Goal: Task Accomplishment & Management: Use online tool/utility

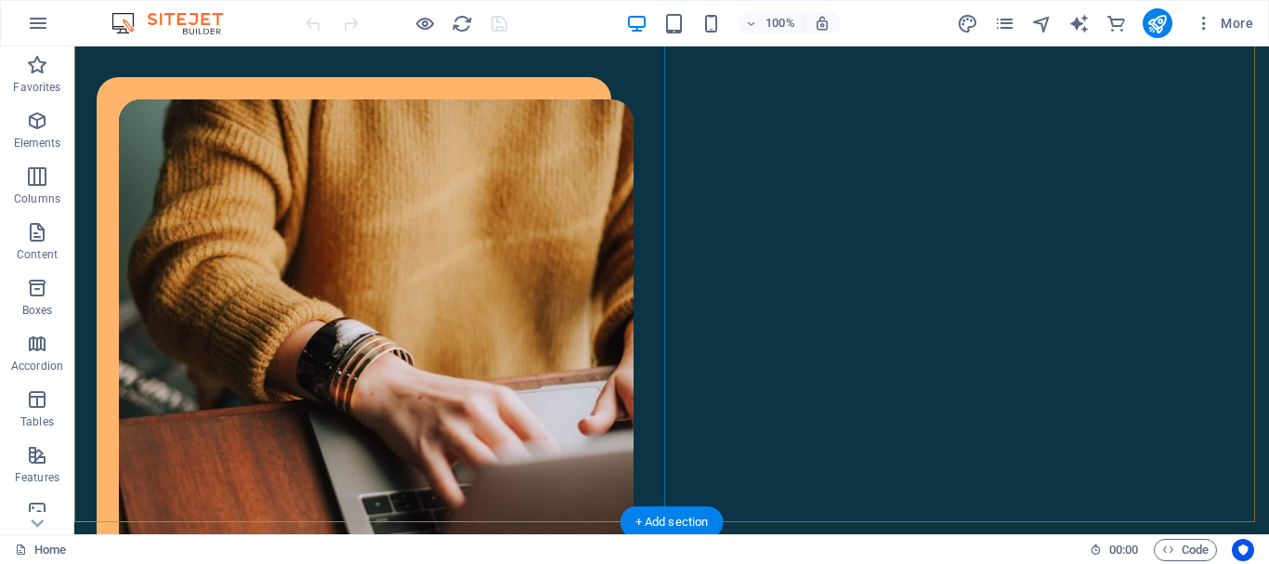
scroll to position [1950, 0]
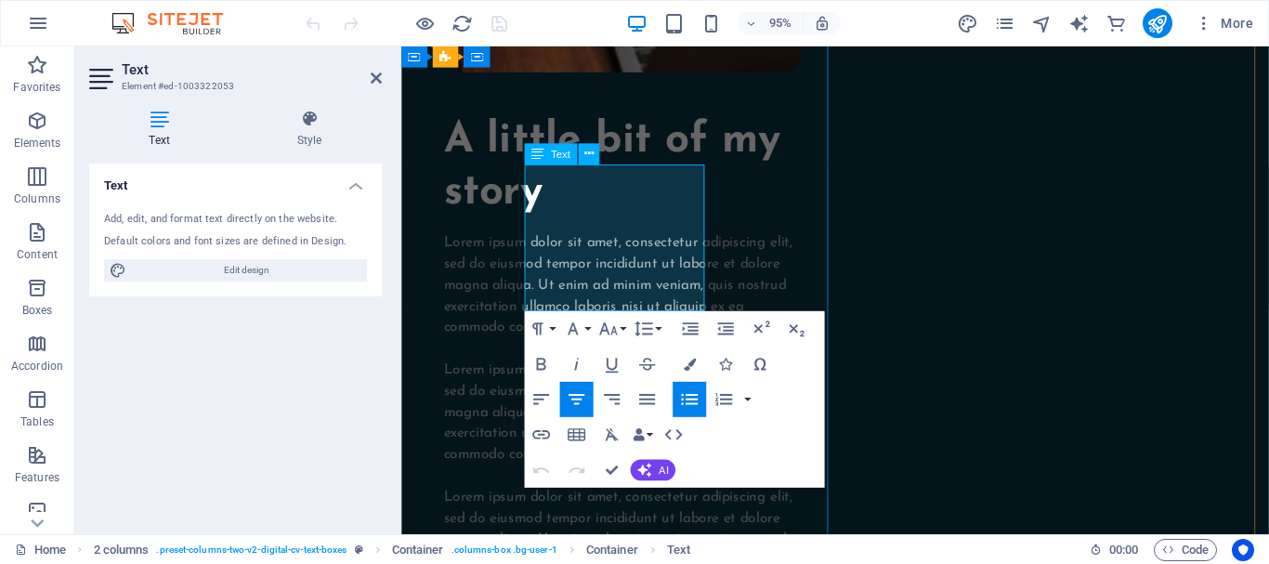
drag, startPoint x: 605, startPoint y: 218, endPoint x: 672, endPoint y: 216, distance: 67.8
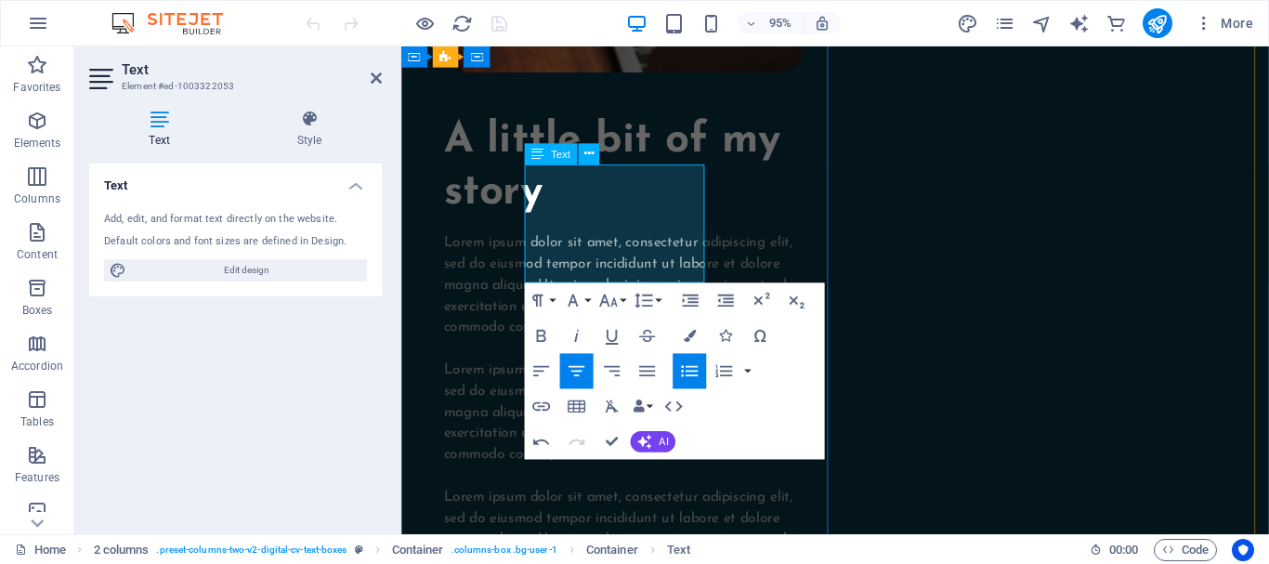
scroll to position [1849, 0]
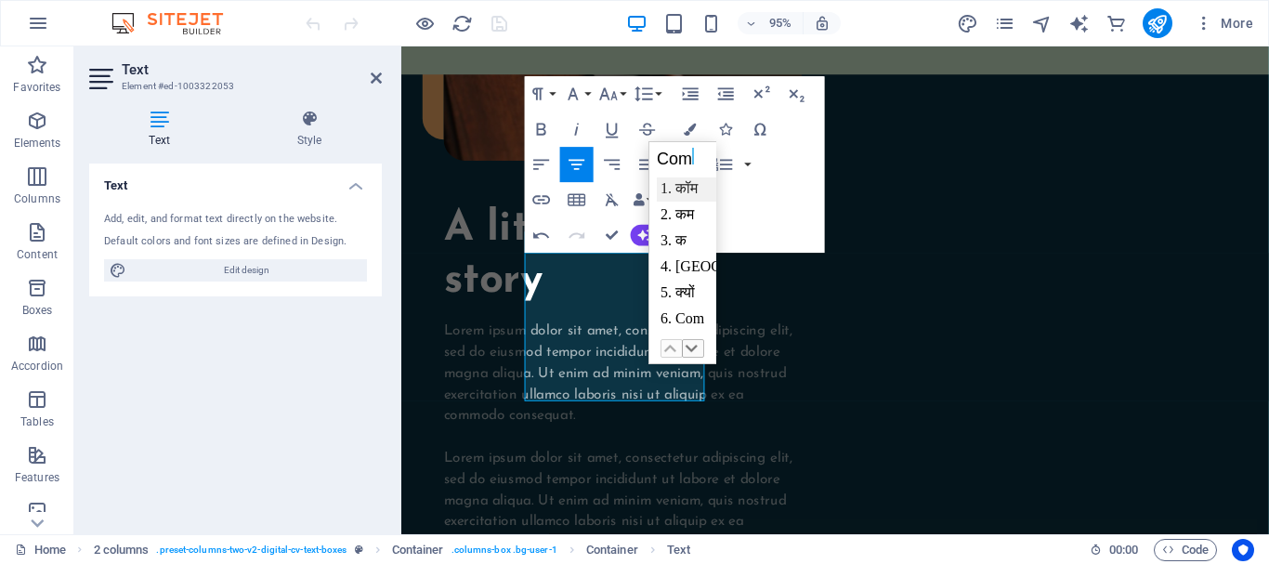
click at [691, 319] on div "6. Com" at bounding box center [743, 319] width 174 height 24
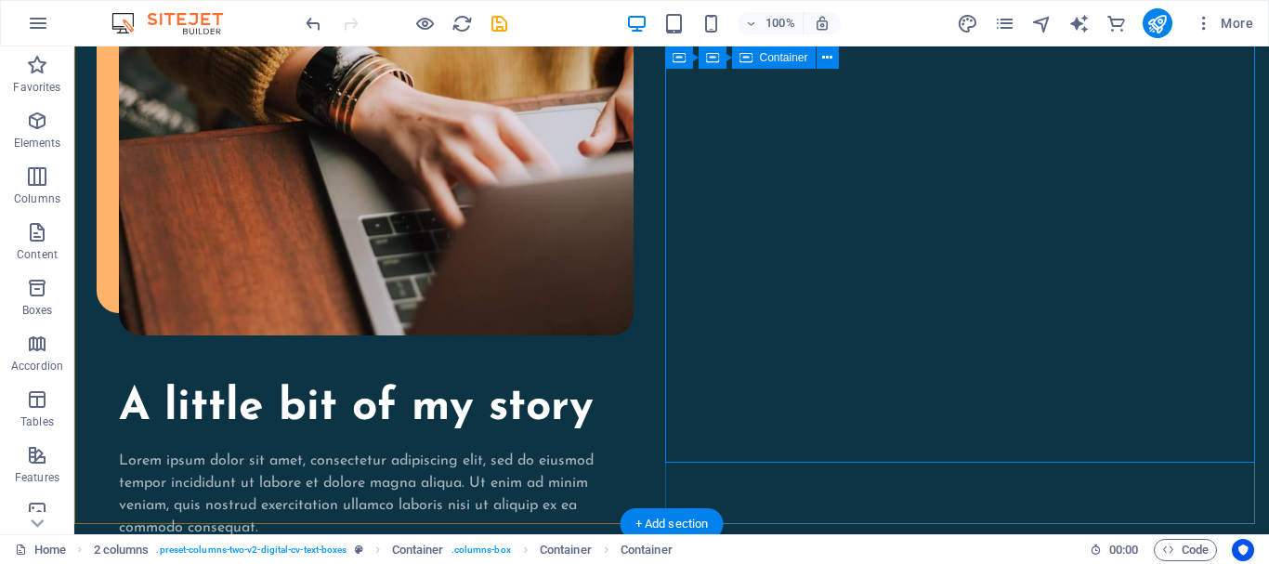
scroll to position [2043, 0]
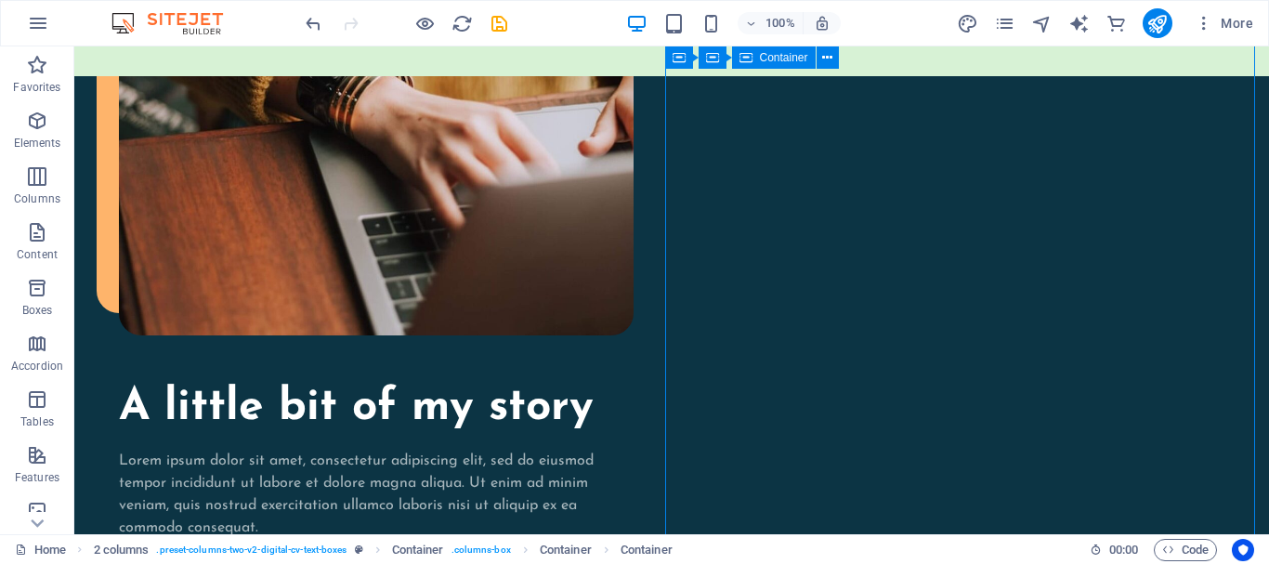
scroll to position [1765, 0]
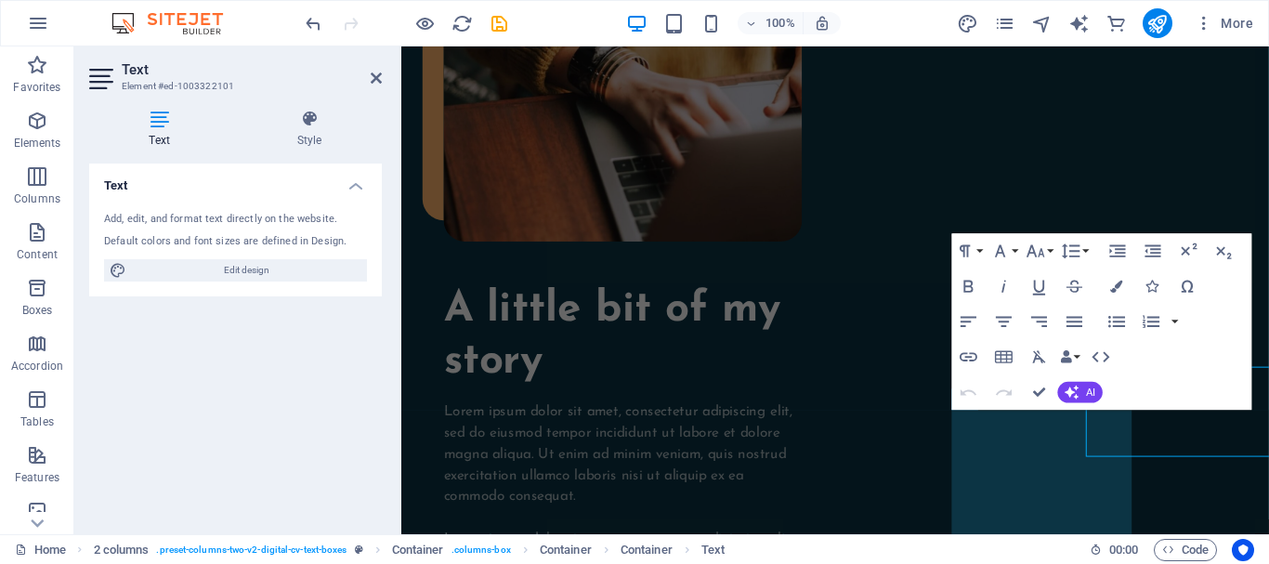
scroll to position [1684, 0]
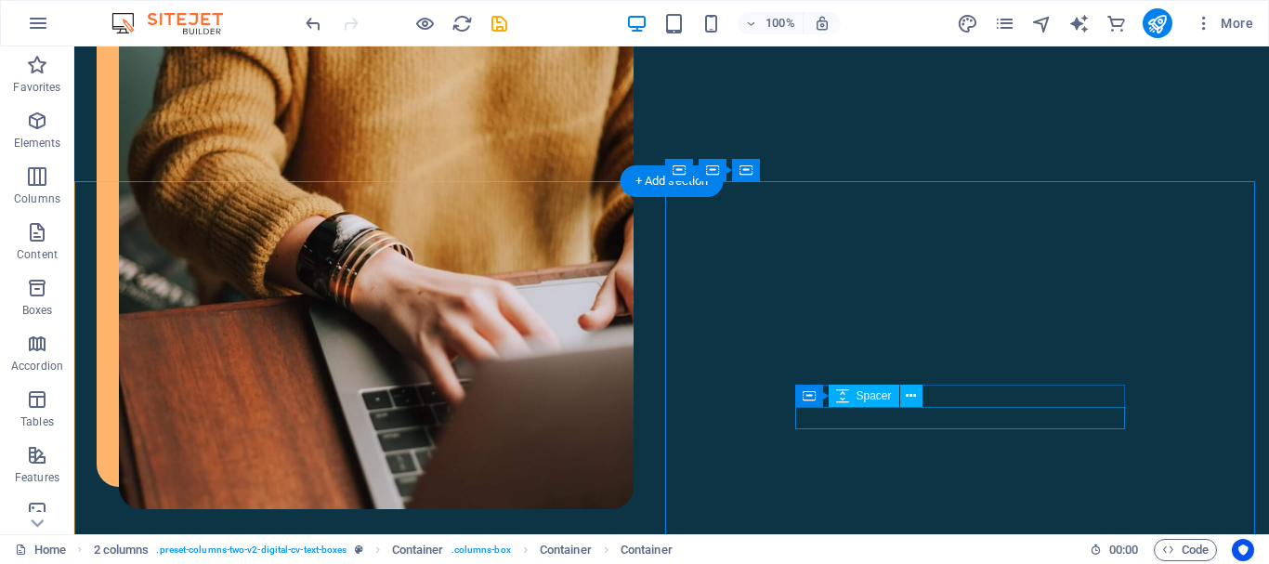
scroll to position [1638, 0]
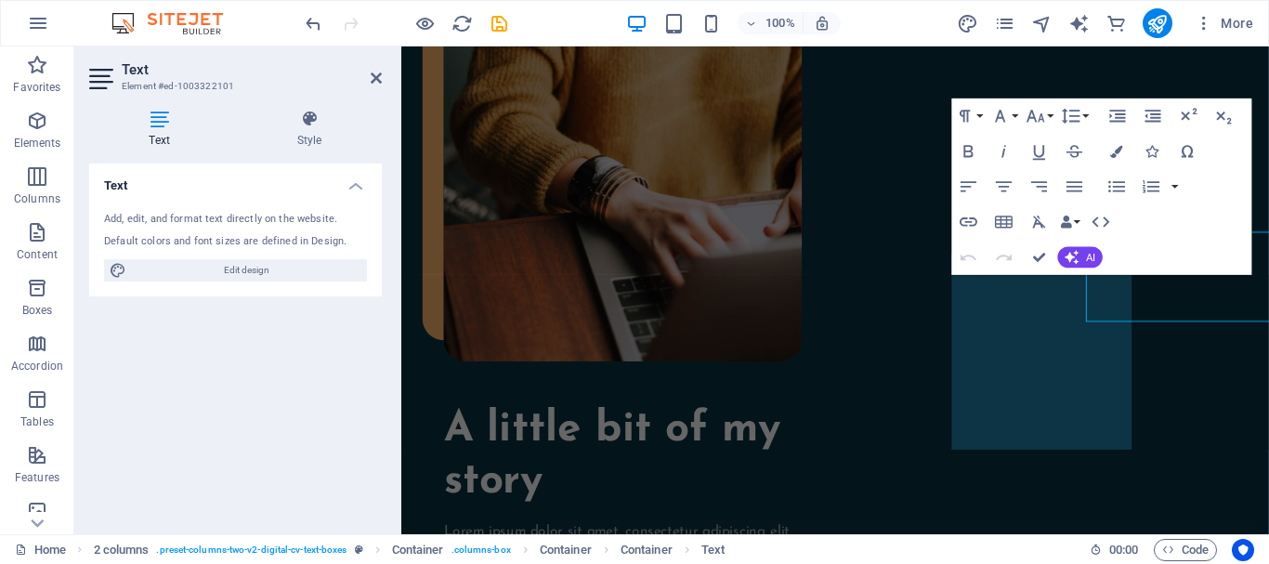
scroll to position [1826, 0]
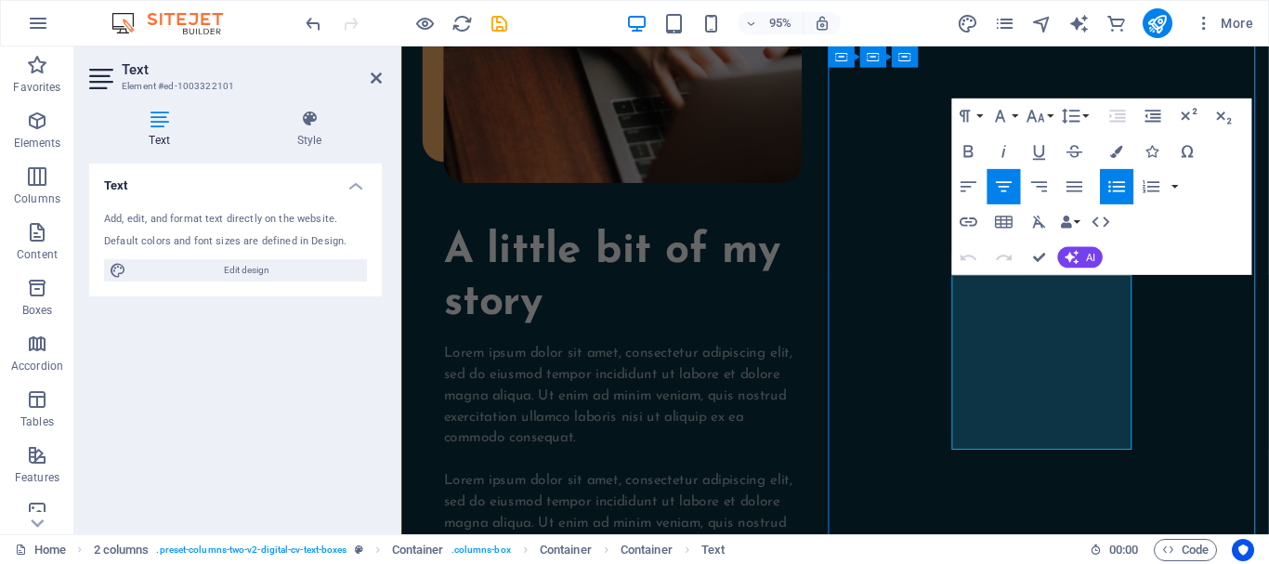
drag, startPoint x: 1013, startPoint y: 305, endPoint x: 1103, endPoint y: 333, distance: 94.6
drag, startPoint x: 1013, startPoint y: 332, endPoint x: 1127, endPoint y: 361, distance: 118.0
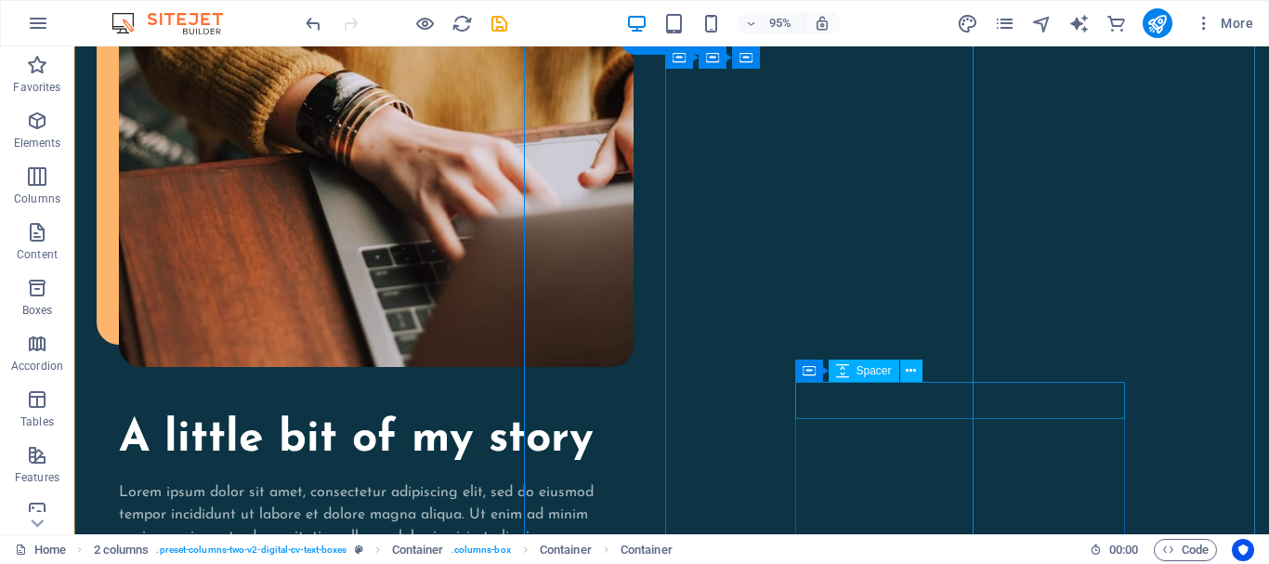
scroll to position [1780, 0]
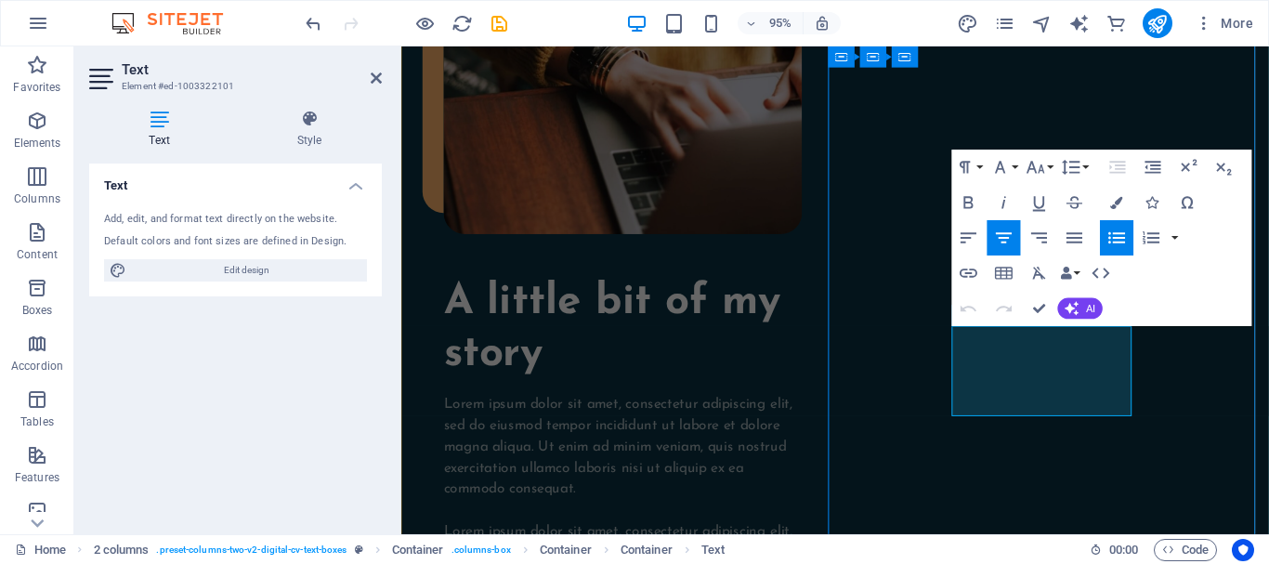
drag, startPoint x: 1036, startPoint y: 420, endPoint x: 1167, endPoint y: 414, distance: 131.1
copy li "Contant Writing"
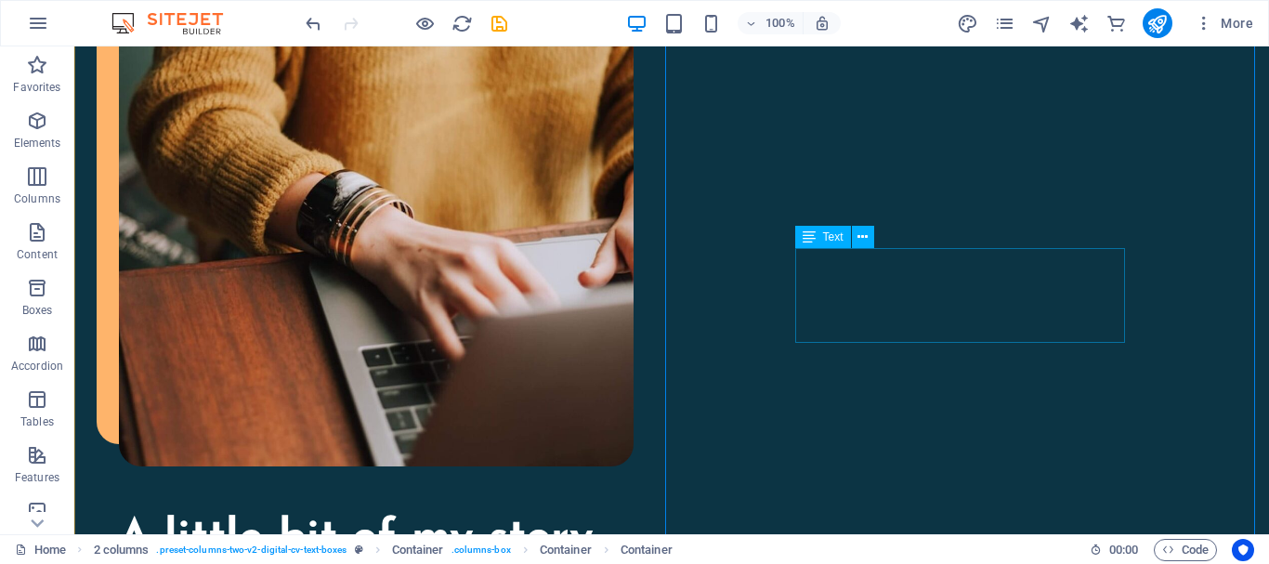
scroll to position [1912, 0]
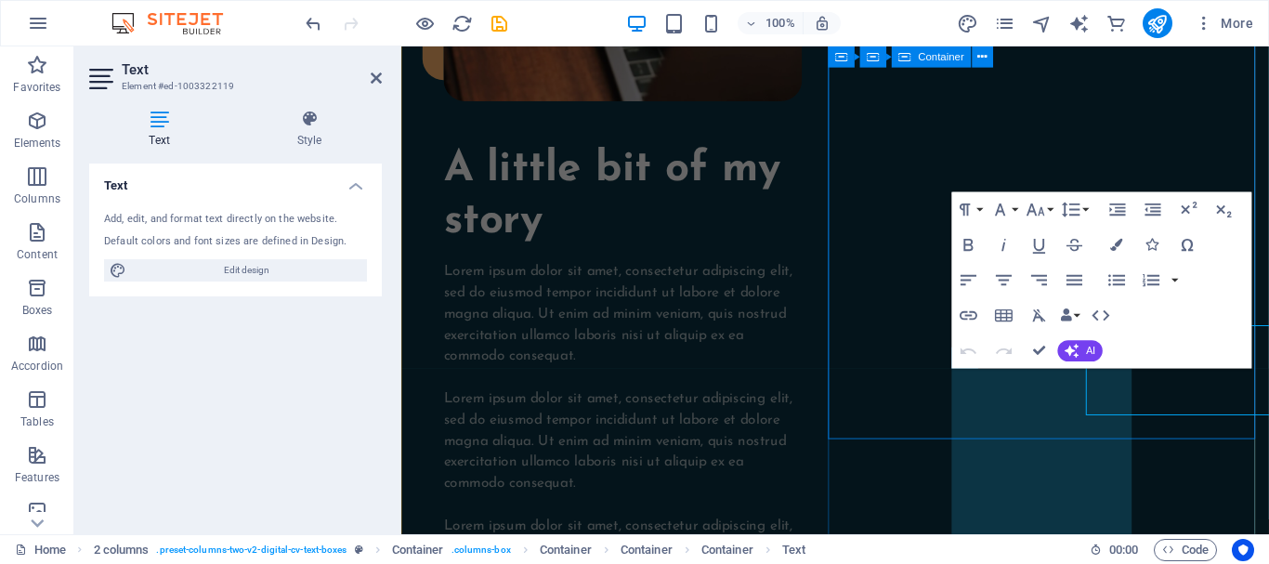
scroll to position [1904, 0]
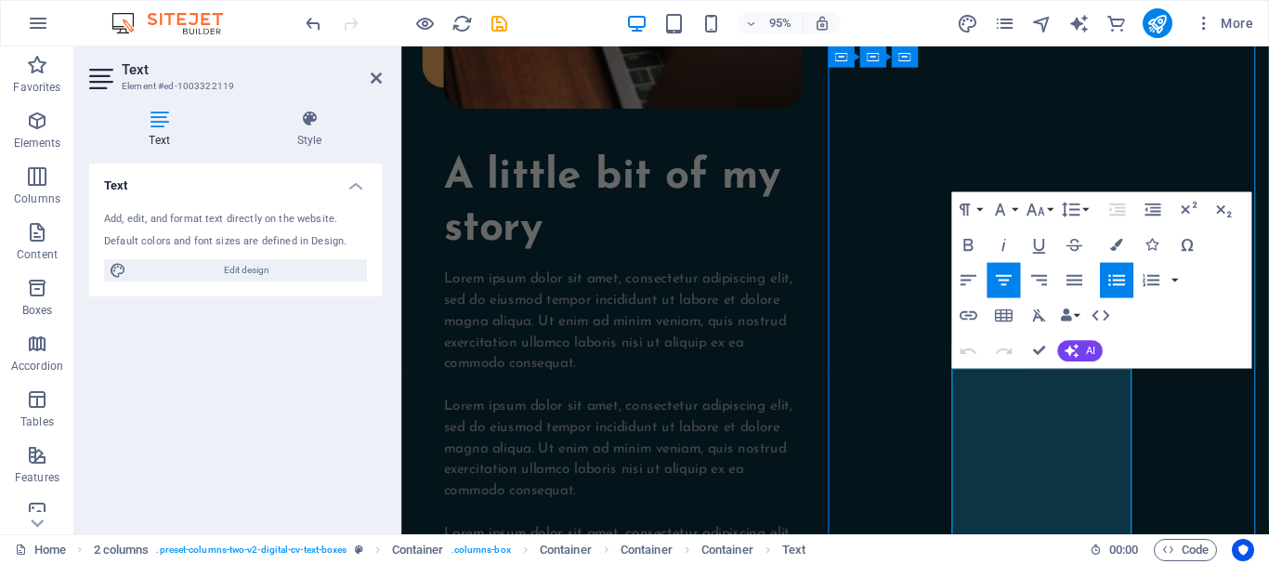
drag, startPoint x: 1017, startPoint y: 396, endPoint x: 1117, endPoint y: 427, distance: 105.2
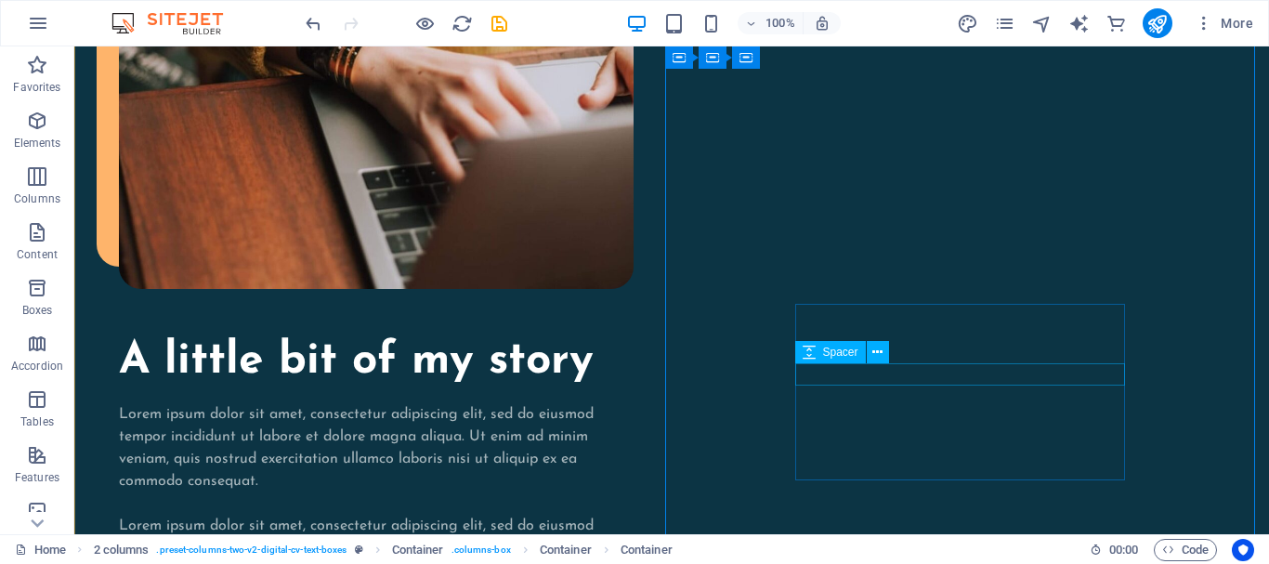
scroll to position [1858, 0]
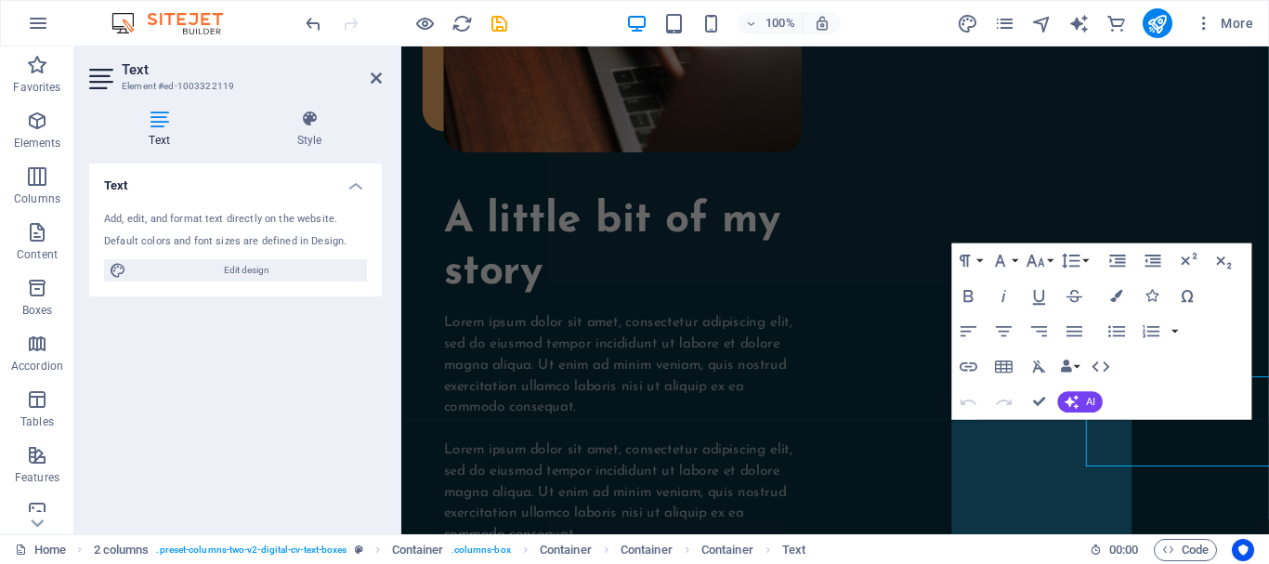
scroll to position [1850, 0]
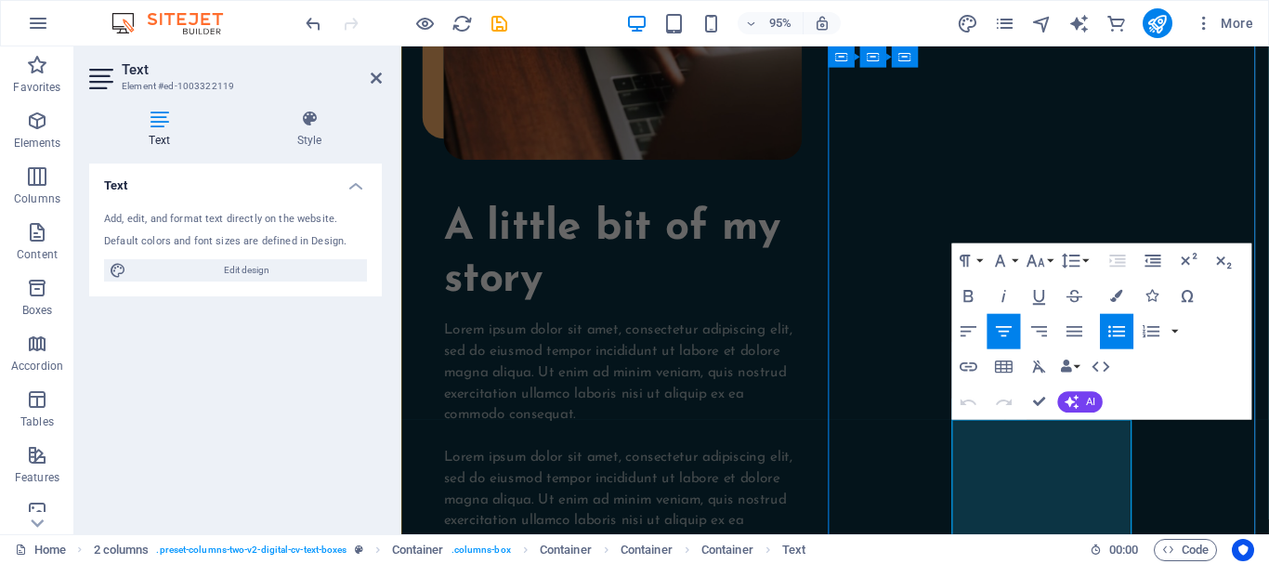
drag, startPoint x: 1017, startPoint y: 459, endPoint x: 1127, endPoint y: 475, distance: 111.8
drag, startPoint x: 1013, startPoint y: 482, endPoint x: 1132, endPoint y: 521, distance: 125.1
drag, startPoint x: 1016, startPoint y: 515, endPoint x: 1114, endPoint y: 554, distance: 105.0
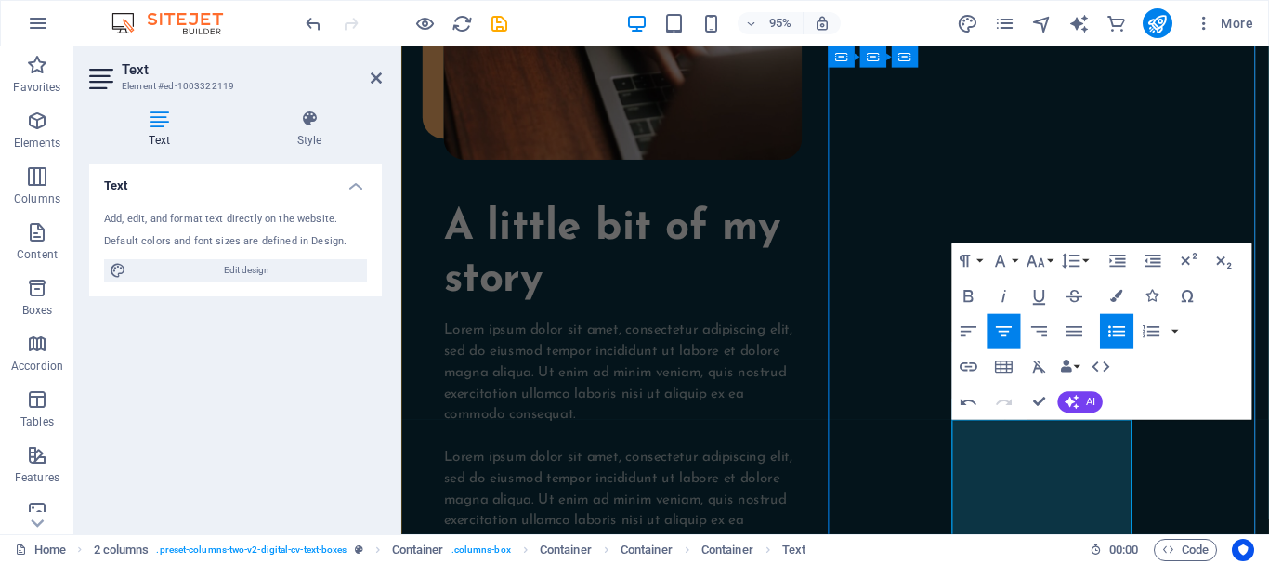
copy li "Digital Creator"
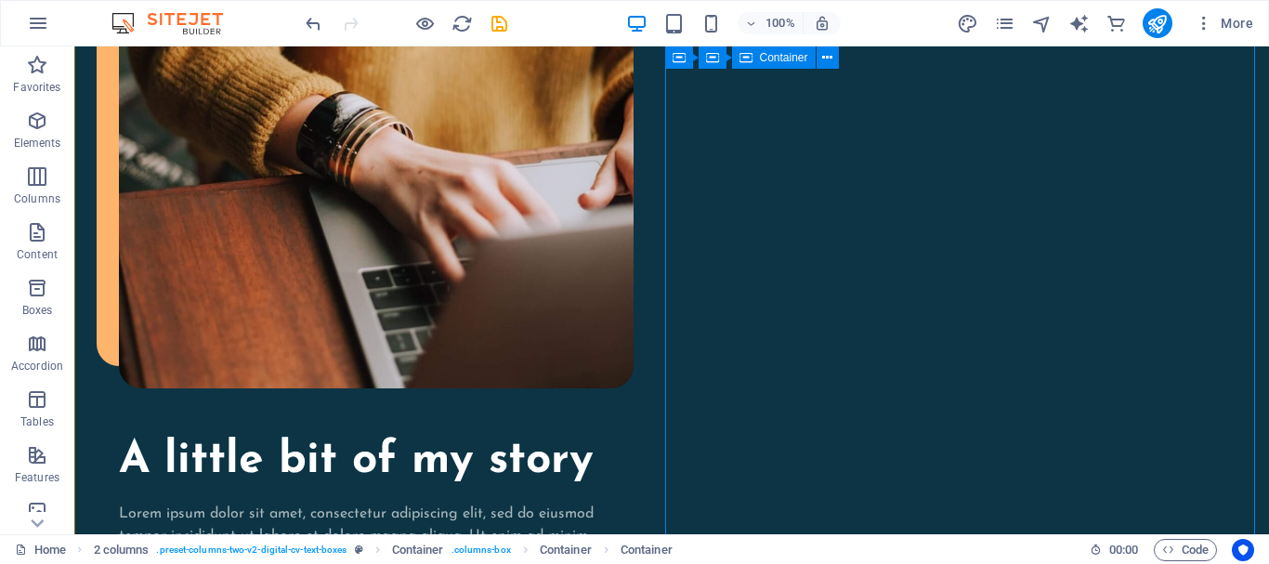
scroll to position [1897, 0]
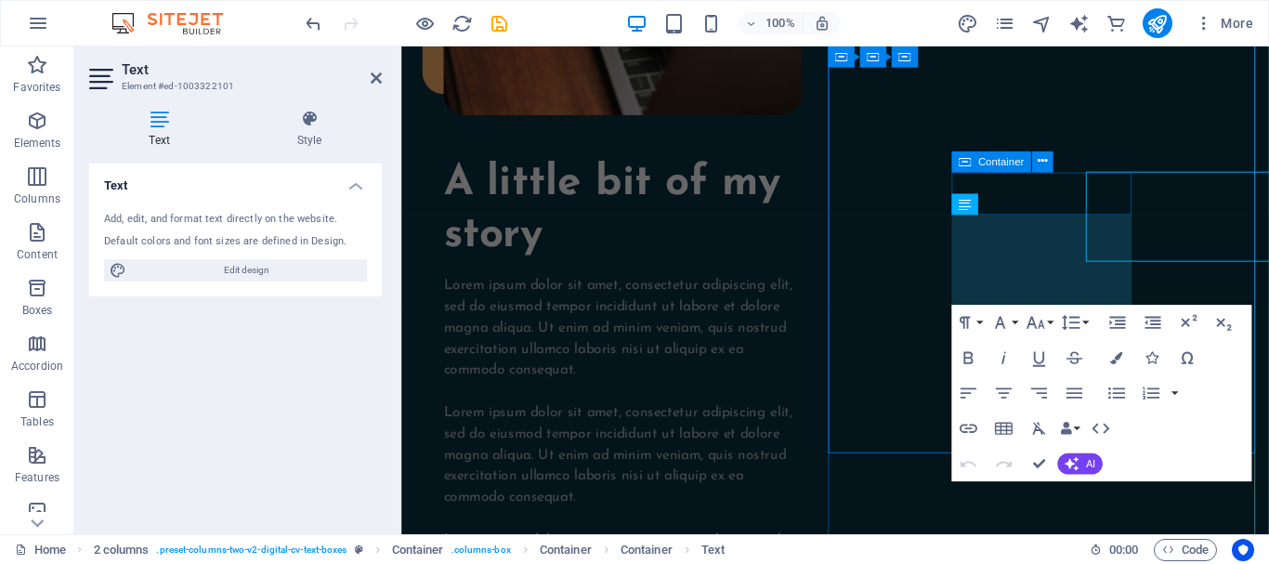
scroll to position [1889, 0]
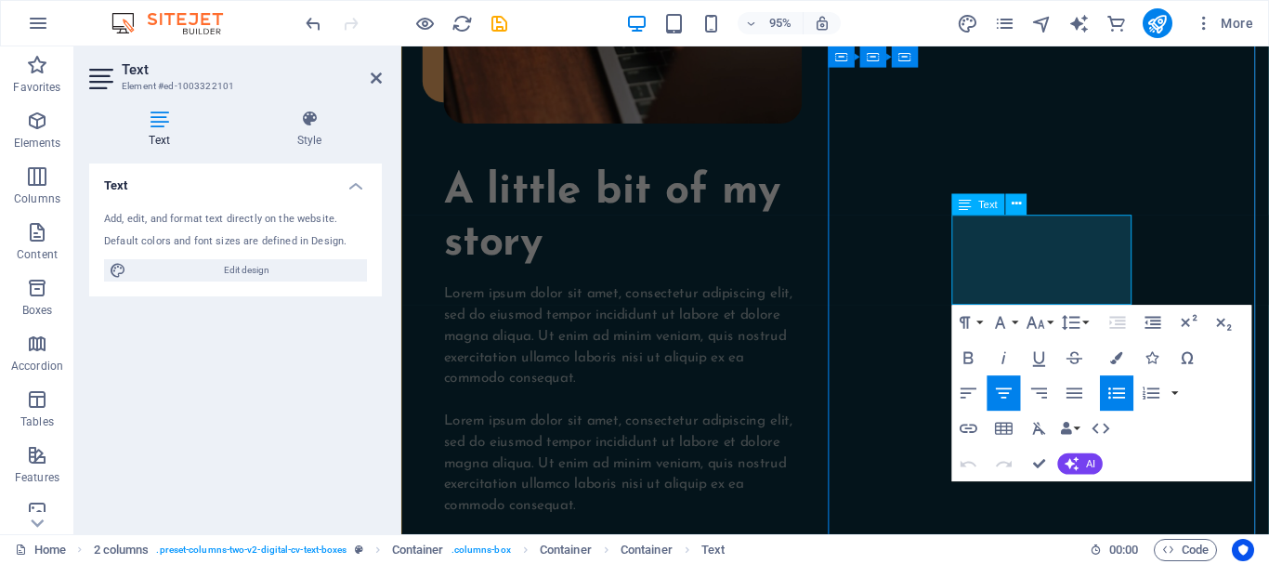
drag, startPoint x: 1058, startPoint y: 238, endPoint x: 1143, endPoint y: 238, distance: 85.4
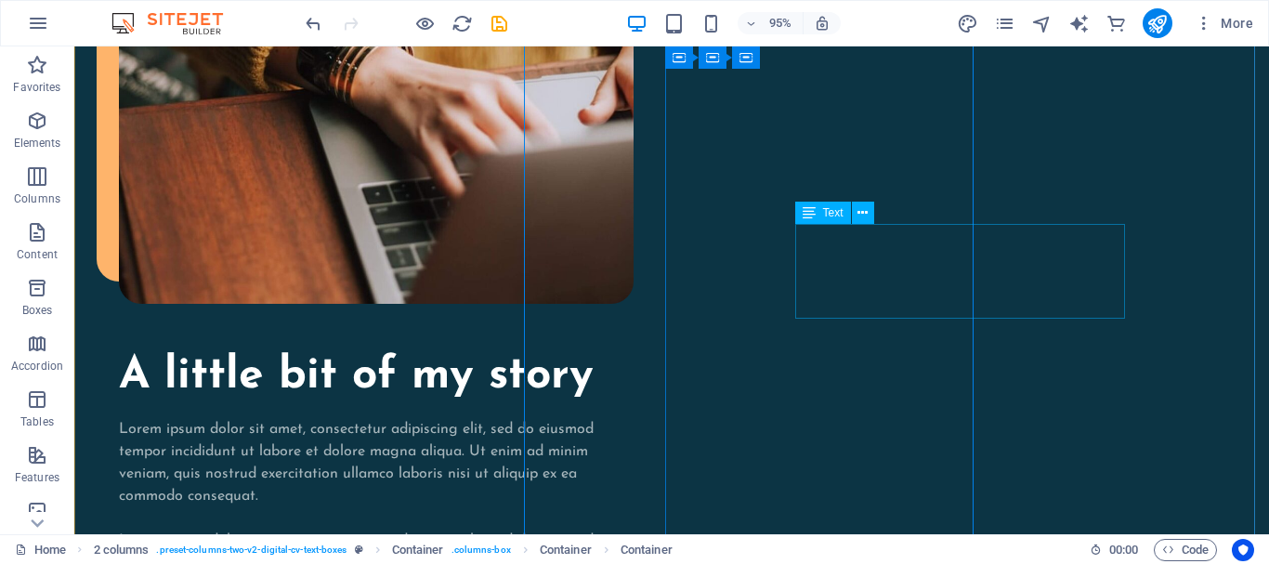
scroll to position [1843, 0]
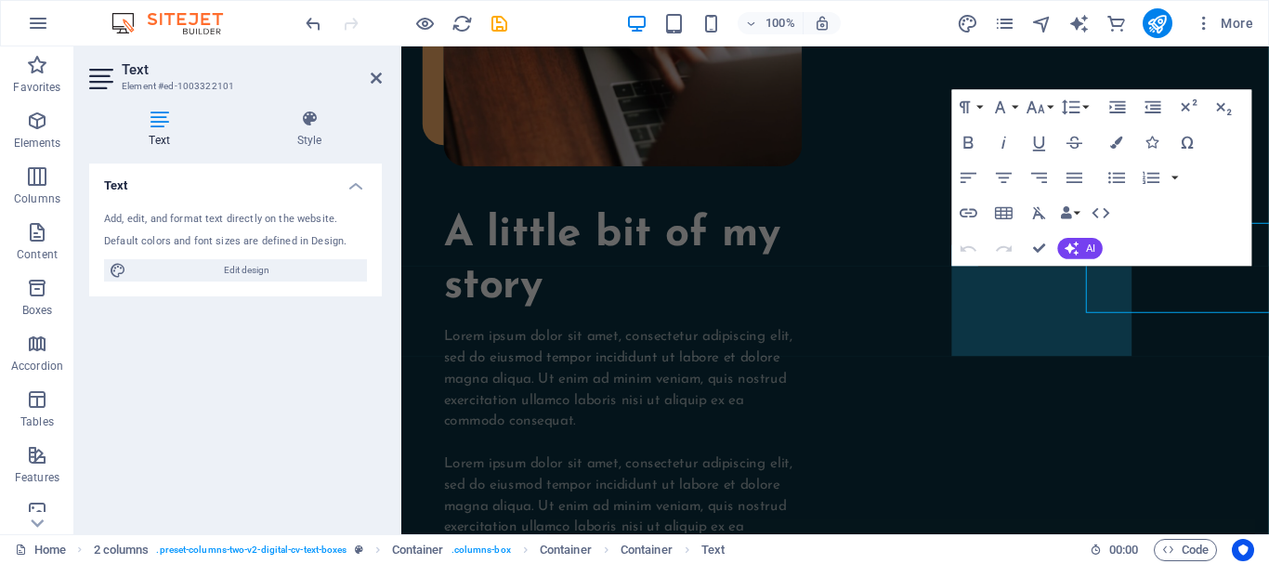
scroll to position [1835, 0]
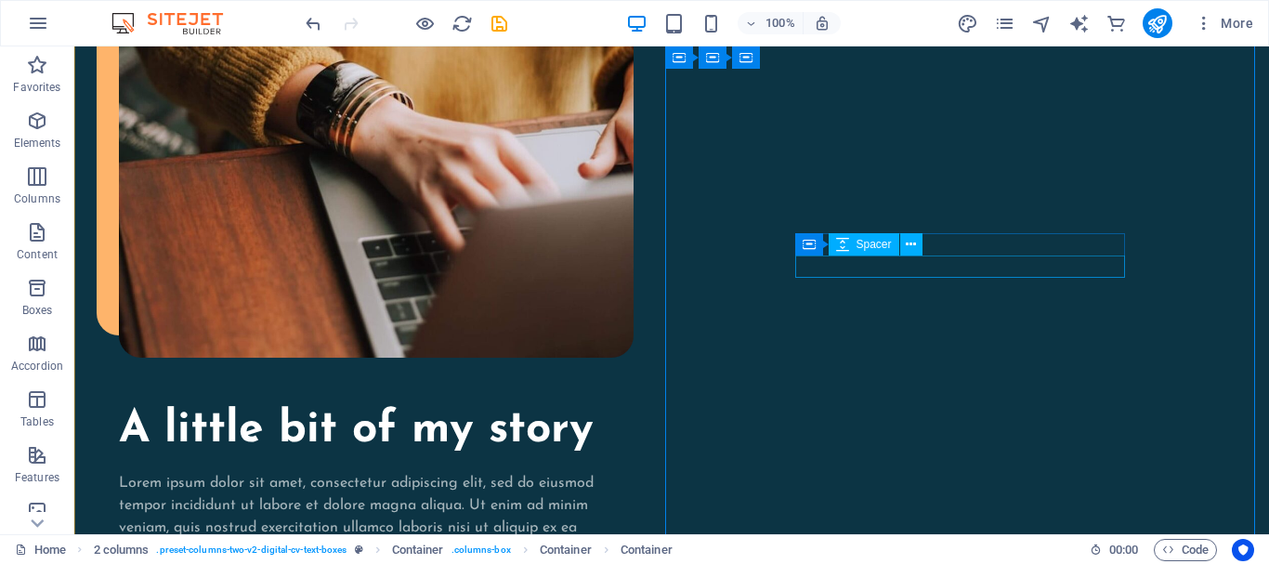
scroll to position [1790, 0]
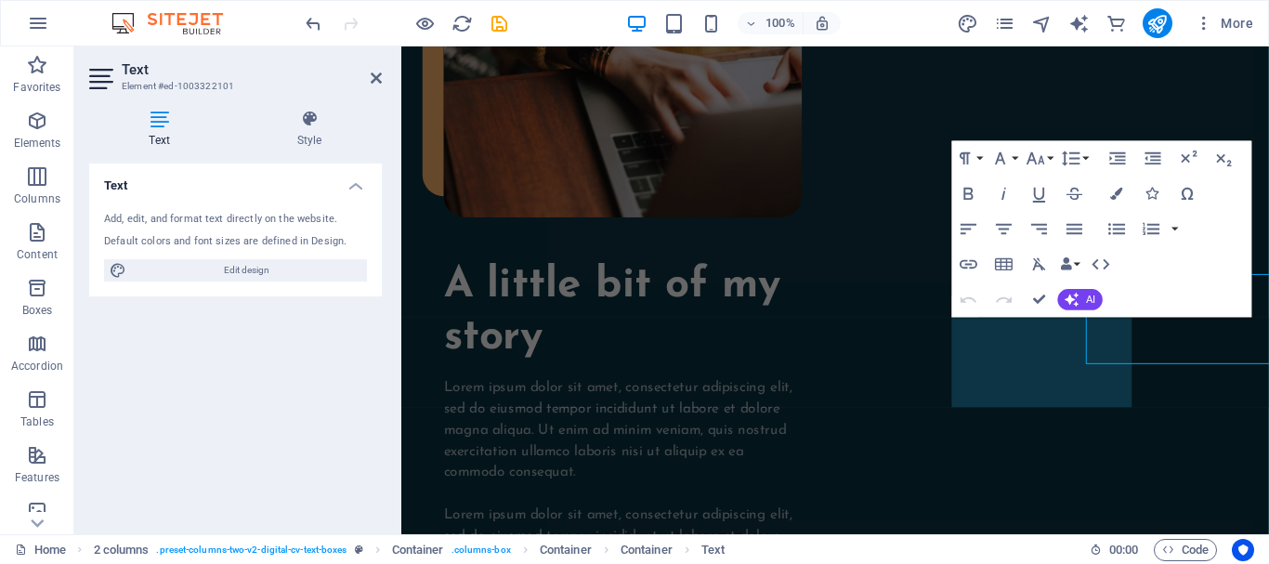
scroll to position [1781, 0]
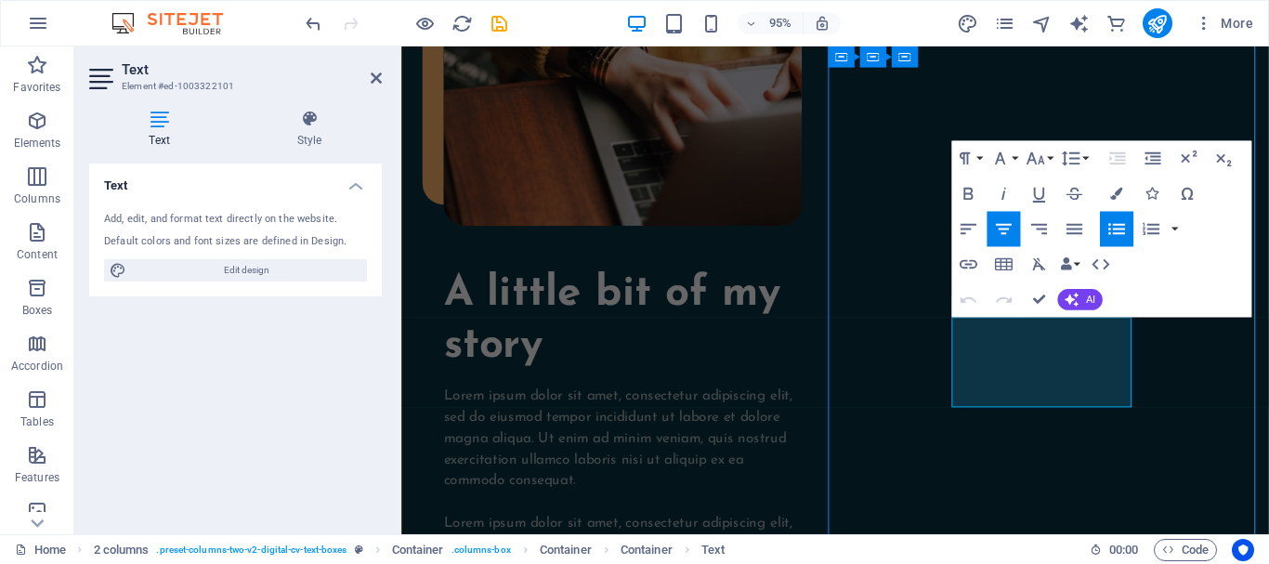
drag, startPoint x: 1058, startPoint y: 347, endPoint x: 1125, endPoint y: 343, distance: 67.0
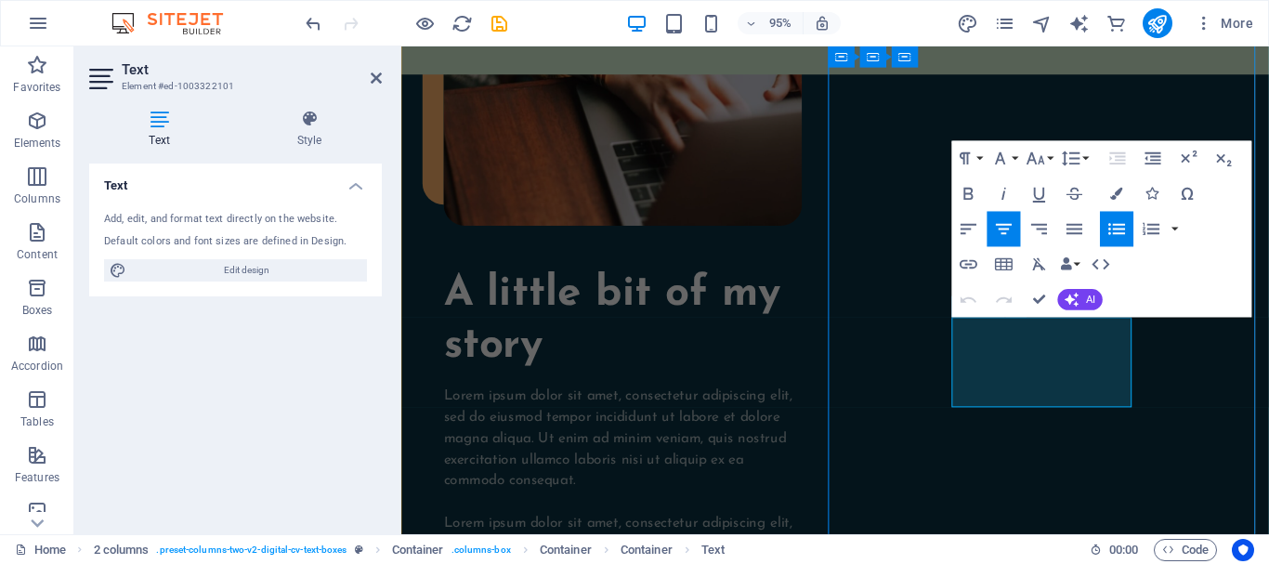
drag, startPoint x: 1060, startPoint y: 343, endPoint x: 1120, endPoint y: 341, distance: 60.4
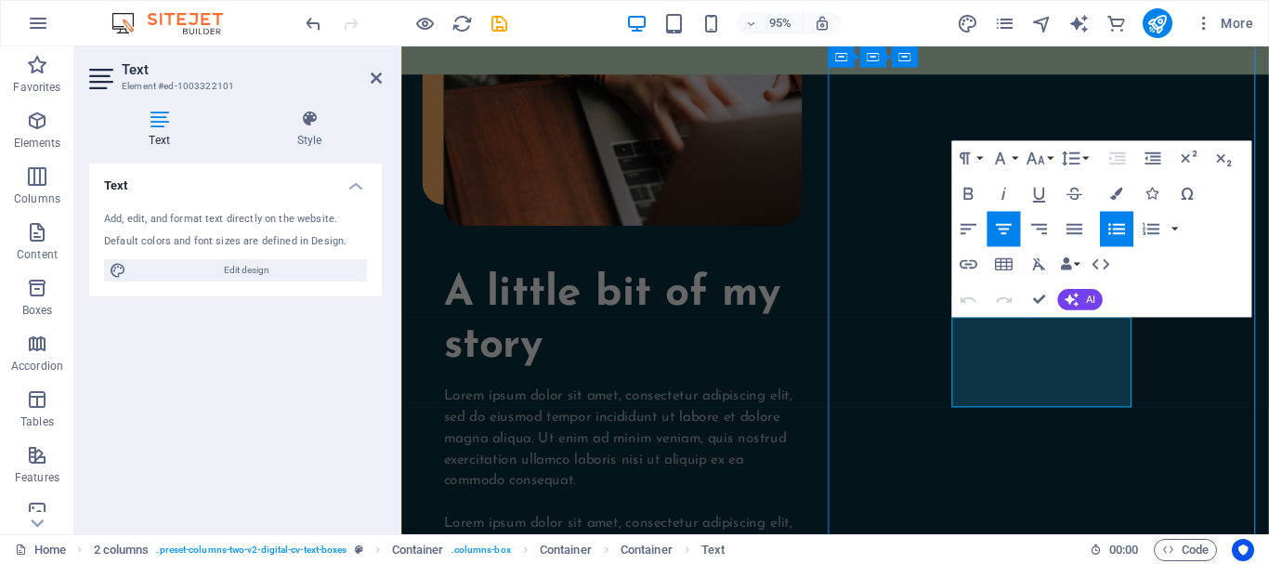
drag, startPoint x: 1057, startPoint y: 346, endPoint x: 1125, endPoint y: 346, distance: 67.8
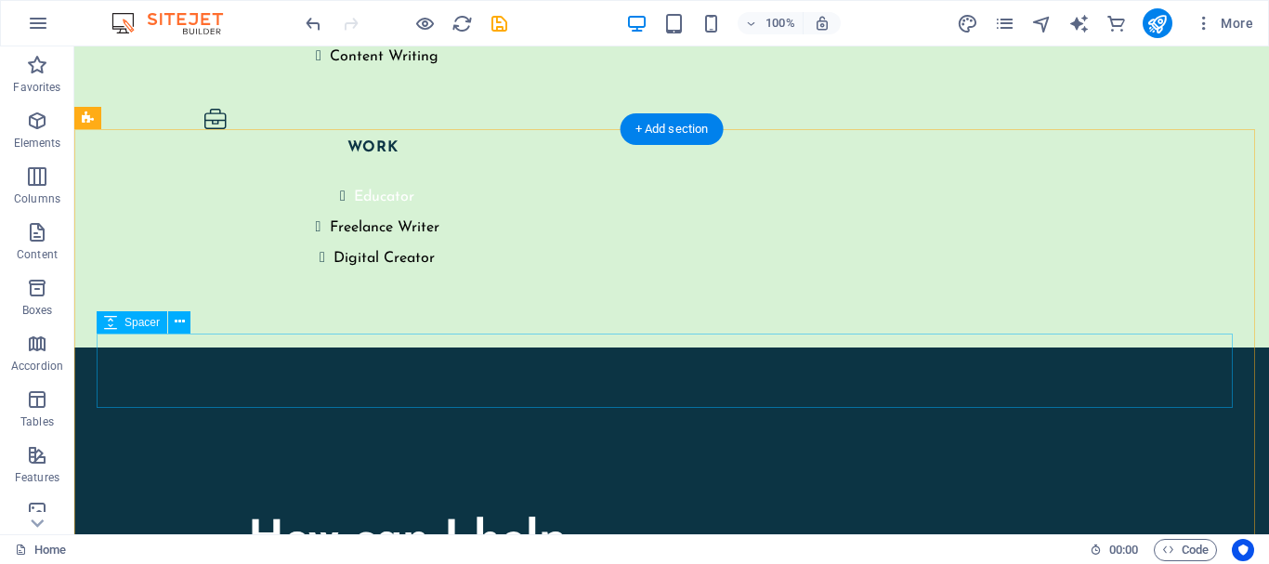
scroll to position [4033, 0]
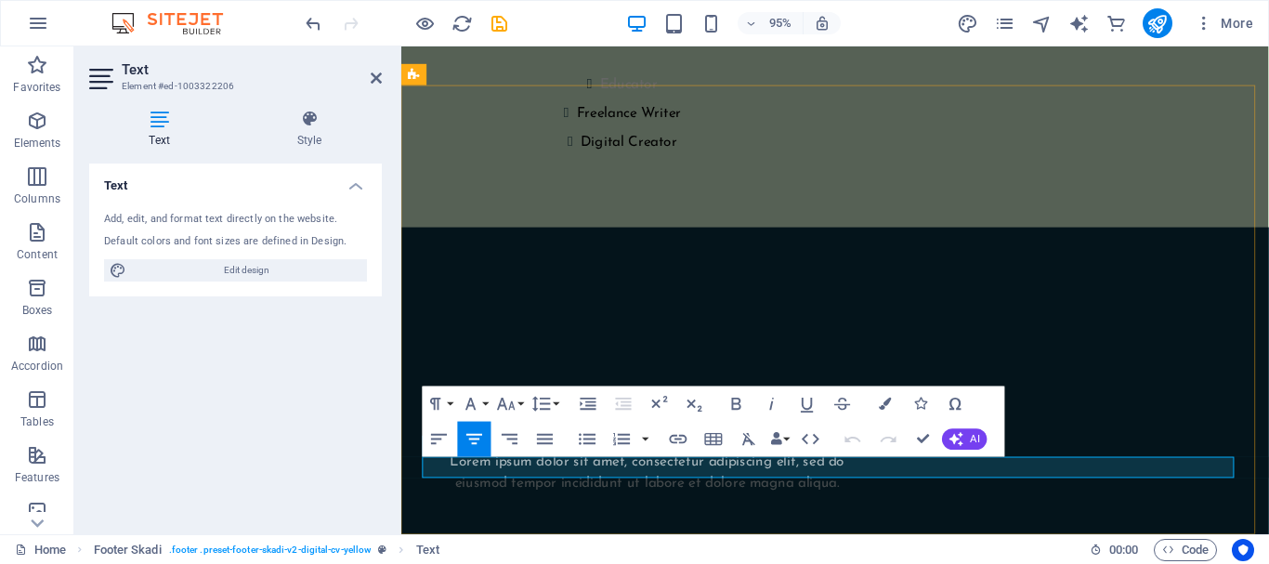
scroll to position [4097, 0]
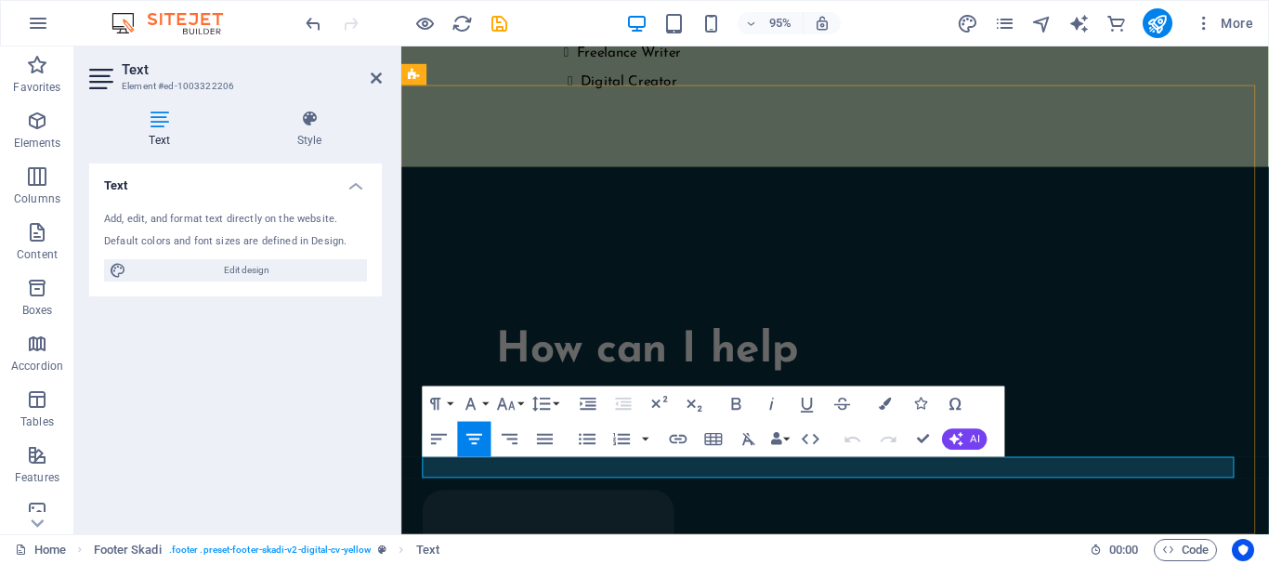
click at [767, 453] on button "Data Bindings" at bounding box center [779, 439] width 25 height 35
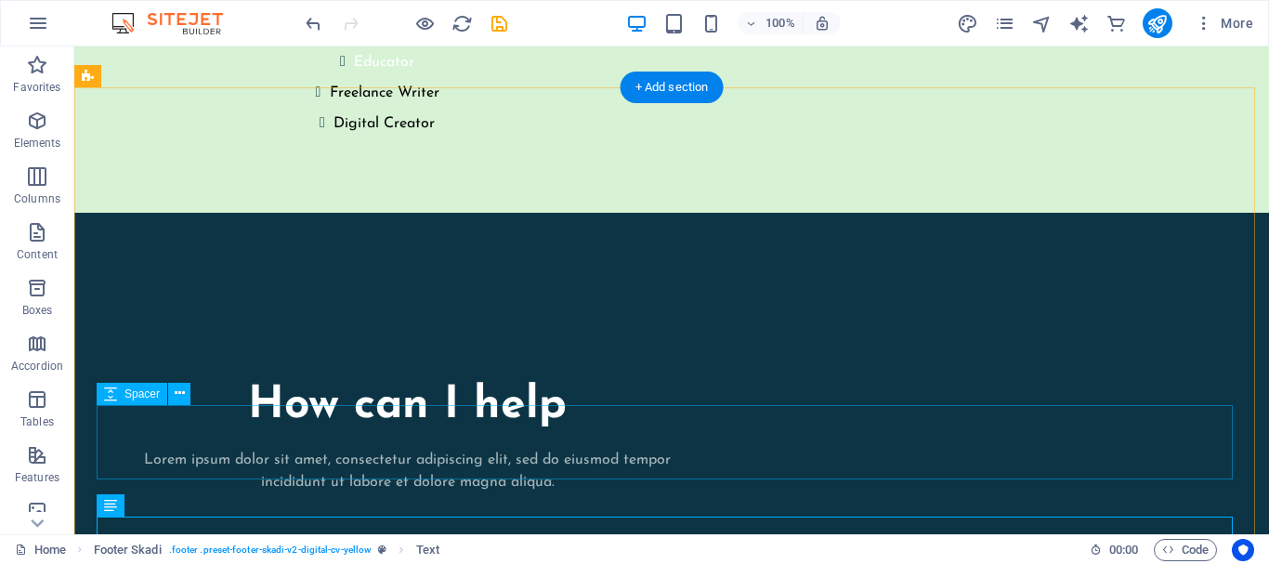
scroll to position [4033, 0]
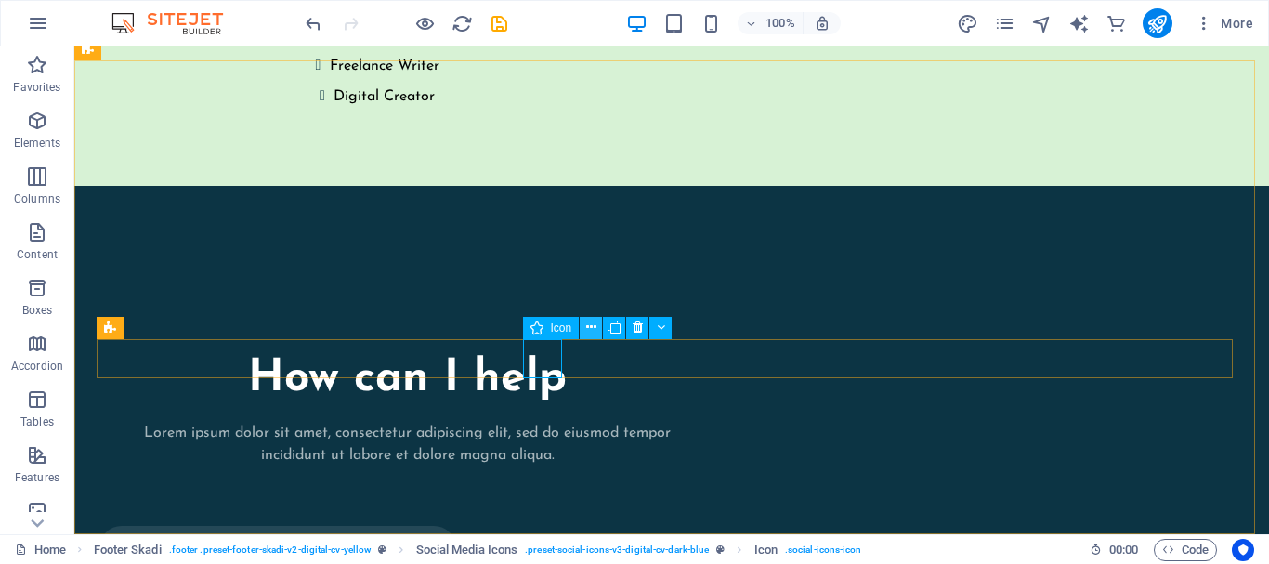
click at [582, 331] on button at bounding box center [591, 328] width 22 height 22
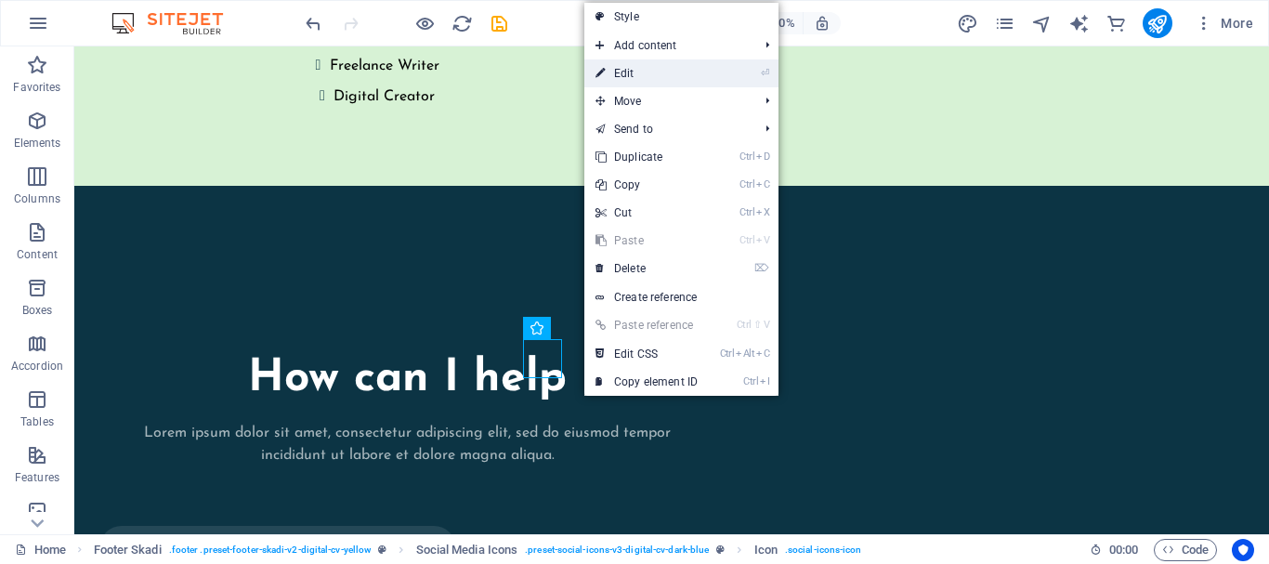
drag, startPoint x: 687, startPoint y: 77, endPoint x: 411, endPoint y: 48, distance: 277.3
click at [687, 77] on link "⏎ Edit" at bounding box center [646, 73] width 124 height 28
select select "xMidYMid"
select select "px"
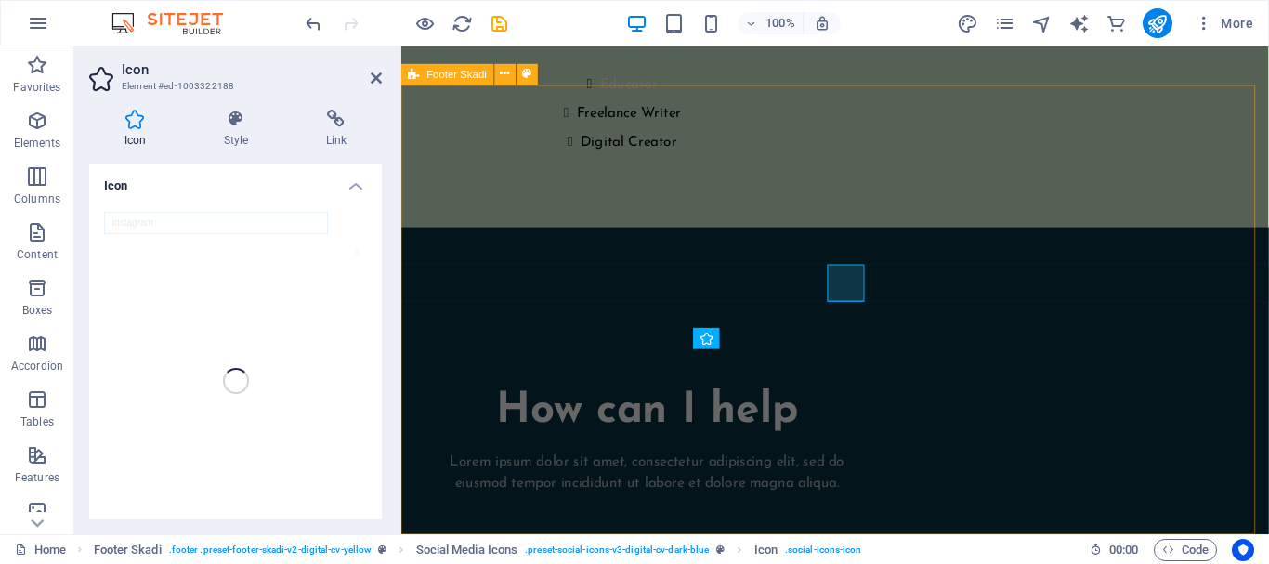
scroll to position [4097, 0]
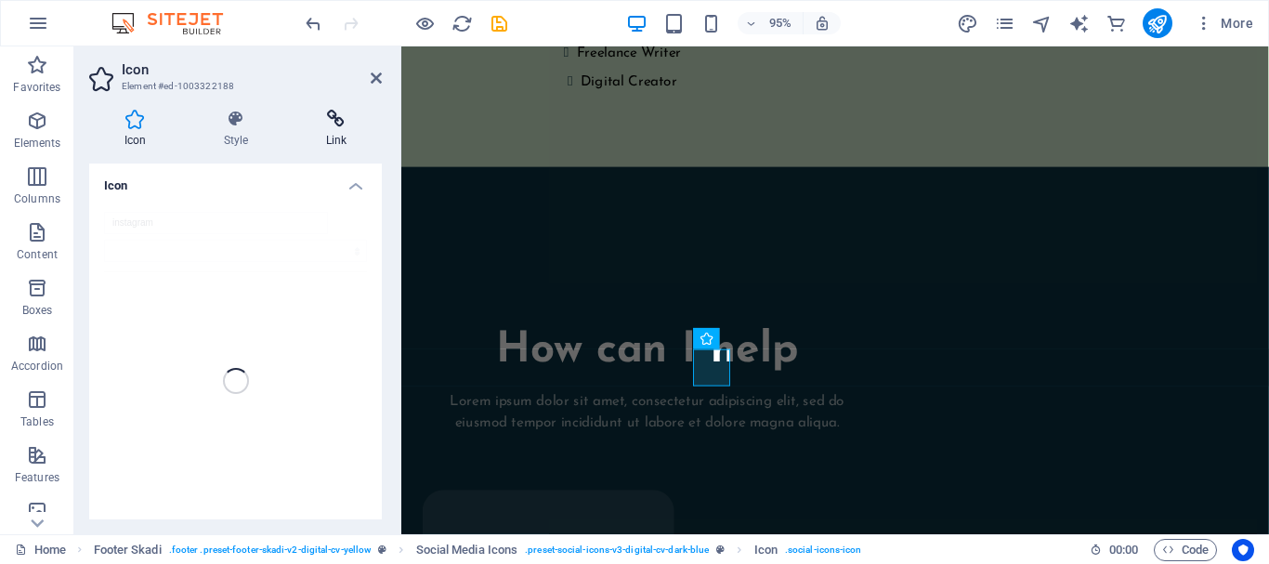
click at [334, 115] on icon at bounding box center [336, 119] width 91 height 19
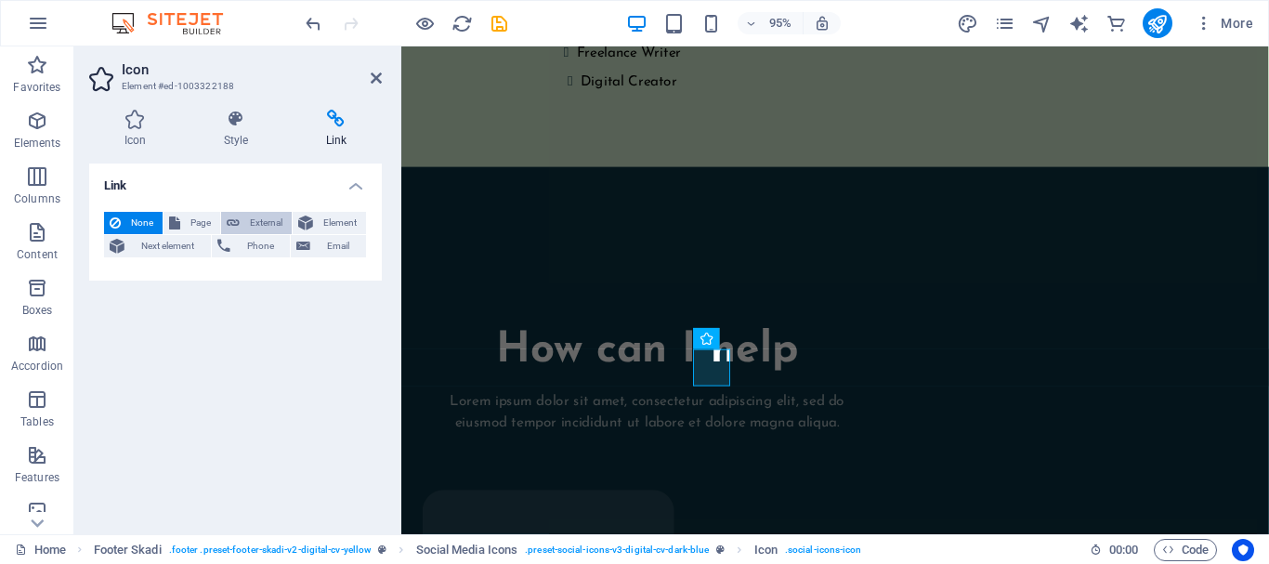
click at [274, 224] on span "External" at bounding box center [265, 223] width 41 height 22
select select "blank"
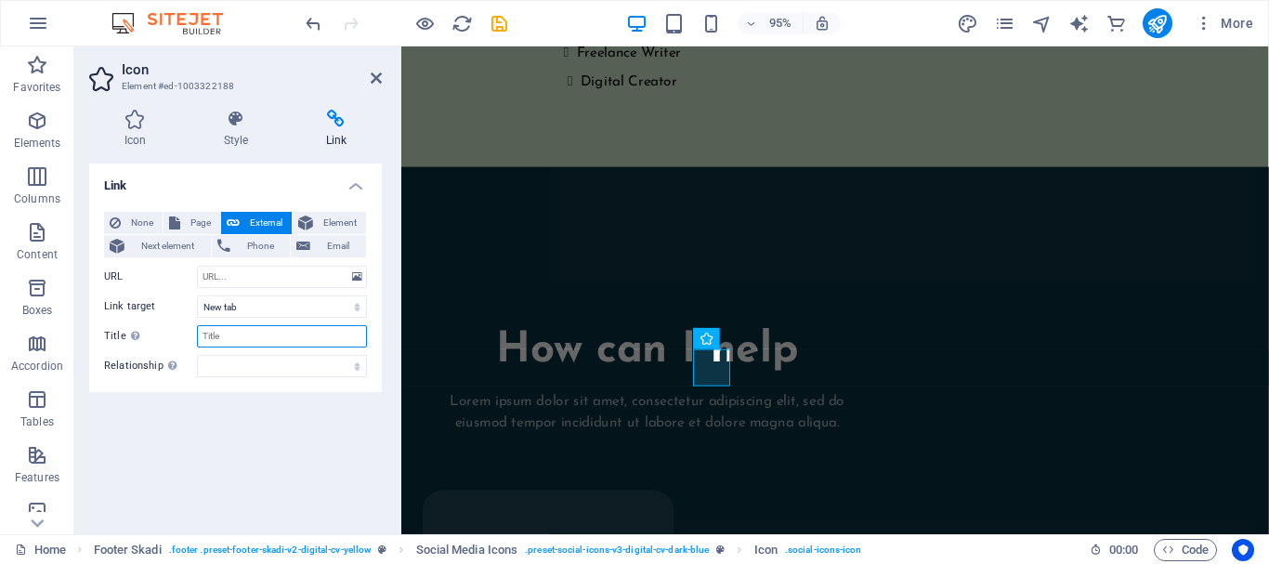
click at [286, 325] on input "Title Additional link description, should not be the same as the link text. The…" at bounding box center [282, 336] width 170 height 22
click at [286, 307] on select "New tab Same tab Overlay" at bounding box center [282, 306] width 170 height 22
click at [197, 295] on select "New tab Same tab Overlay" at bounding box center [282, 306] width 170 height 22
click at [283, 334] on input "Title Additional link description, should not be the same as the link text. The…" at bounding box center [282, 336] width 170 height 22
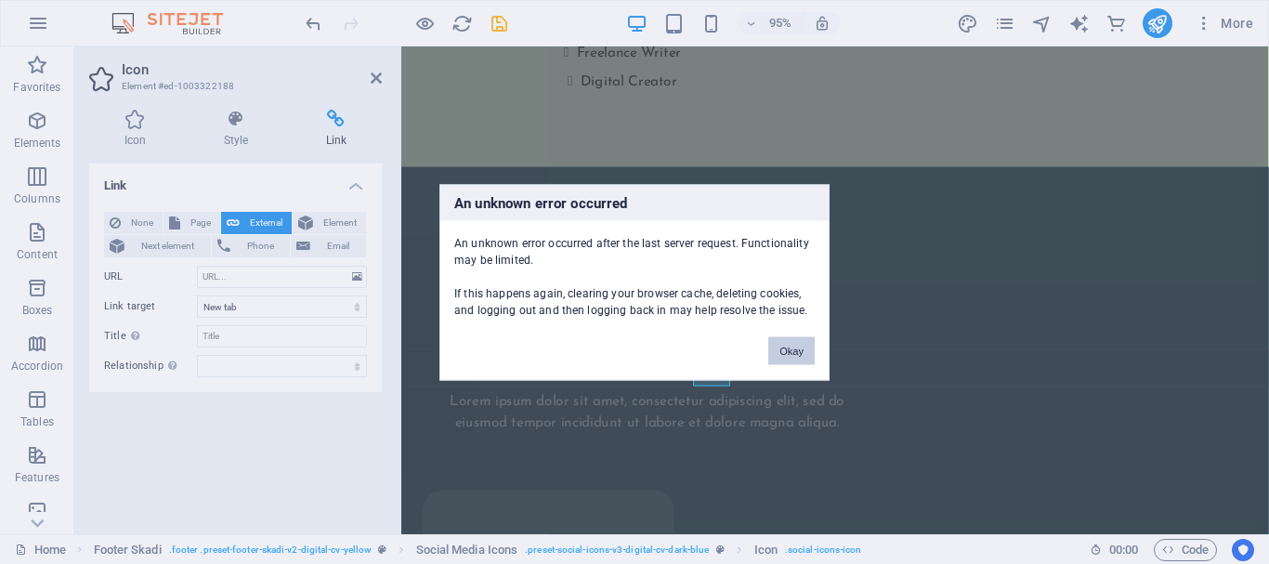
click at [805, 350] on button "Okay" at bounding box center [791, 350] width 46 height 28
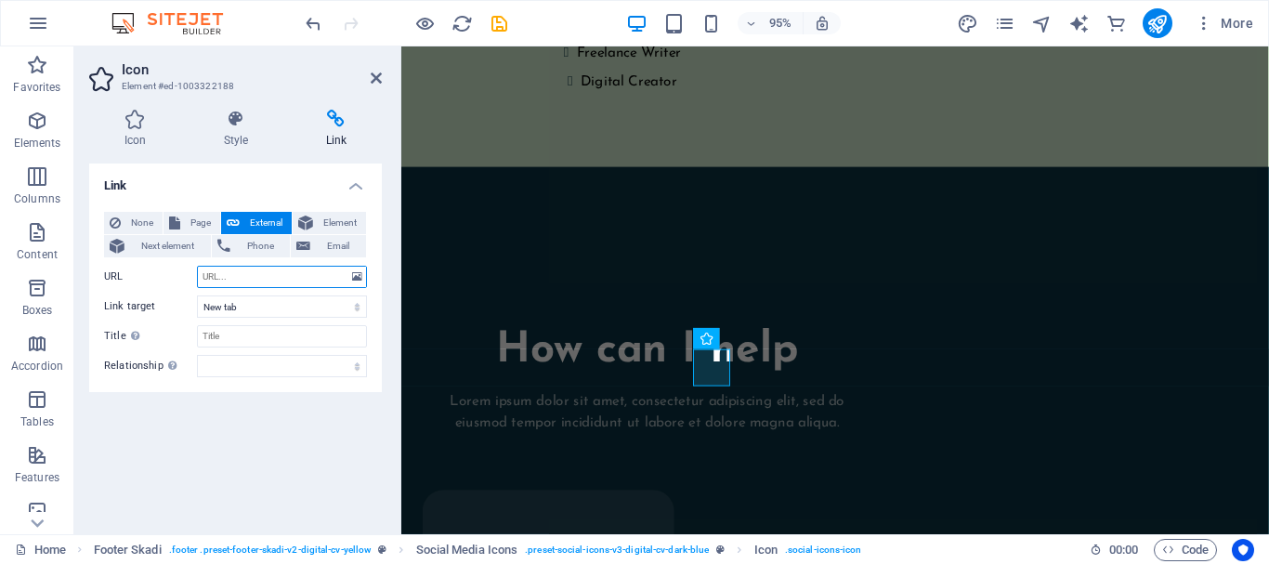
click at [241, 277] on input "URL" at bounding box center [282, 277] width 170 height 22
paste input "[URL][DOMAIN_NAME]"
type input "[URL][DOMAIN_NAME]"
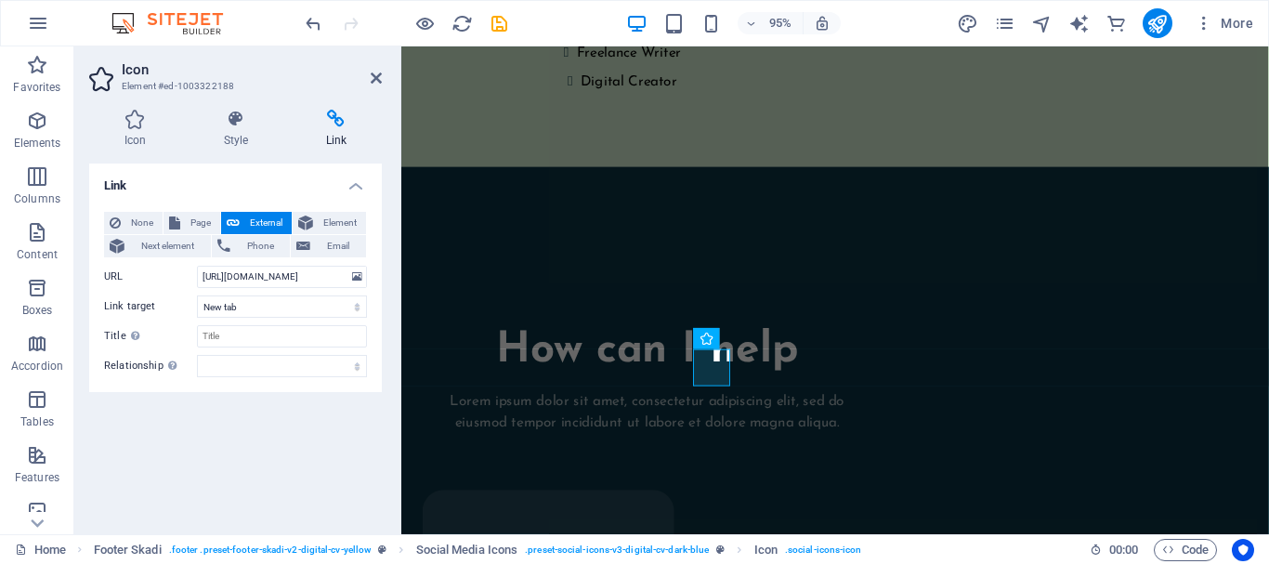
click at [289, 438] on div "Link None Page External Element Next element Phone Email Page Home Legal Notice…" at bounding box center [235, 341] width 293 height 356
click at [269, 328] on input "Title Additional link description, should not be the same as the link text. The…" at bounding box center [282, 336] width 170 height 22
type input "Instagram"
click at [222, 451] on div "Link None Page External Element Next element Phone Email Page Home Legal Notice…" at bounding box center [235, 341] width 293 height 356
click at [254, 182] on h4 "Link" at bounding box center [235, 179] width 293 height 33
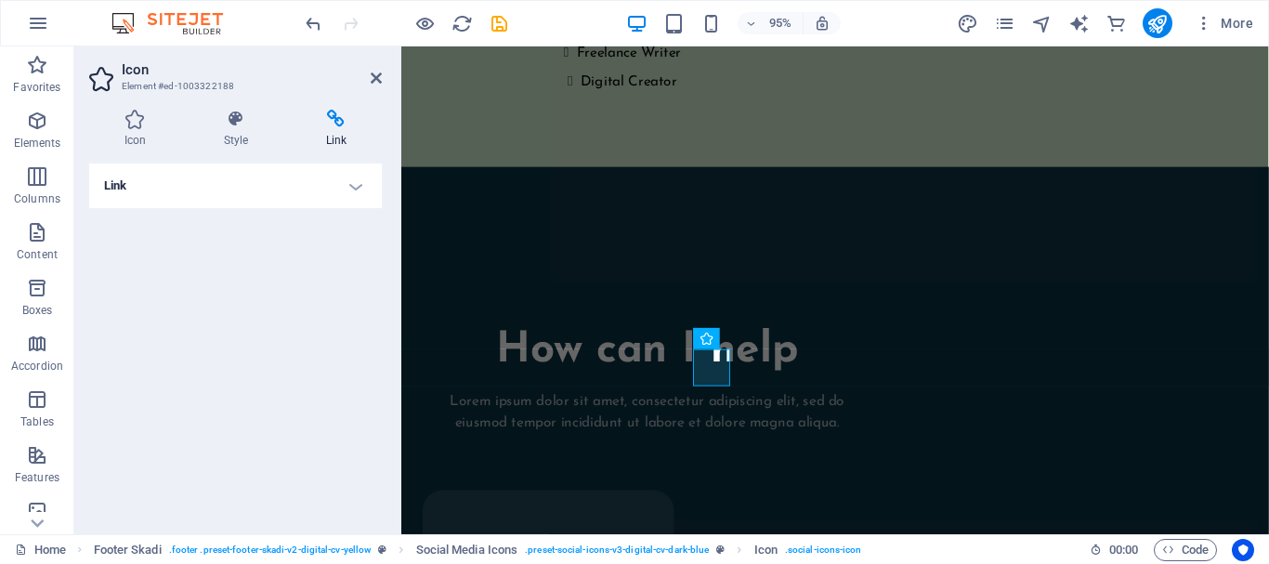
click at [345, 120] on icon at bounding box center [336, 119] width 91 height 19
click at [358, 187] on h4 "Link" at bounding box center [235, 185] width 293 height 45
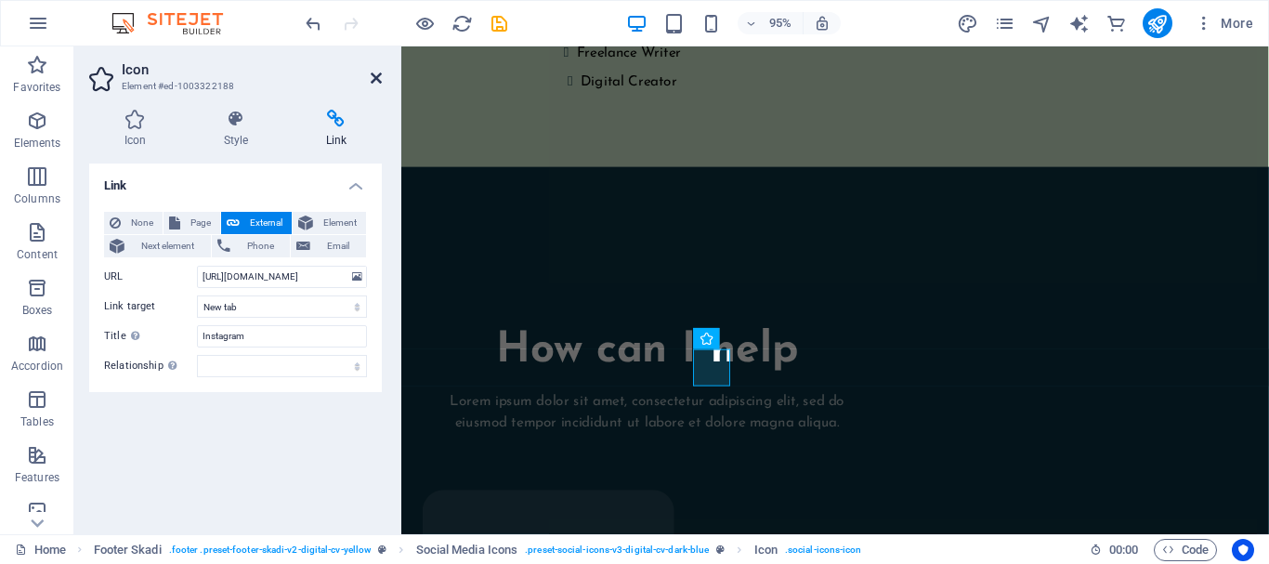
click at [373, 82] on icon at bounding box center [376, 78] width 11 height 15
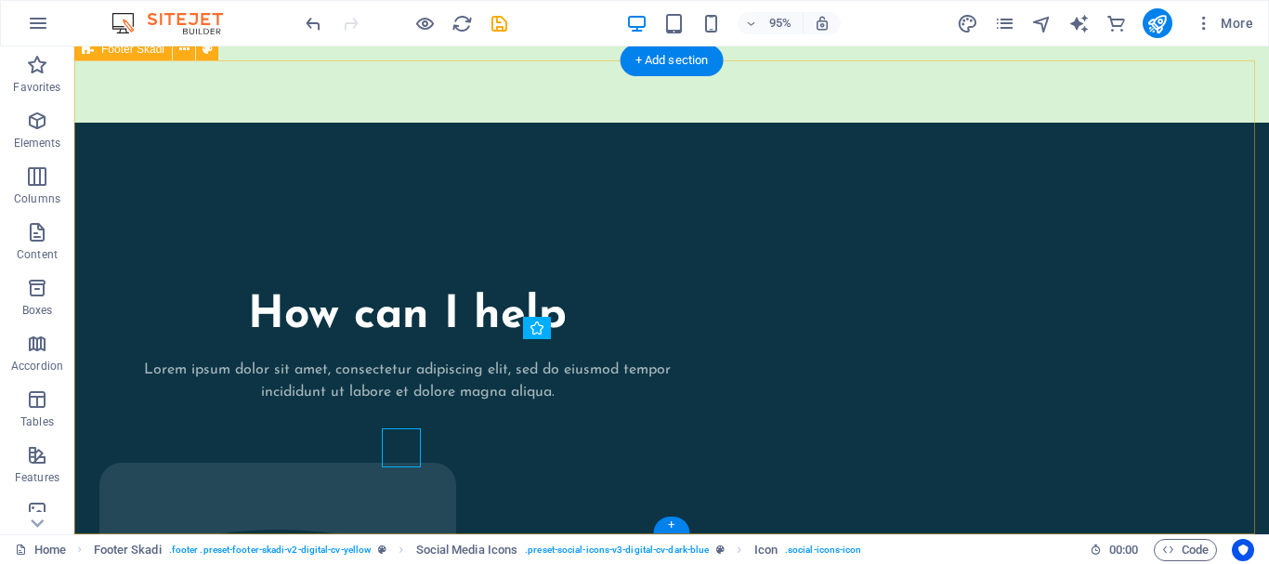
scroll to position [4033, 0]
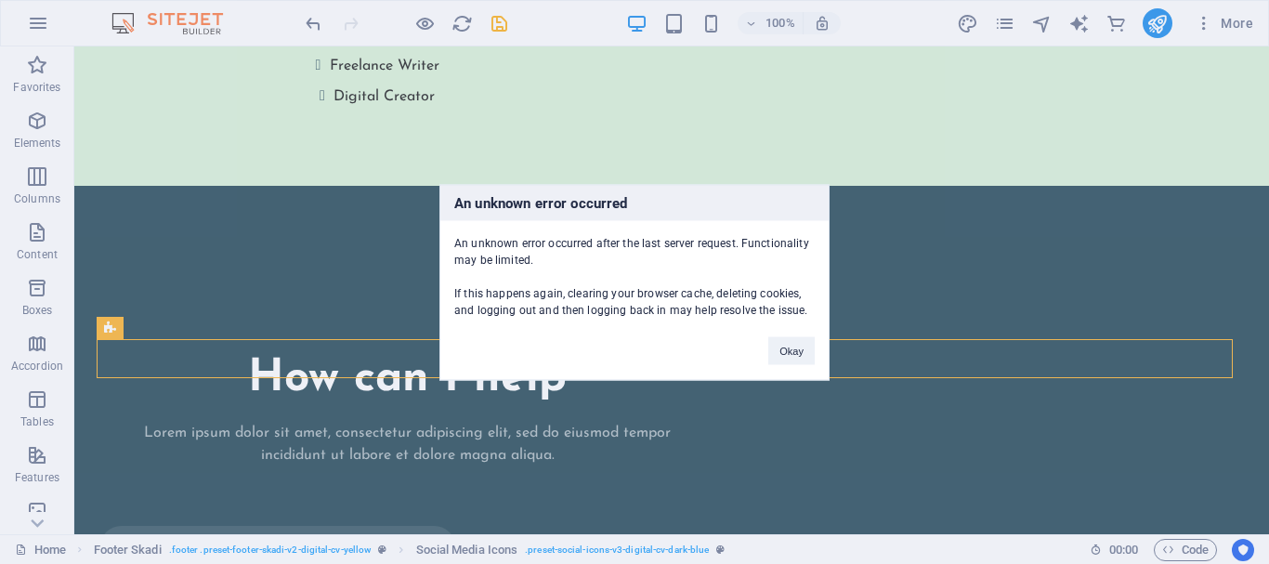
click at [815, 346] on div "Okay" at bounding box center [791, 341] width 74 height 47
click at [811, 346] on button "Okay" at bounding box center [791, 350] width 46 height 28
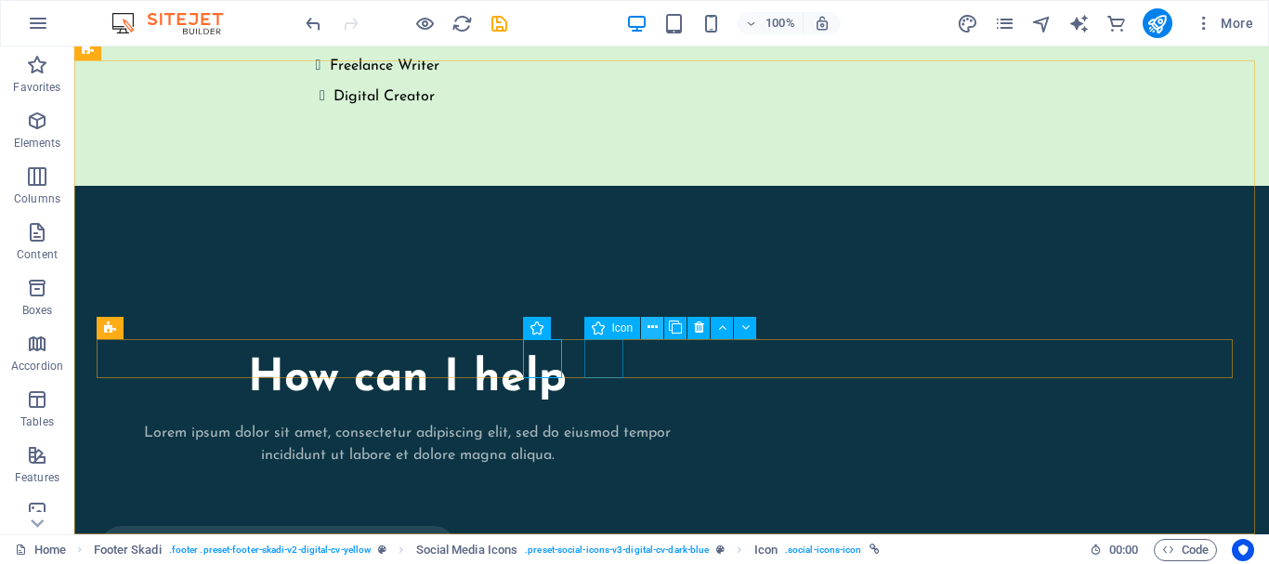
click at [650, 328] on icon at bounding box center [652, 328] width 10 height 20
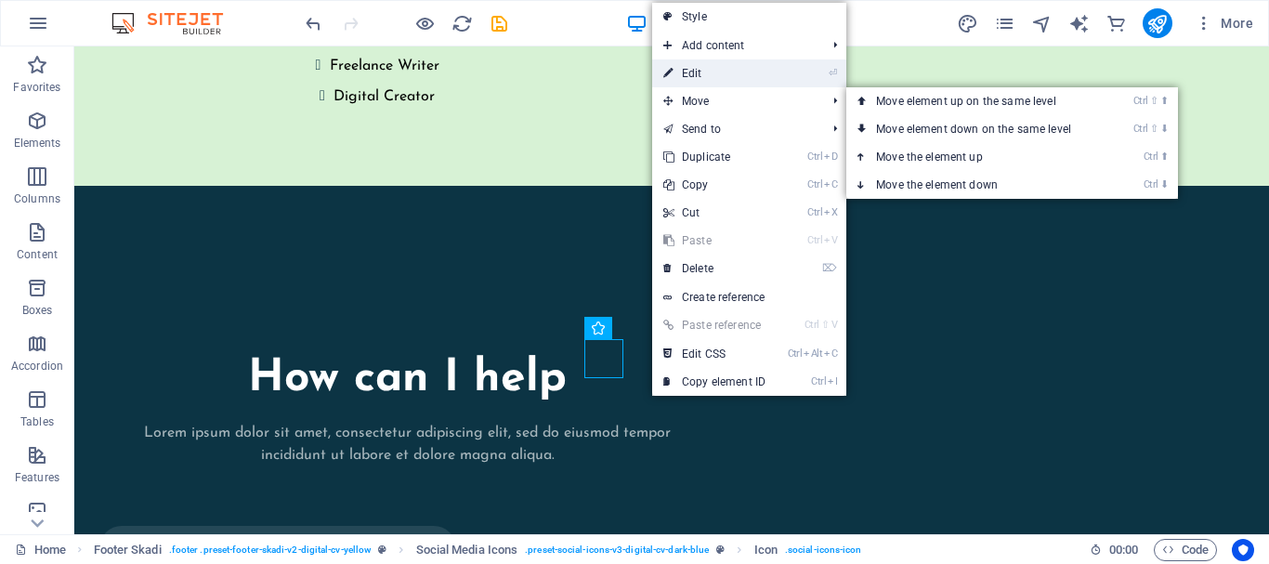
click at [730, 75] on link "⏎ Edit" at bounding box center [714, 73] width 124 height 28
select select "xMidYMid"
select select "px"
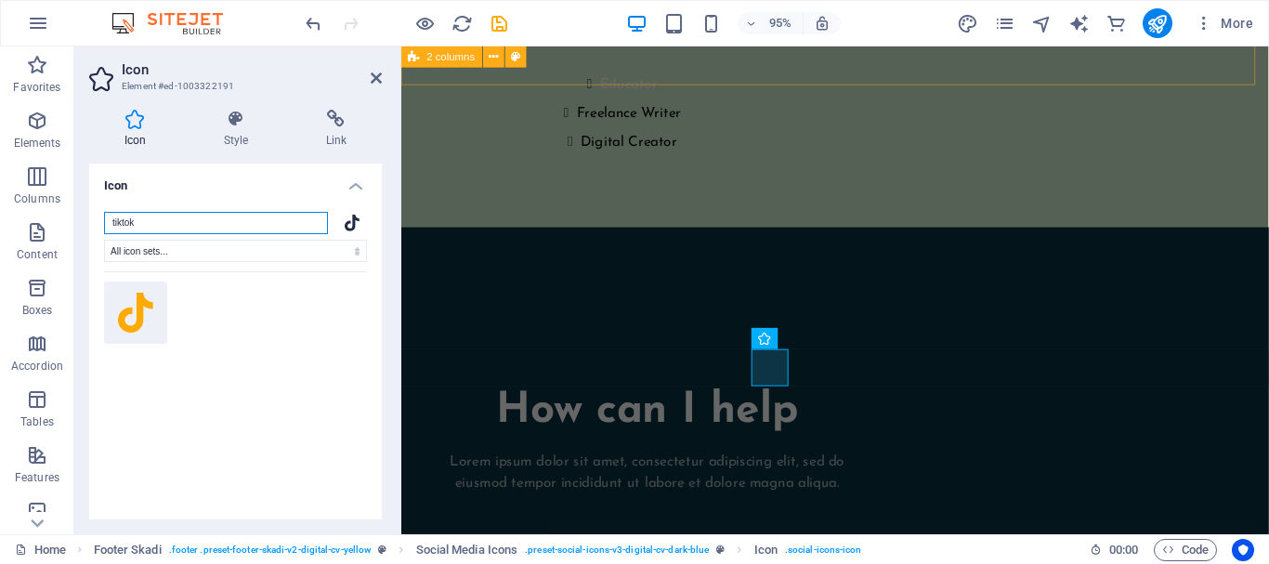
scroll to position [4097, 0]
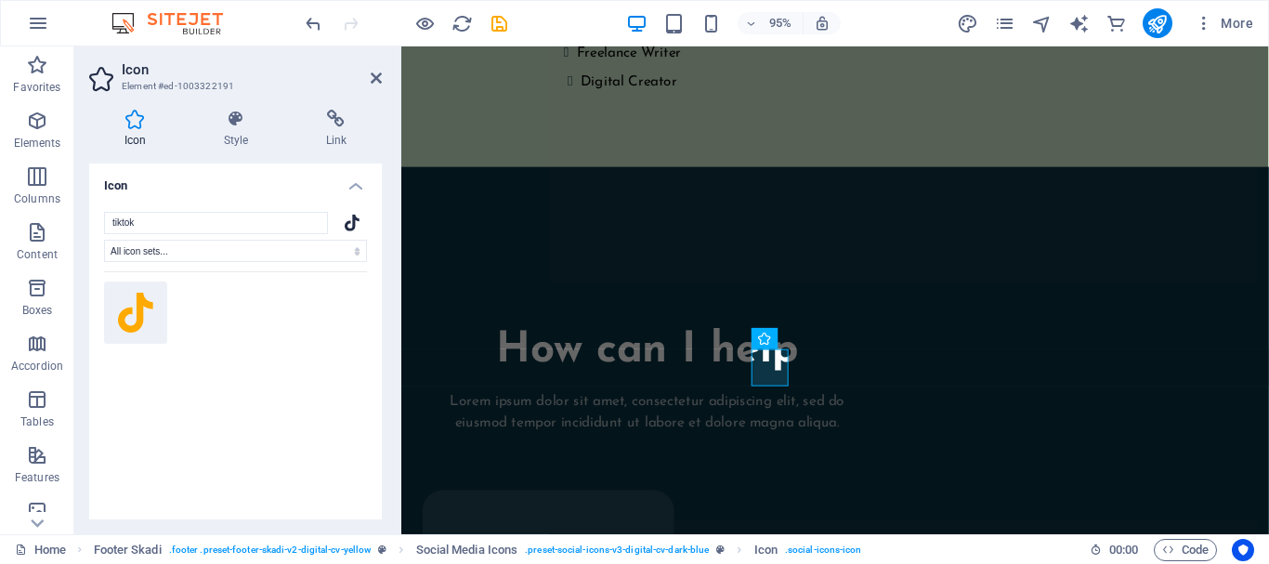
click at [384, 80] on aside "Icon Element #ed-1003322191 Icon Style Link Icon tiktok All icon sets... IcoFon…" at bounding box center [237, 290] width 327 height 488
click at [376, 77] on icon at bounding box center [376, 78] width 11 height 15
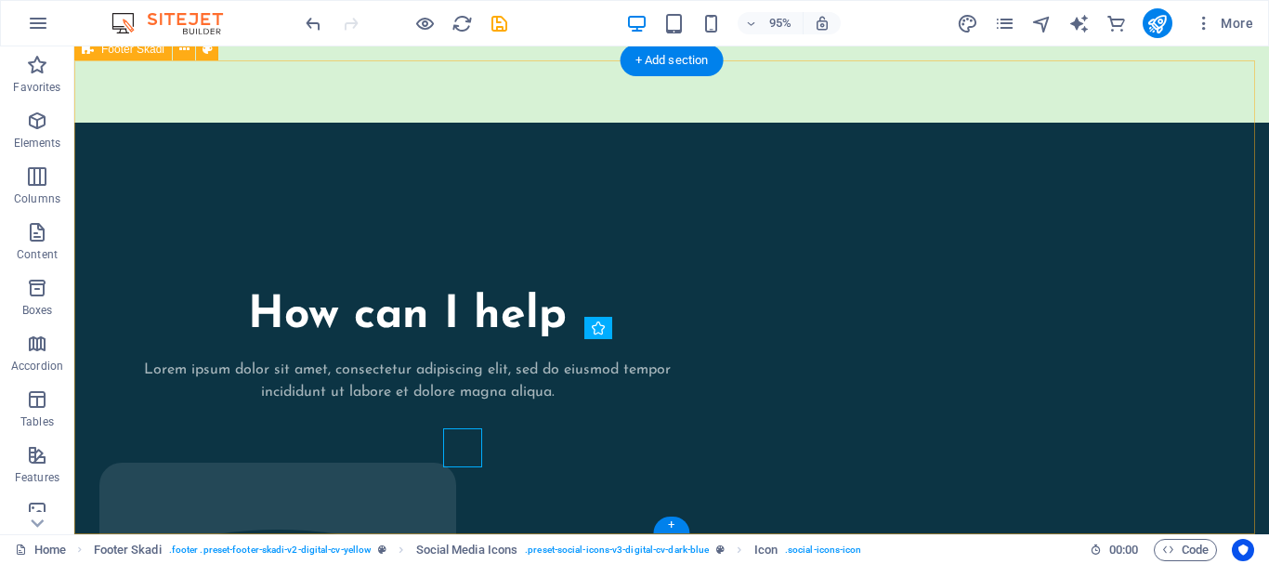
scroll to position [4033, 0]
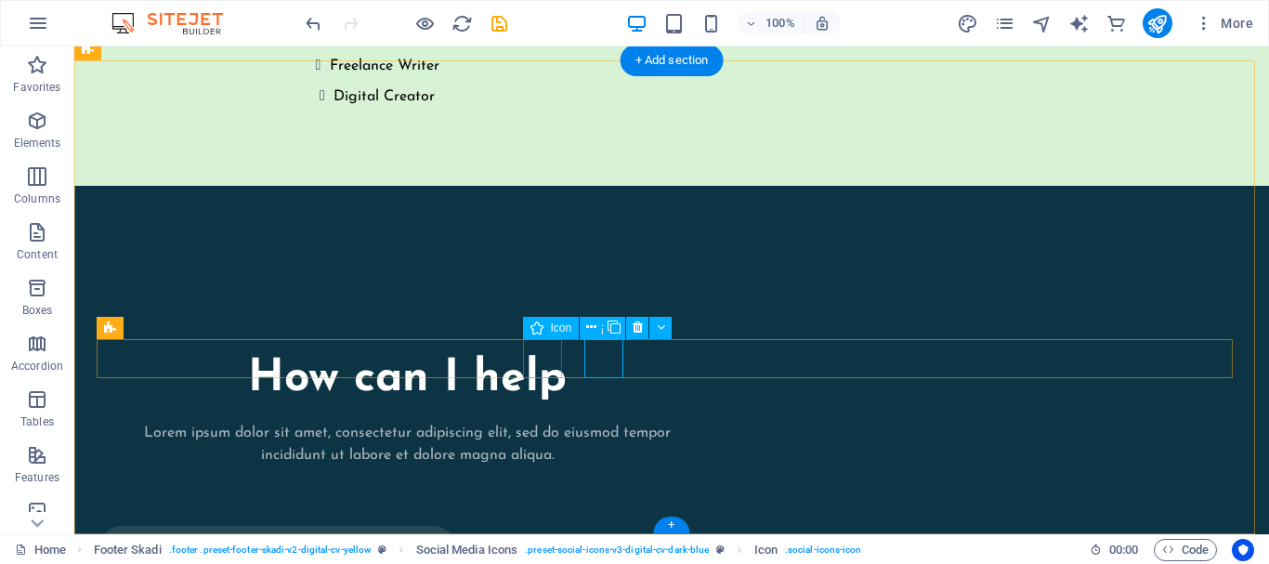
click at [592, 328] on icon at bounding box center [591, 328] width 10 height 20
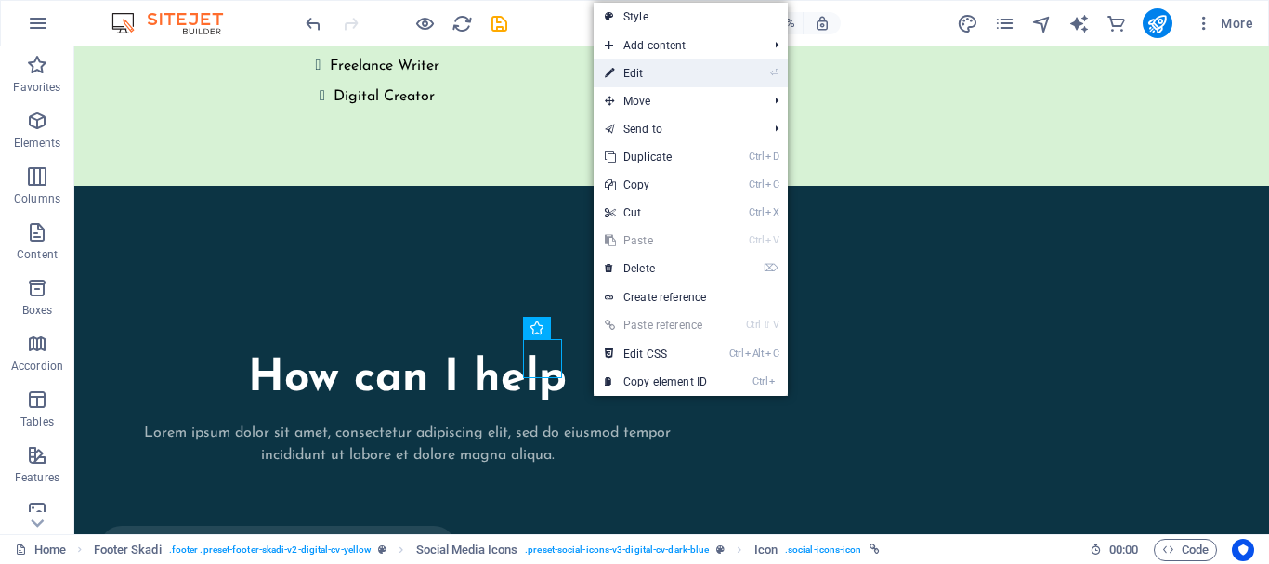
click at [667, 69] on link "⏎ Edit" at bounding box center [655, 73] width 124 height 28
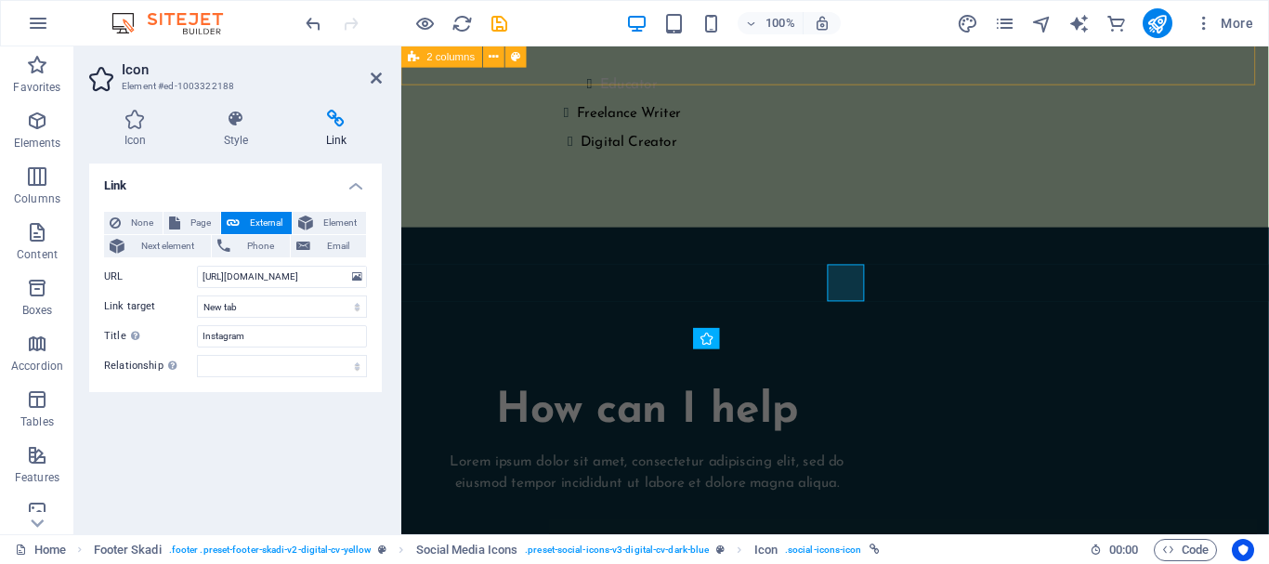
scroll to position [4097, 0]
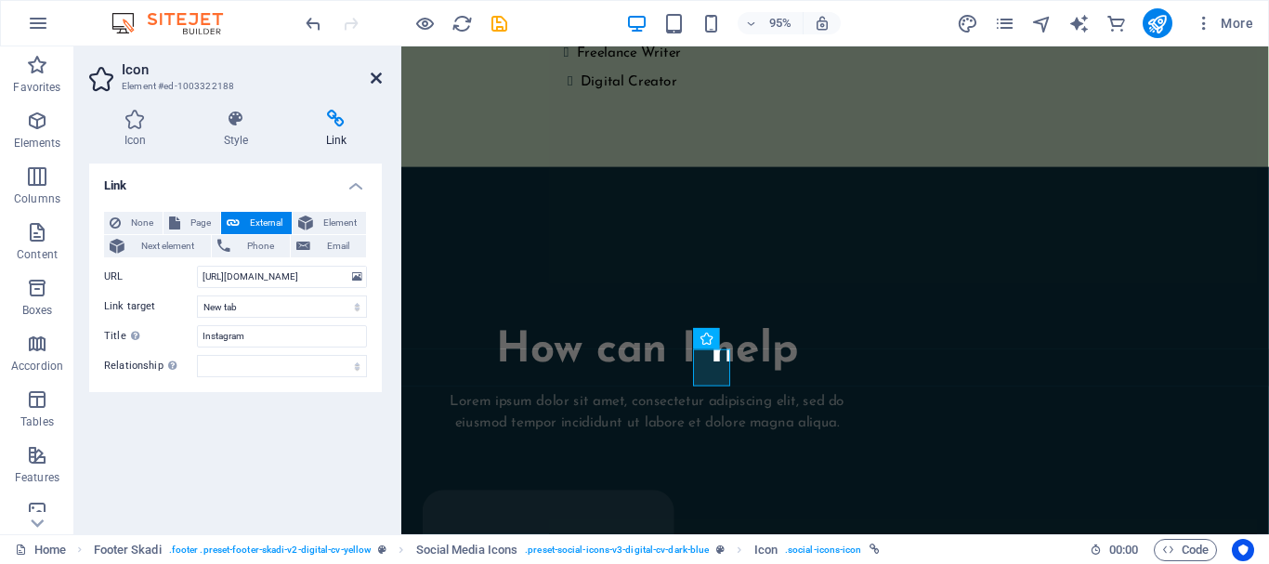
click at [381, 77] on icon at bounding box center [376, 78] width 11 height 15
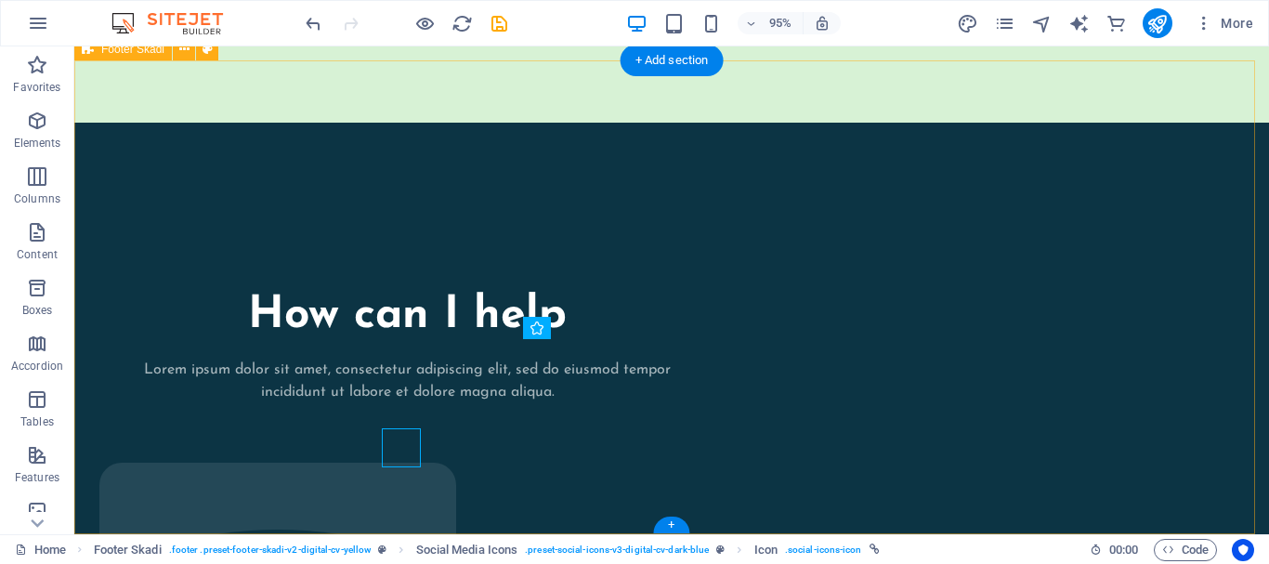
scroll to position [4033, 0]
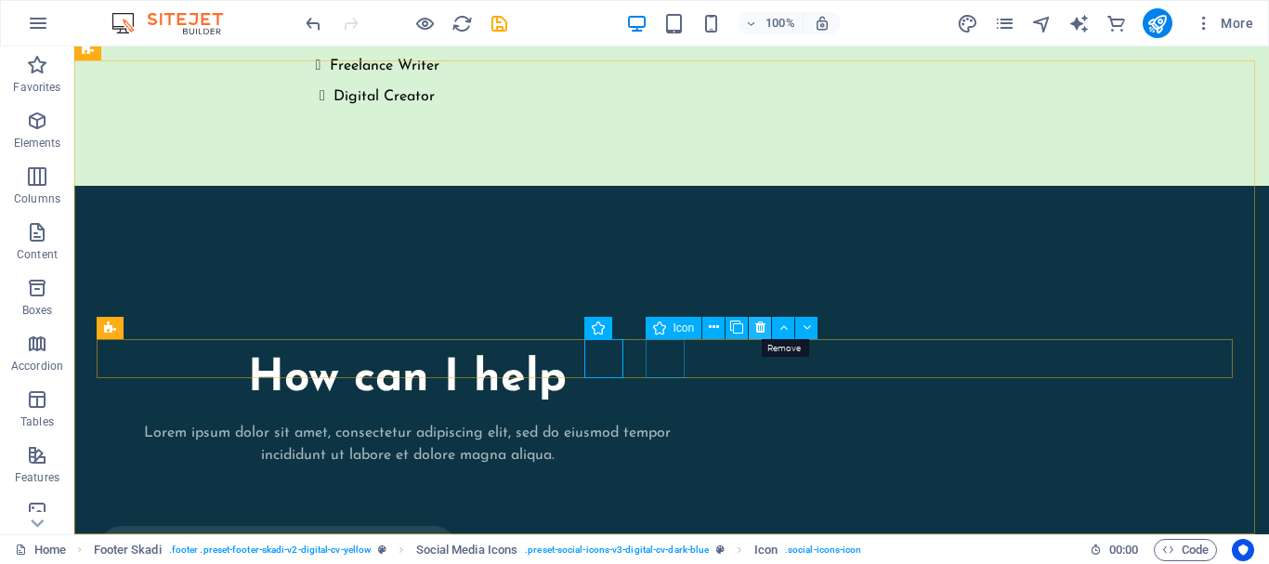
click at [762, 328] on icon at bounding box center [760, 328] width 10 height 20
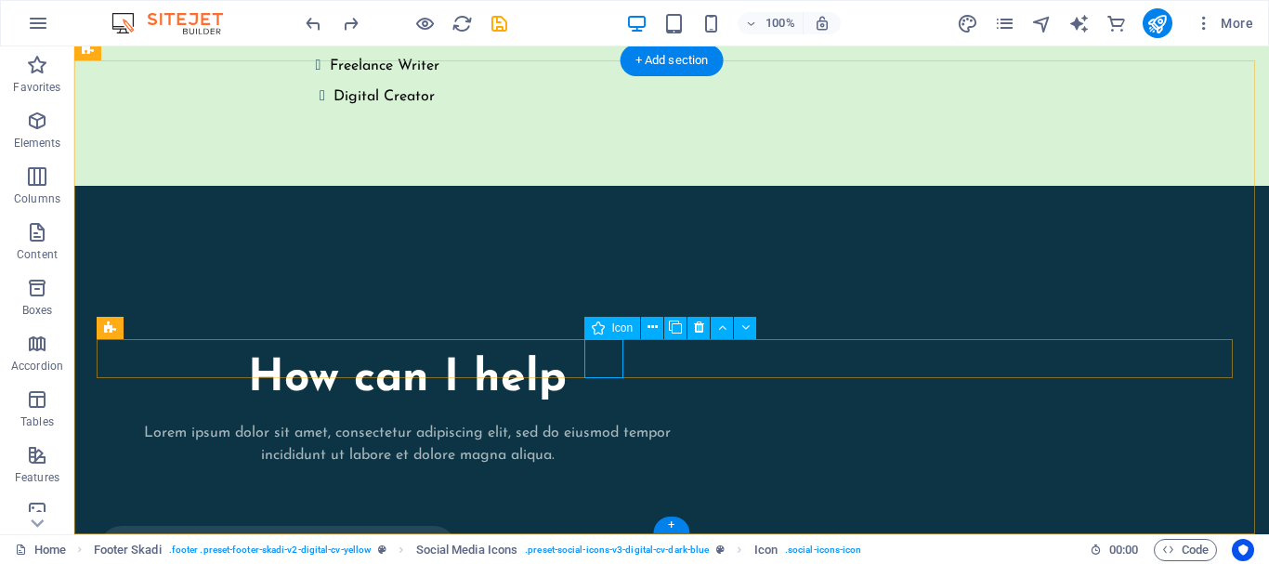
click at [697, 324] on icon at bounding box center [699, 328] width 10 height 20
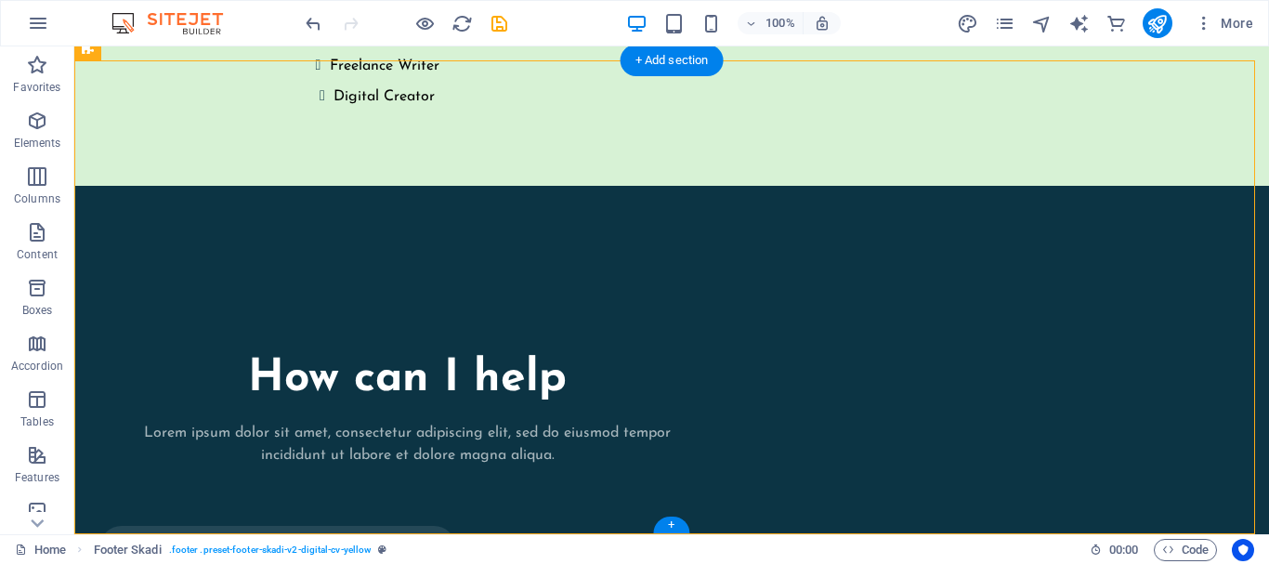
drag, startPoint x: 705, startPoint y: 358, endPoint x: 788, endPoint y: 355, distance: 82.7
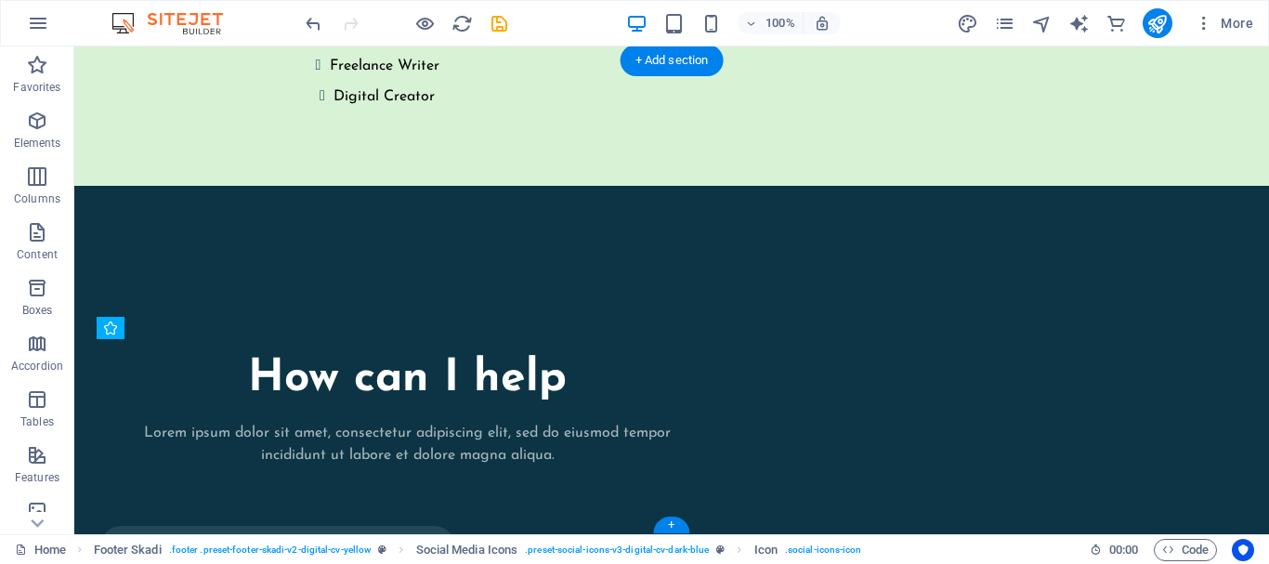
drag, startPoint x: 700, startPoint y: 355, endPoint x: 781, endPoint y: 351, distance: 80.9
drag, startPoint x: 686, startPoint y: 363, endPoint x: 737, endPoint y: 363, distance: 51.1
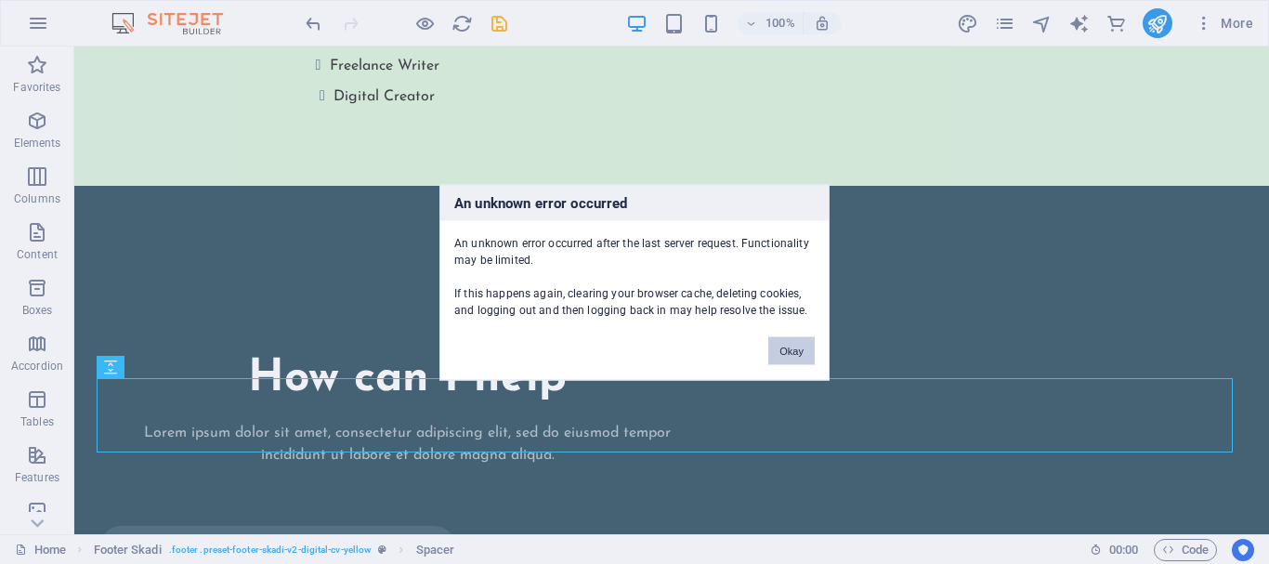
click at [775, 352] on button "Okay" at bounding box center [791, 350] width 46 height 28
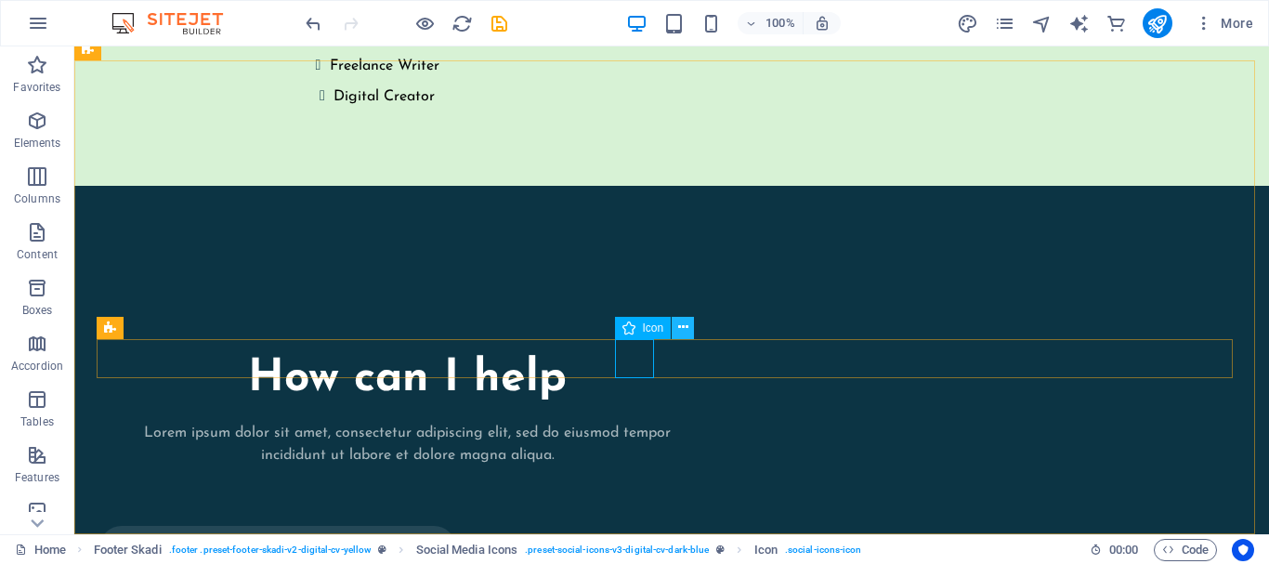
click at [680, 324] on icon at bounding box center [683, 328] width 10 height 20
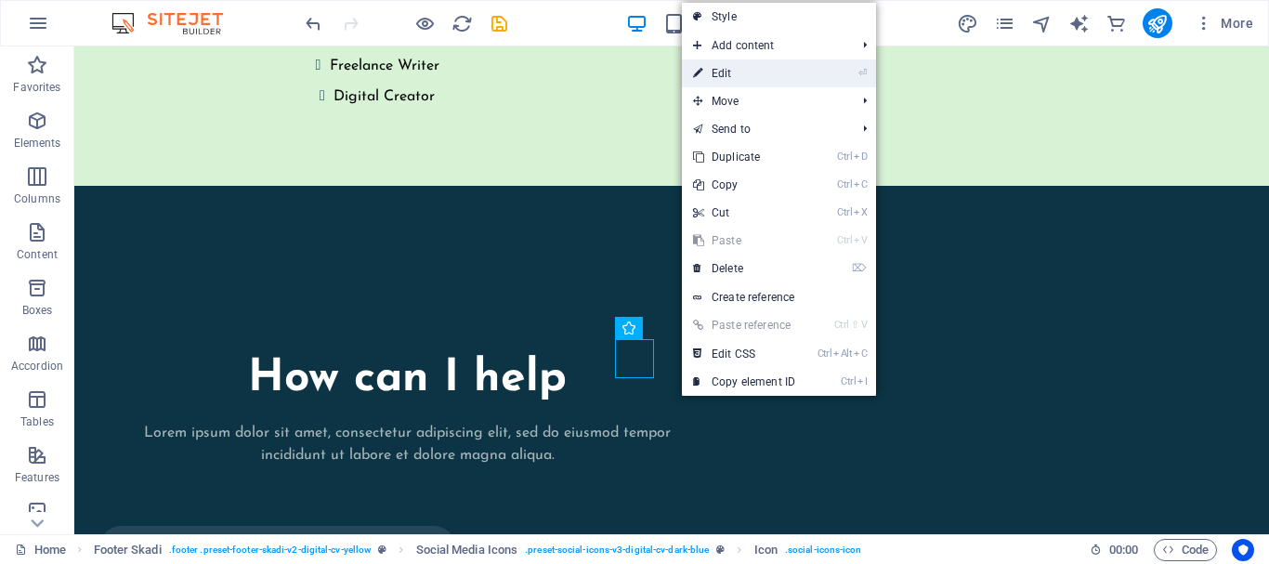
click at [769, 66] on link "⏎ Edit" at bounding box center [744, 73] width 124 height 28
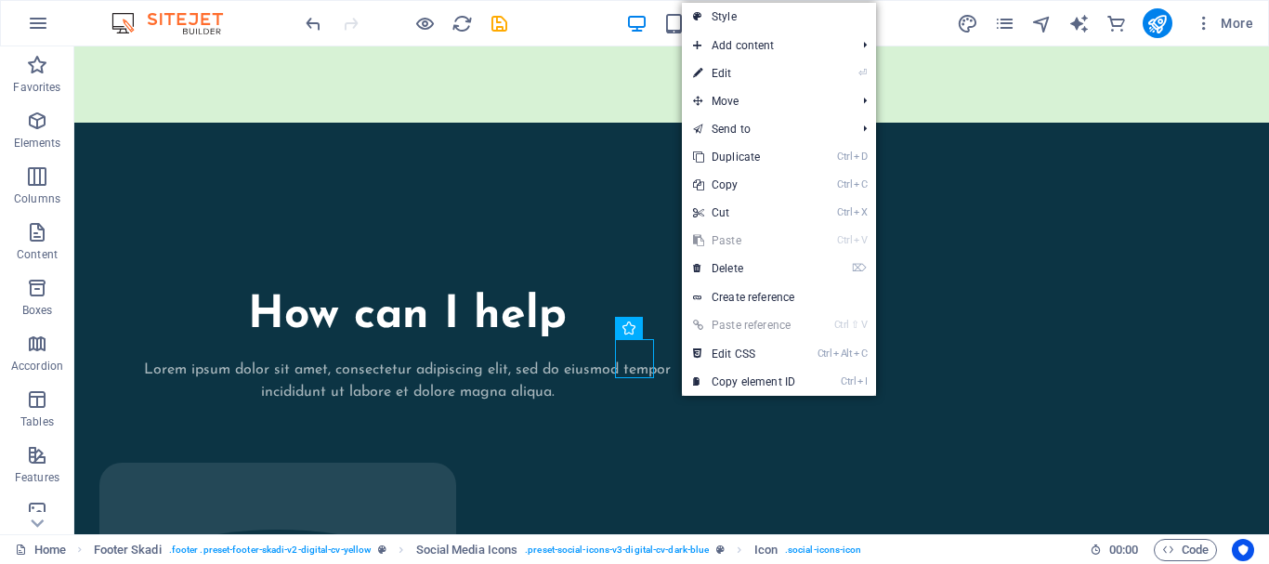
select select "xMidYMid"
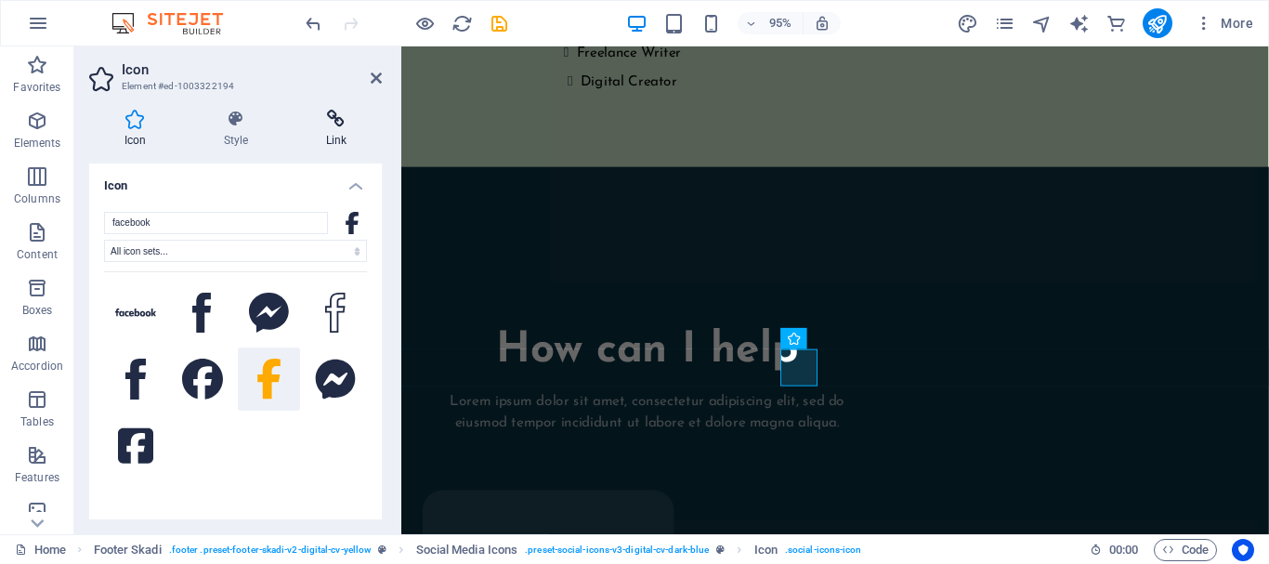
click at [345, 127] on icon at bounding box center [336, 119] width 91 height 19
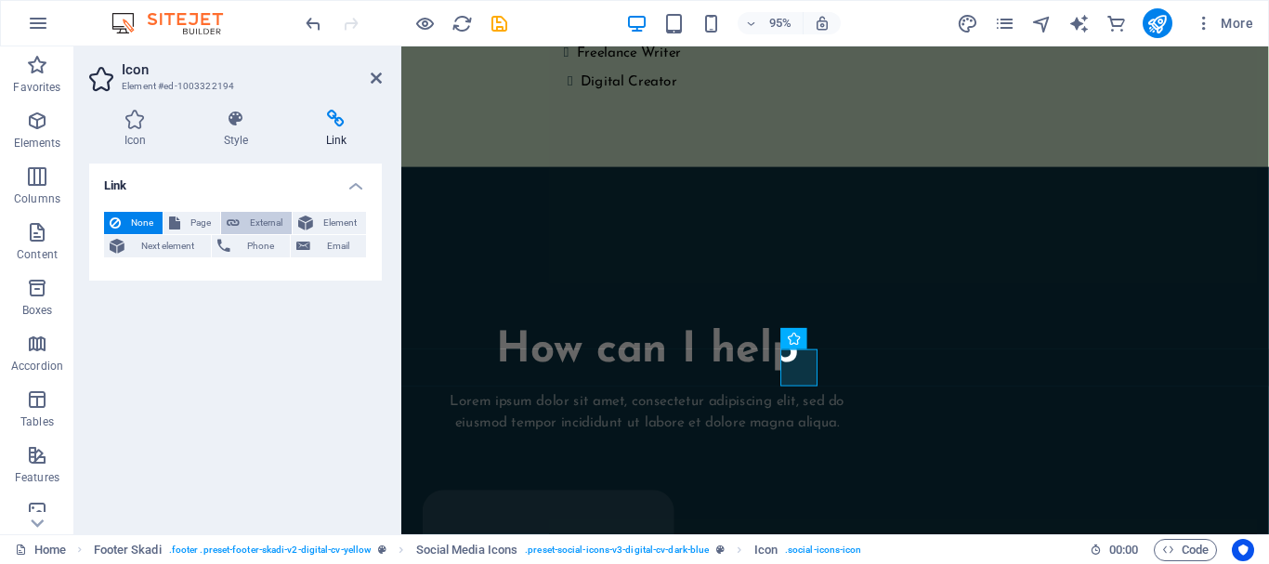
click at [252, 227] on span "External" at bounding box center [265, 223] width 41 height 22
select select "blank"
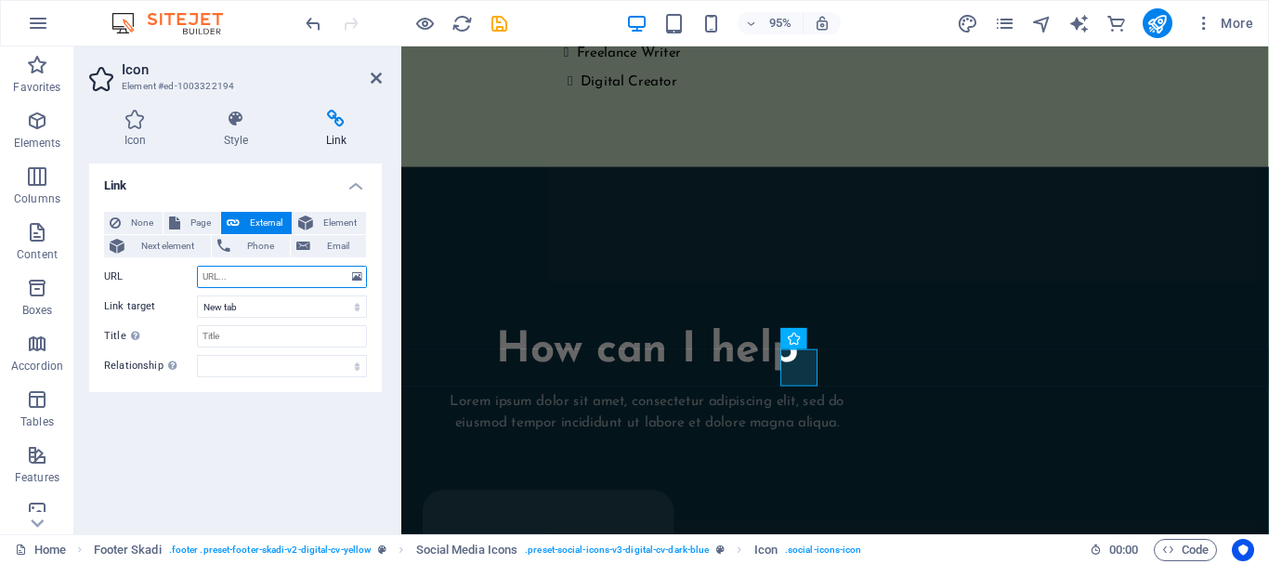
click at [267, 278] on input "URL" at bounding box center [282, 277] width 170 height 22
paste input "[URL][DOMAIN_NAME]"
type input "[URL][DOMAIN_NAME]"
click at [270, 330] on input "Title Additional link description, should not be the same as the link text. The…" at bounding box center [282, 336] width 170 height 22
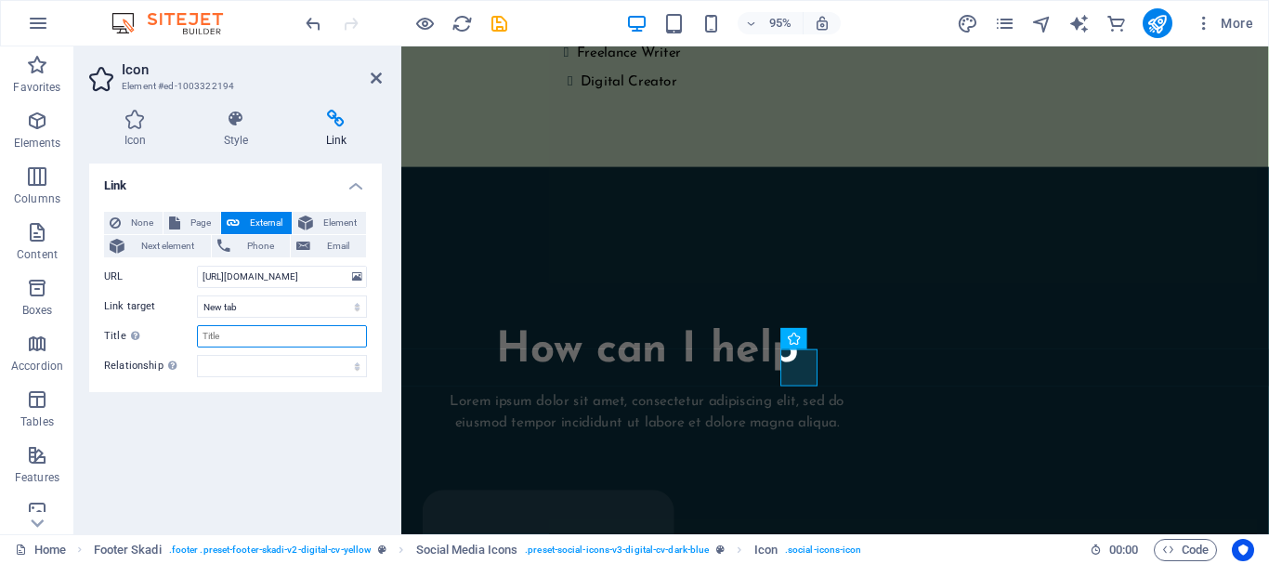
scroll to position [0, 0]
type input "Facebook"
drag, startPoint x: 380, startPoint y: 75, endPoint x: 960, endPoint y: 305, distance: 624.1
click at [380, 75] on icon at bounding box center [376, 78] width 11 height 15
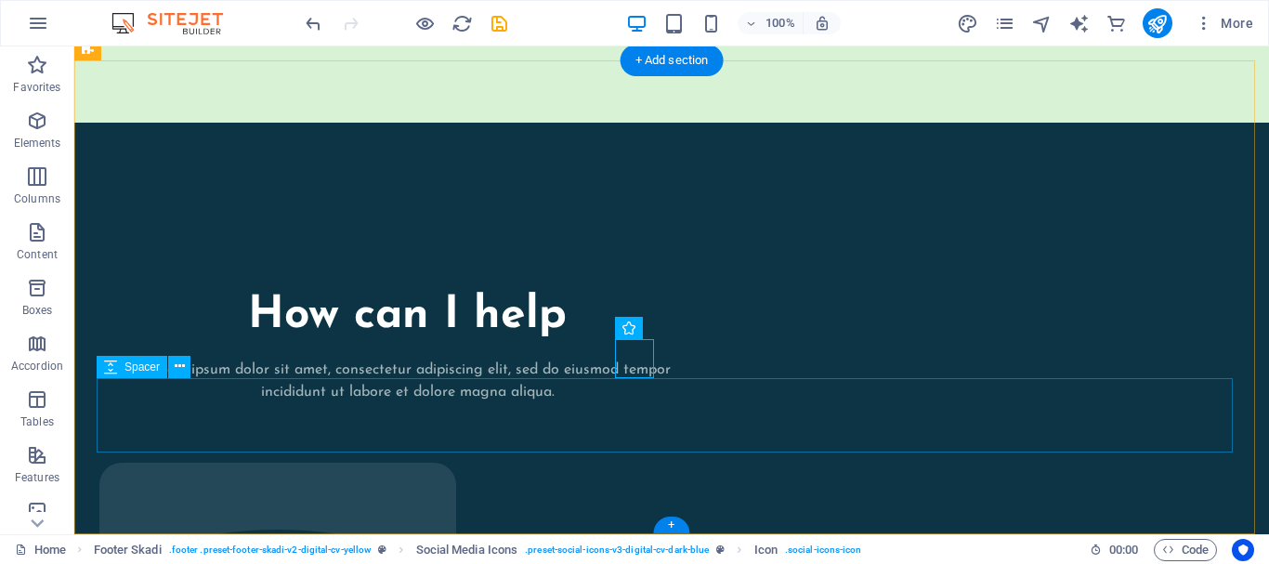
scroll to position [4033, 0]
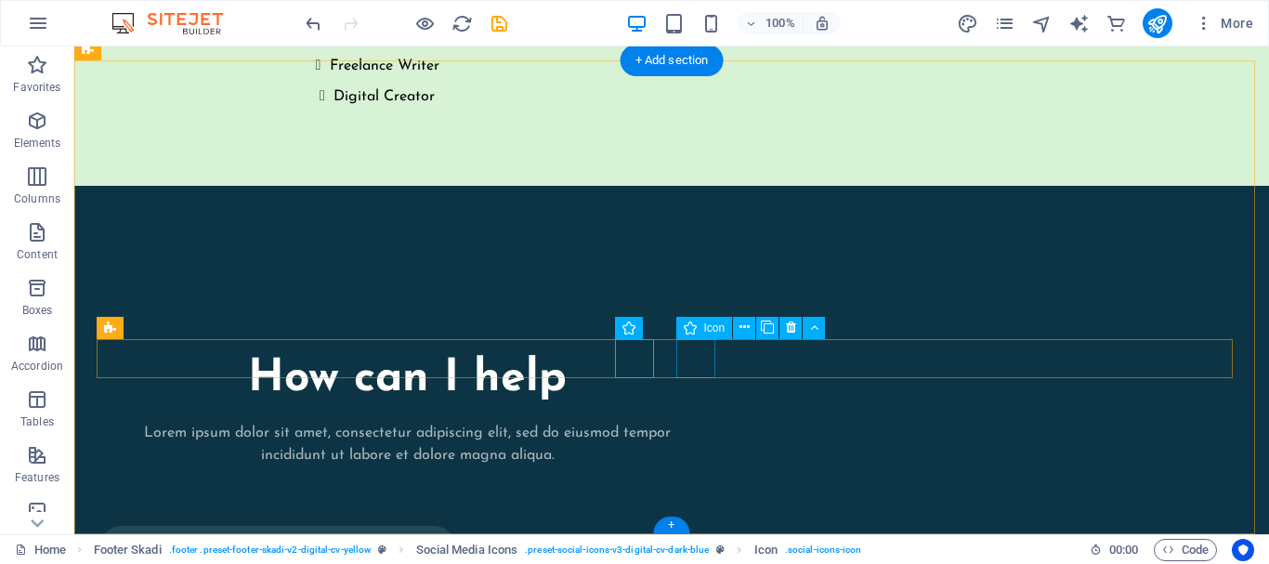
click at [749, 326] on icon at bounding box center [744, 328] width 10 height 20
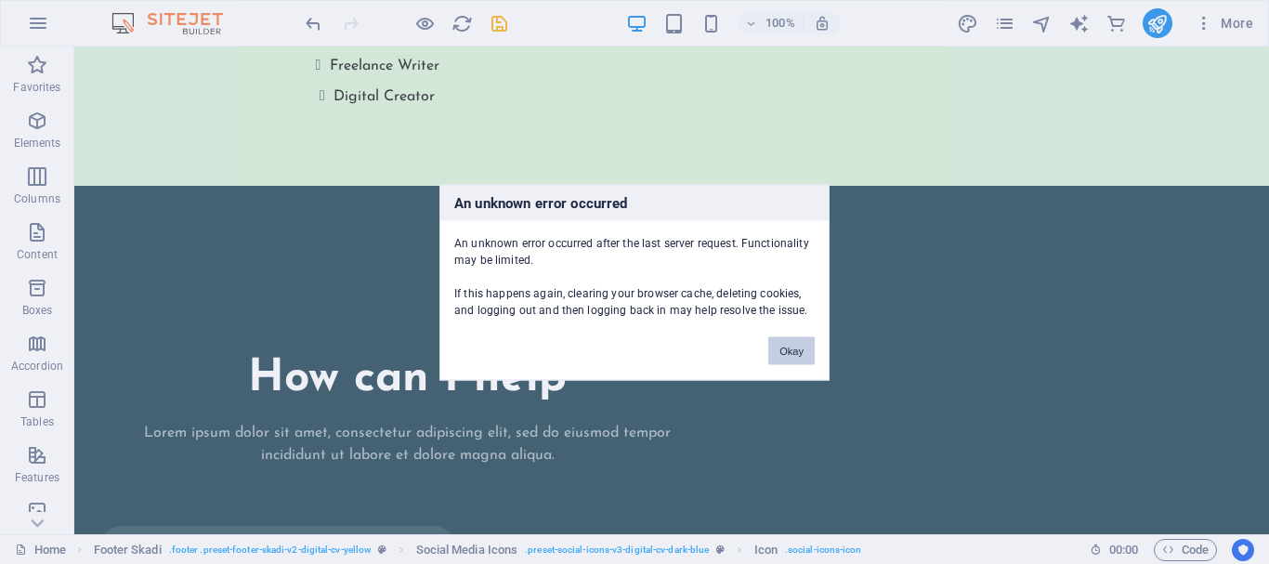
click at [788, 346] on button "Okay" at bounding box center [791, 350] width 46 height 28
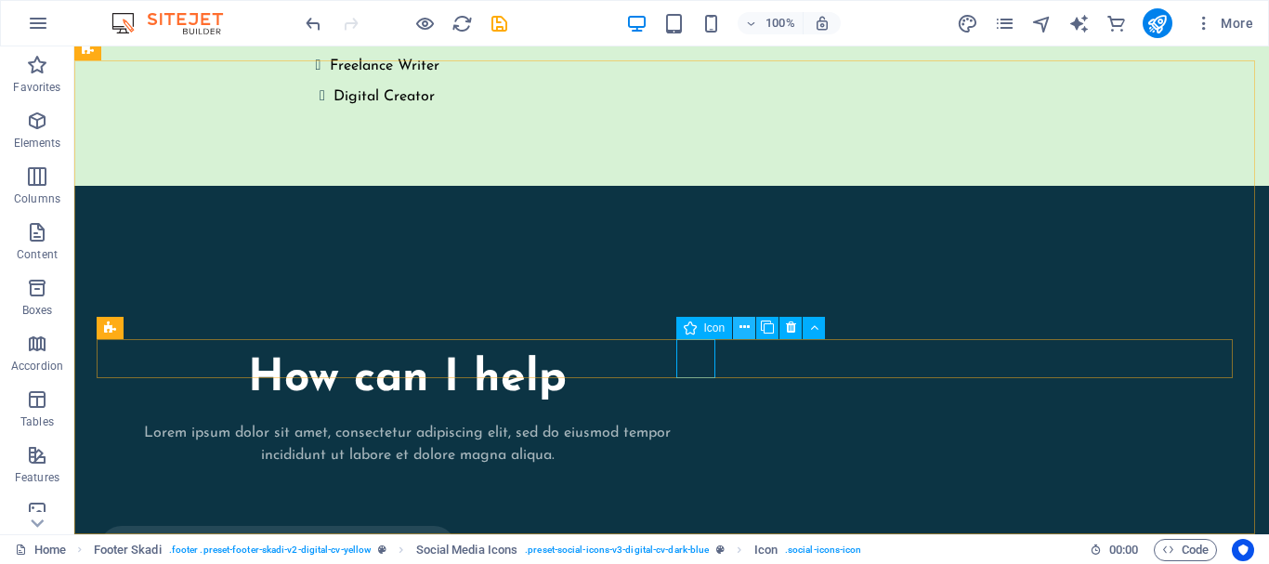
click at [745, 325] on icon at bounding box center [744, 328] width 10 height 20
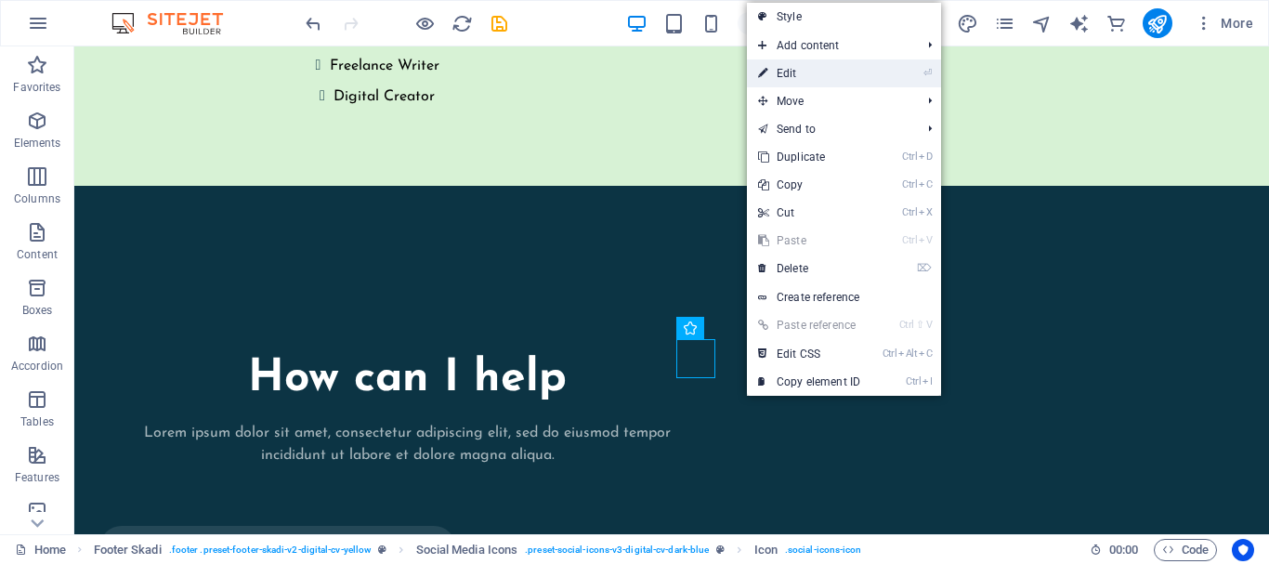
click at [825, 75] on link "⏎ Edit" at bounding box center [809, 73] width 124 height 28
select select "xMidYMid"
select select "px"
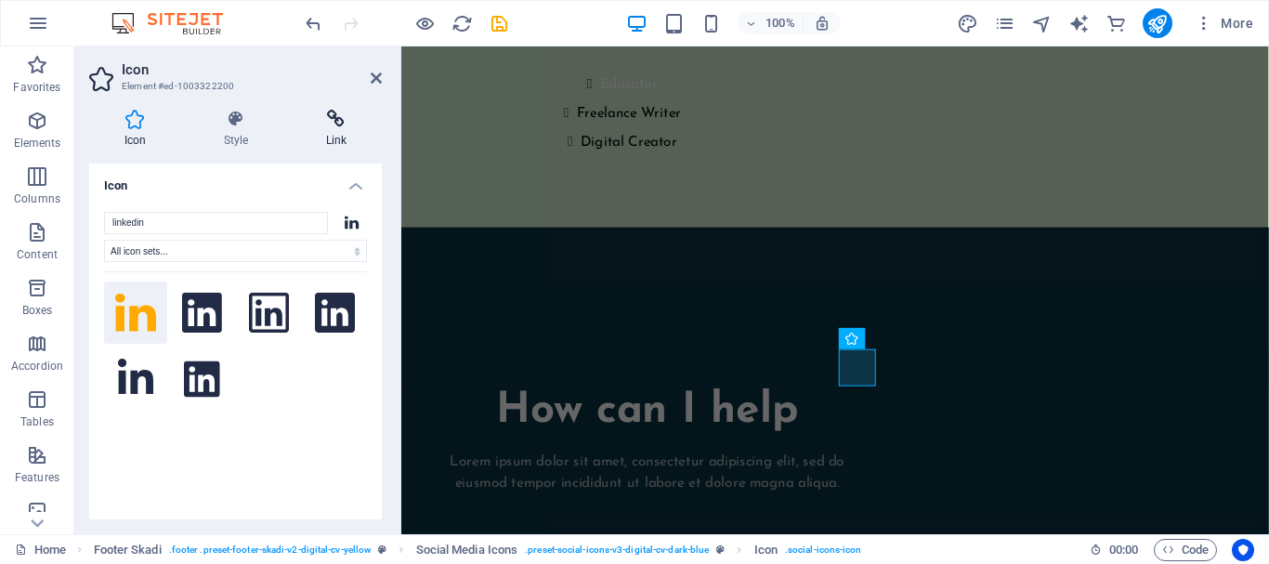
click at [332, 122] on icon at bounding box center [336, 119] width 91 height 19
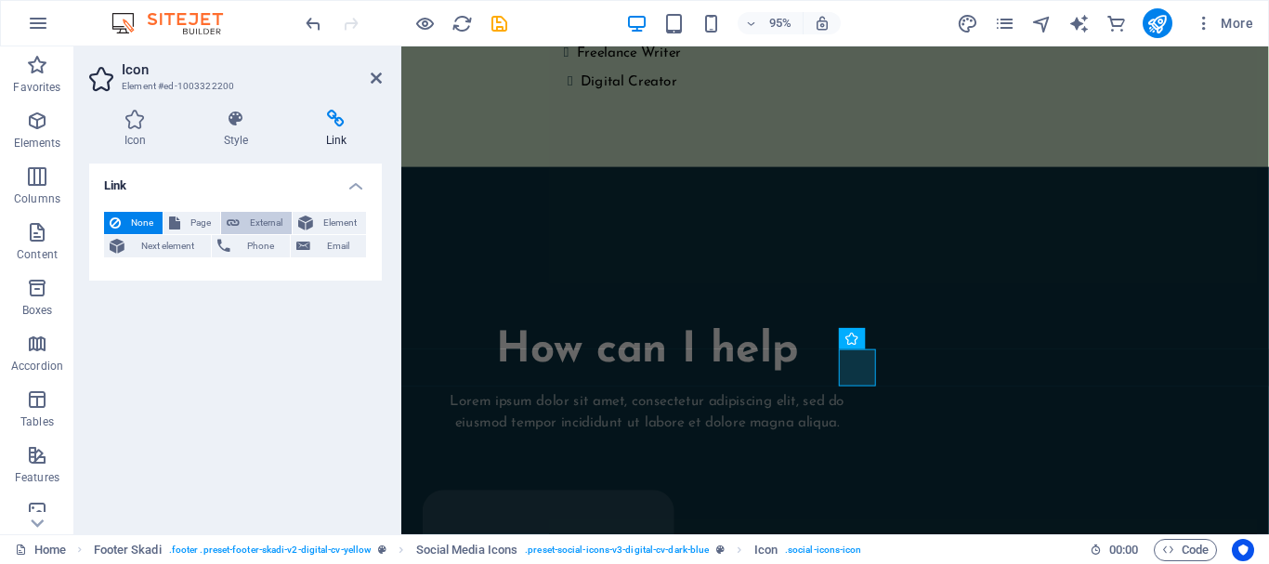
click at [275, 221] on span "External" at bounding box center [265, 223] width 41 height 22
select select "blank"
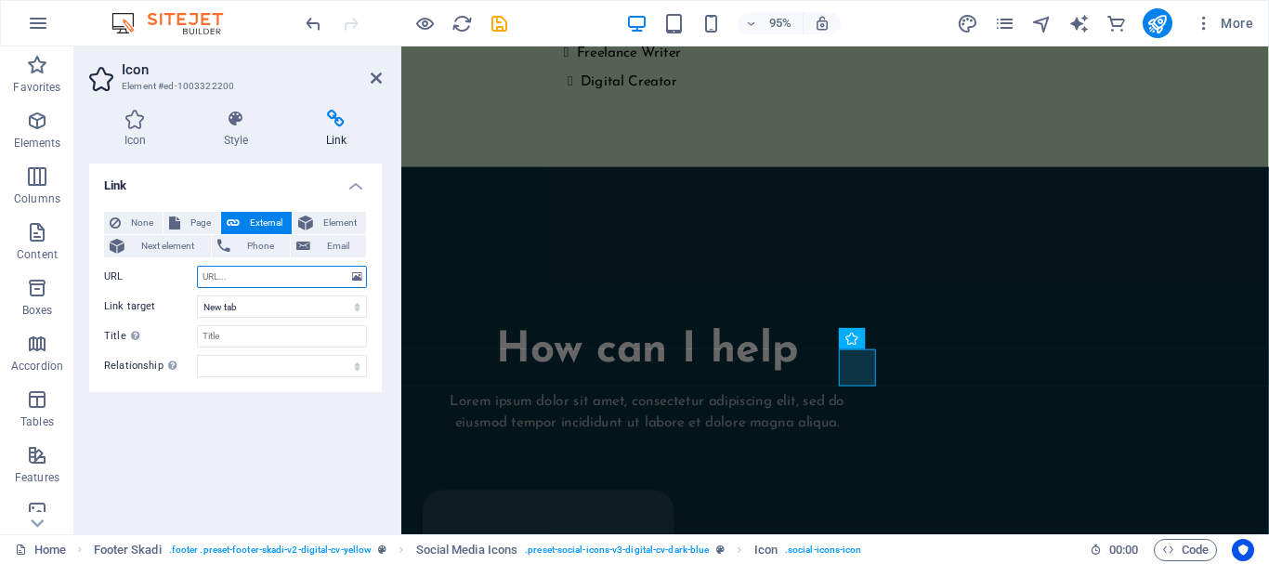
click at [277, 273] on input "URL" at bounding box center [282, 277] width 170 height 22
paste input "[URL][DOMAIN_NAME]"
type input "[URL][DOMAIN_NAME]"
click at [257, 334] on input "Title Additional link description, should not be the same as the link text. The…" at bounding box center [282, 336] width 170 height 22
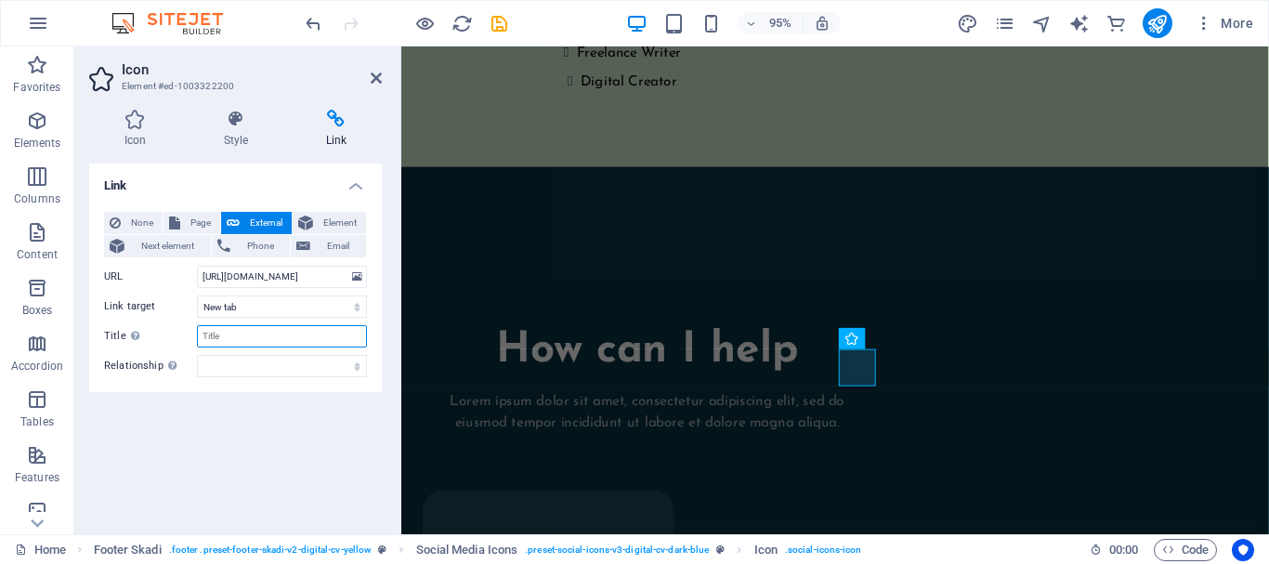
scroll to position [0, 0]
type input "Linkedin"
click at [372, 81] on icon at bounding box center [376, 78] width 11 height 15
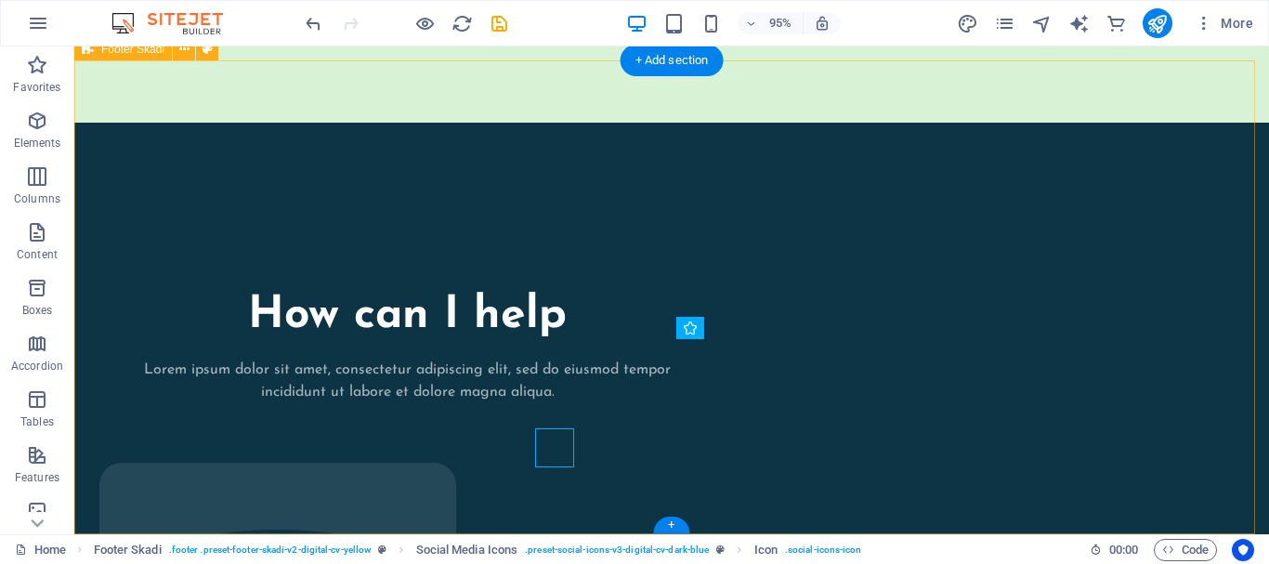
scroll to position [4033, 0]
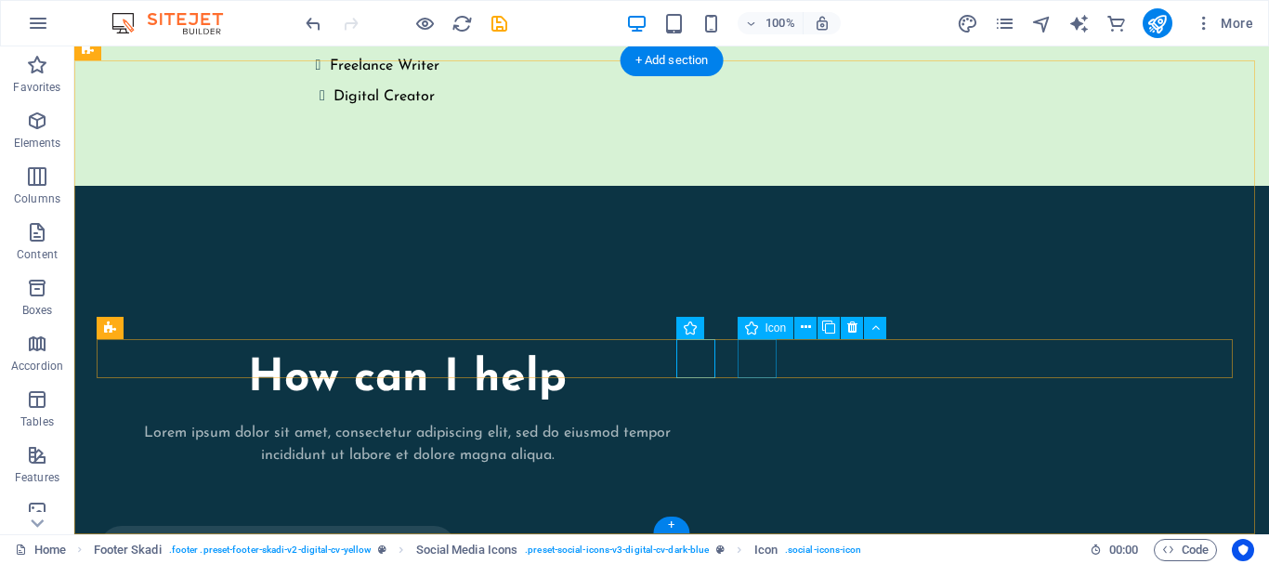
click at [801, 326] on icon at bounding box center [806, 328] width 10 height 20
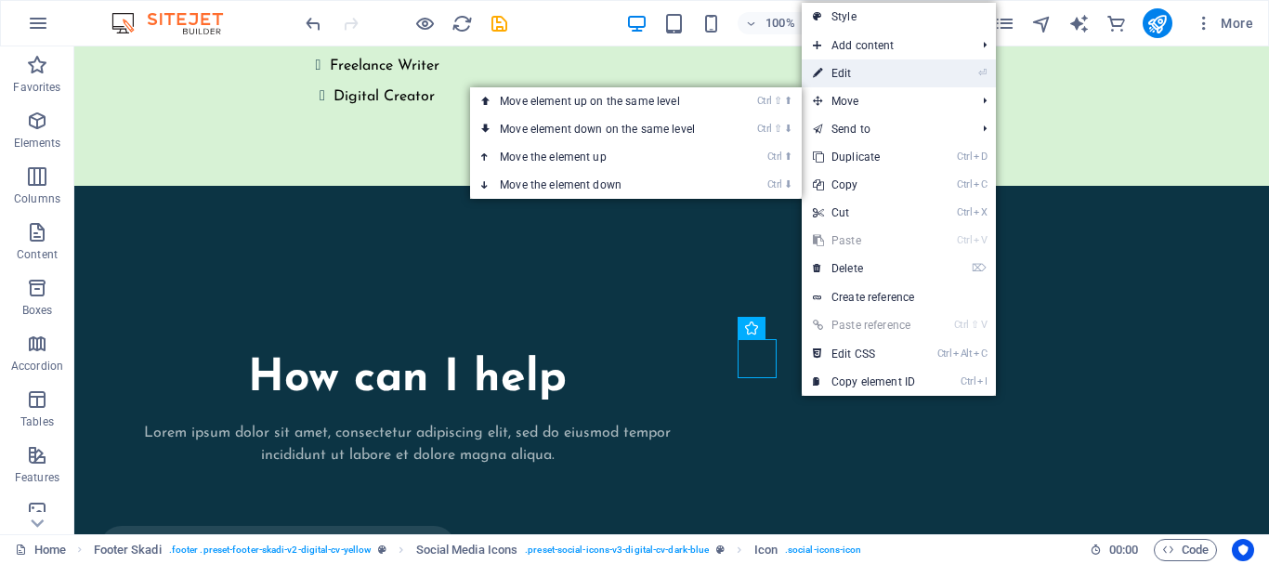
click at [894, 76] on link "⏎ Edit" at bounding box center [863, 73] width 124 height 28
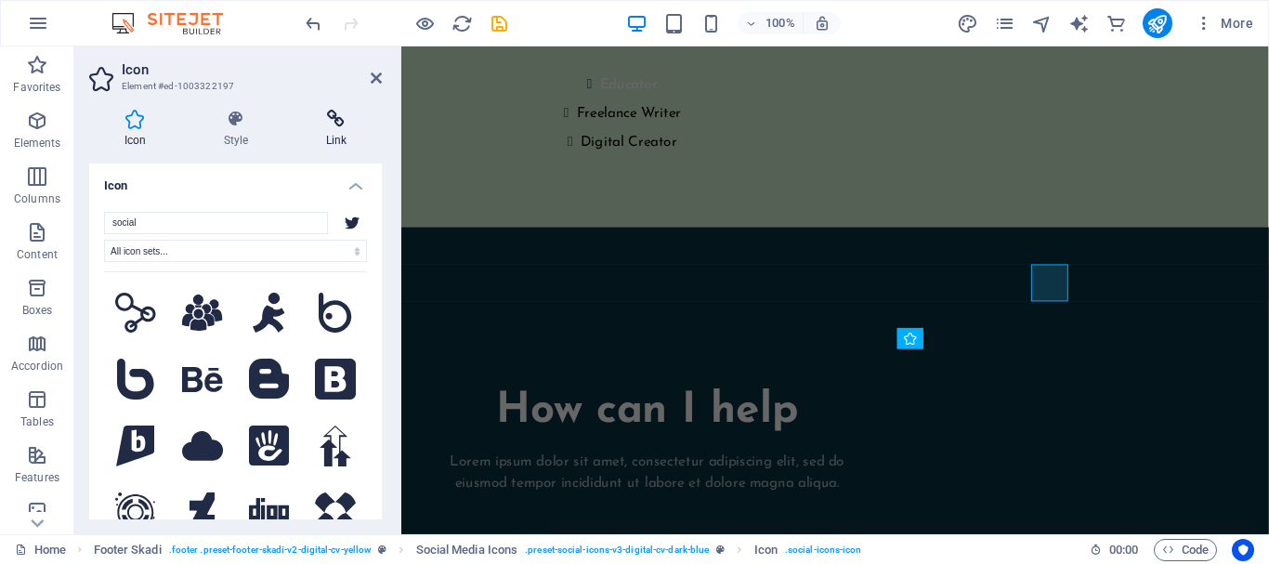
click at [331, 124] on icon at bounding box center [336, 119] width 91 height 19
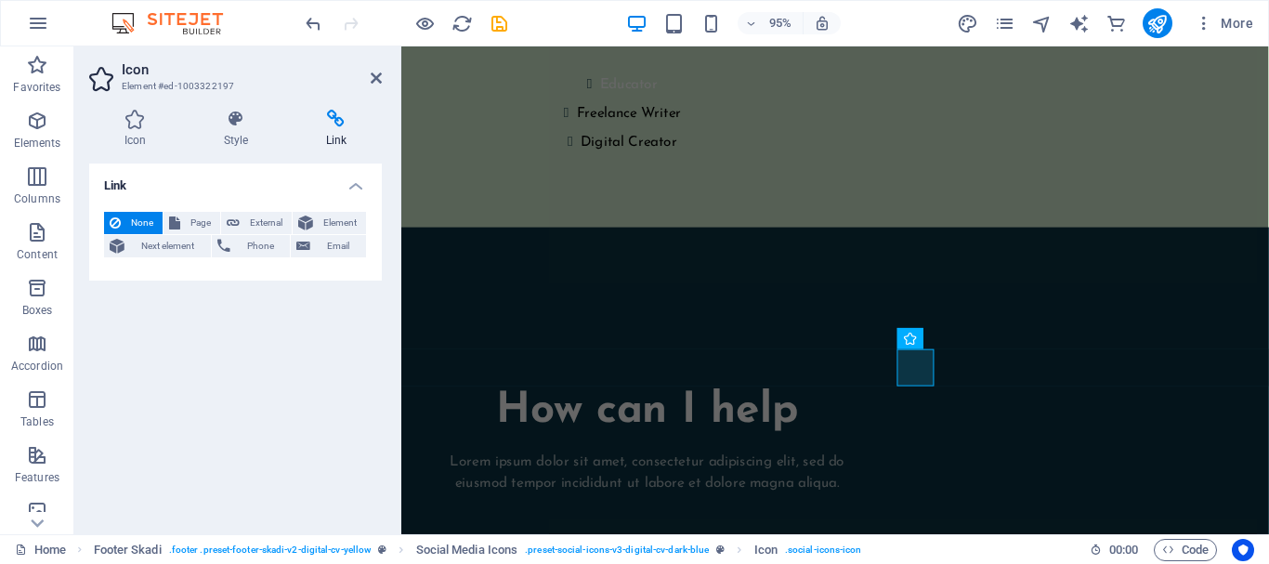
scroll to position [4097, 0]
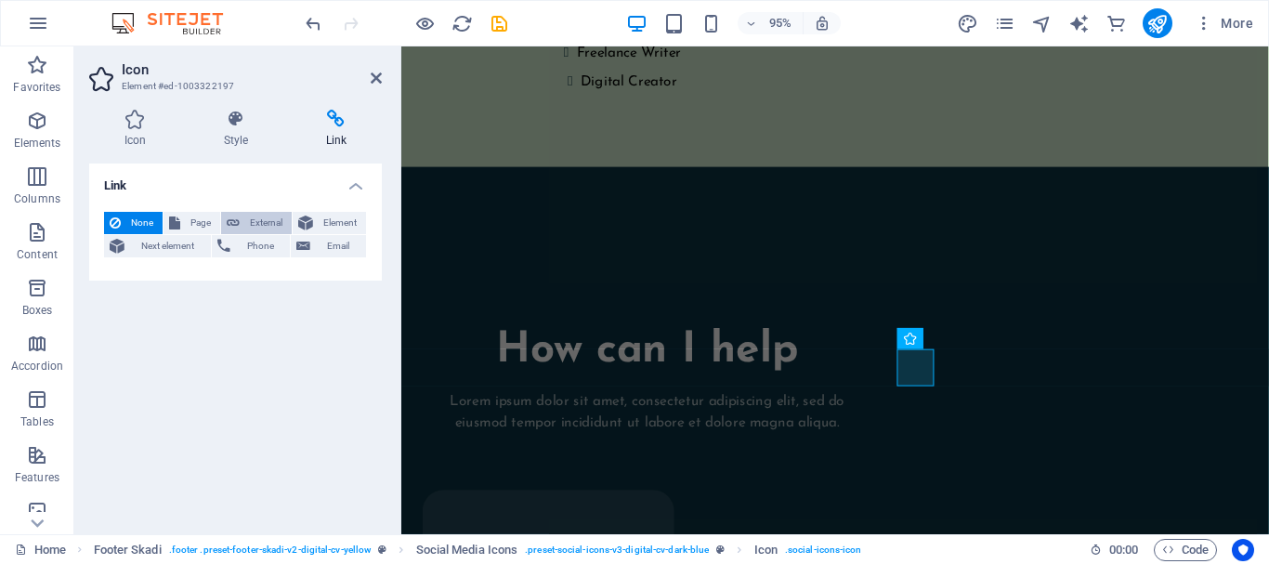
click at [282, 223] on span "External" at bounding box center [265, 223] width 41 height 22
select select "blank"
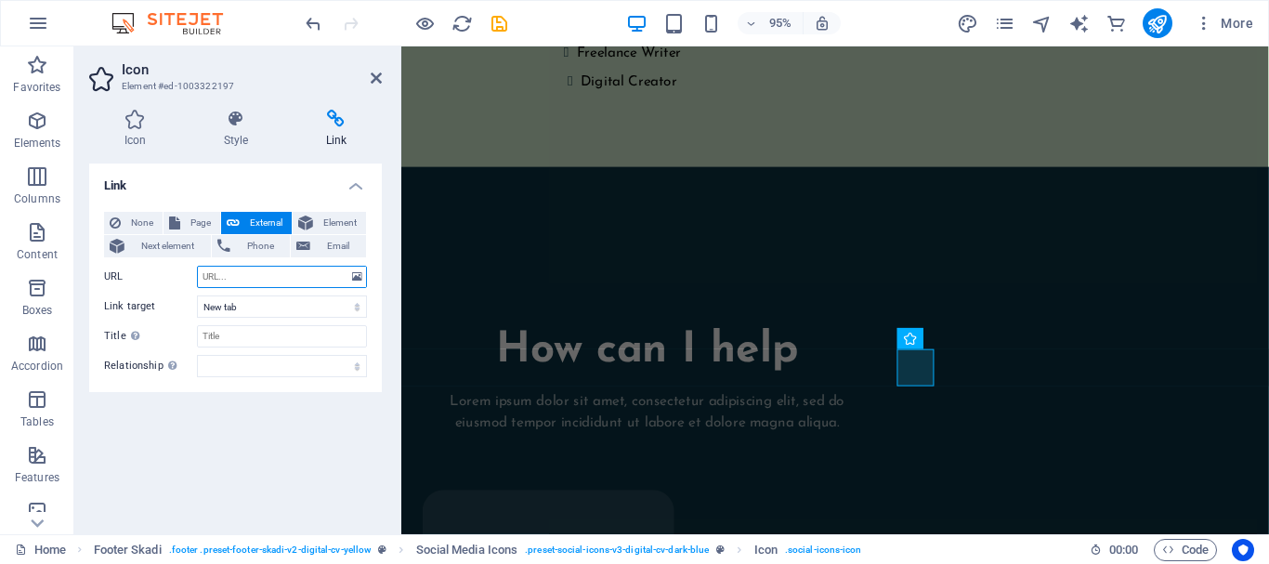
click at [288, 281] on input "URL" at bounding box center [282, 277] width 170 height 22
paste input "[URL][DOMAIN_NAME]"
type input "[URL][DOMAIN_NAME]"
click at [284, 335] on input "Title Additional link description, should not be the same as the link text. The…" at bounding box center [282, 336] width 170 height 22
type input "X"
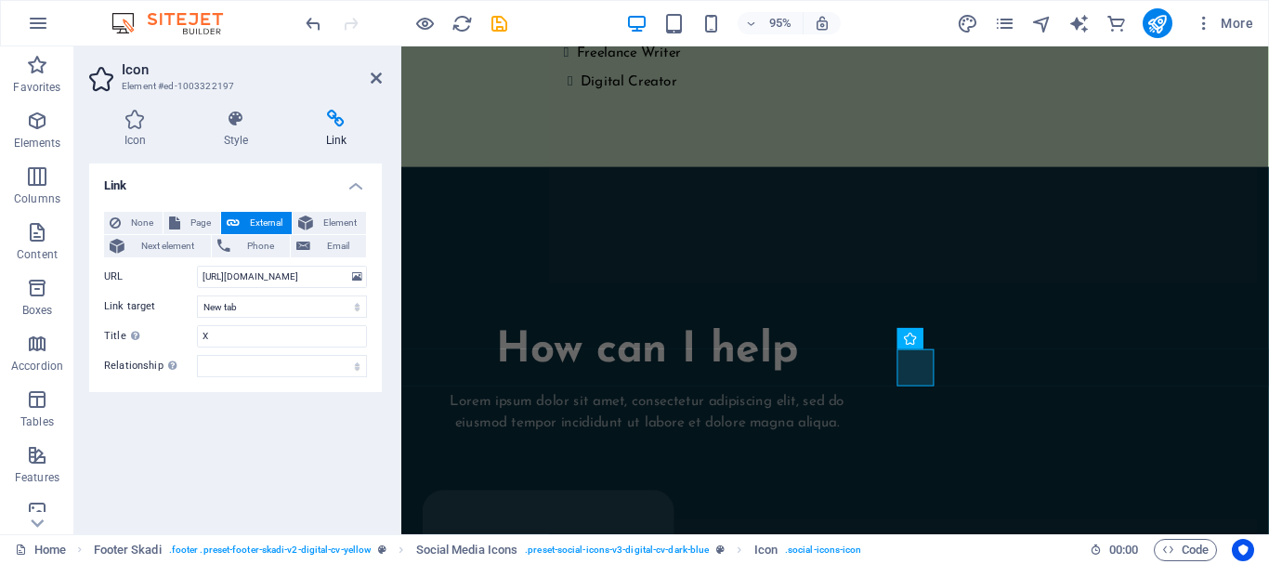
click at [278, 423] on div "Link None Page External Element Next element Phone Email Page Home Legal Notice…" at bounding box center [235, 341] width 293 height 356
click at [375, 79] on icon at bounding box center [376, 78] width 11 height 15
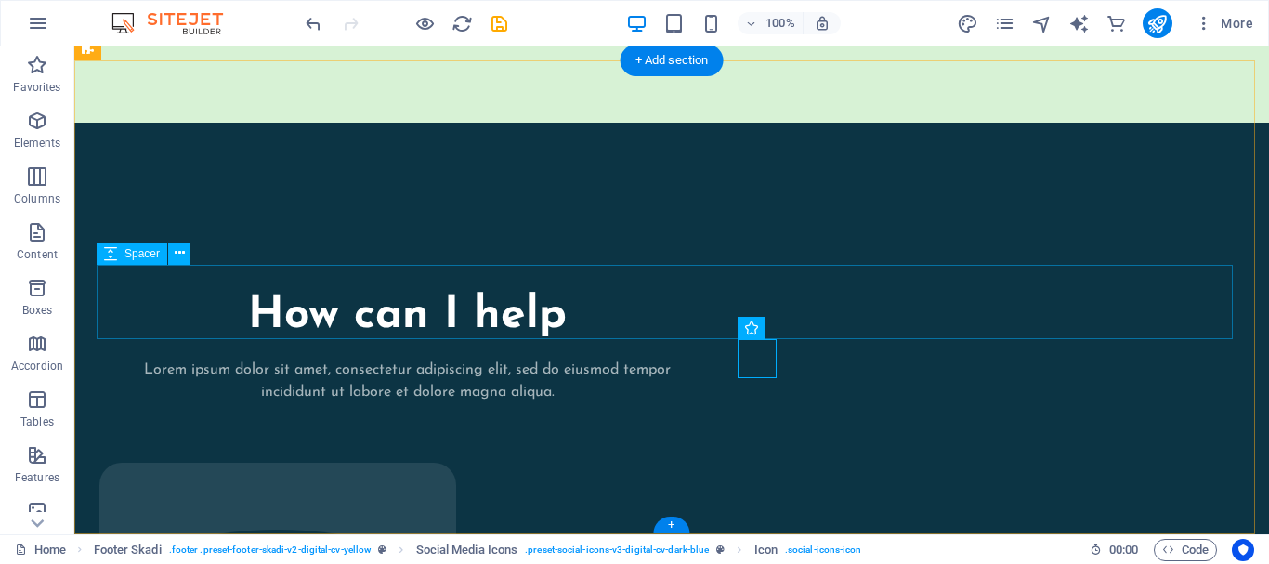
scroll to position [4033, 0]
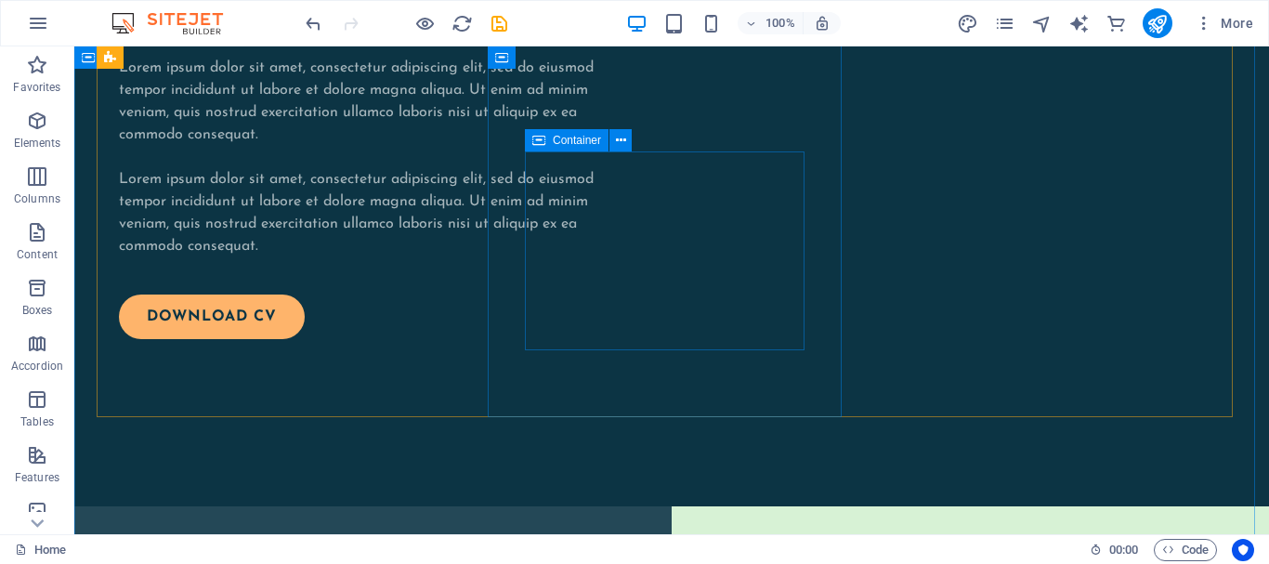
scroll to position [2826, 0]
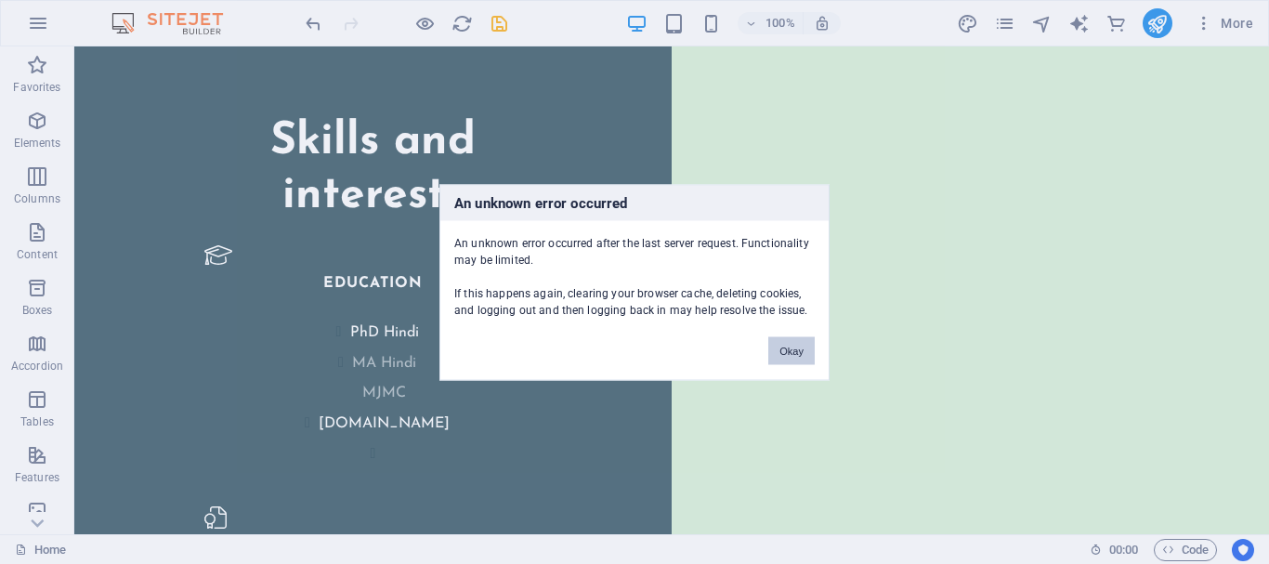
click at [801, 350] on button "Okay" at bounding box center [791, 350] width 46 height 28
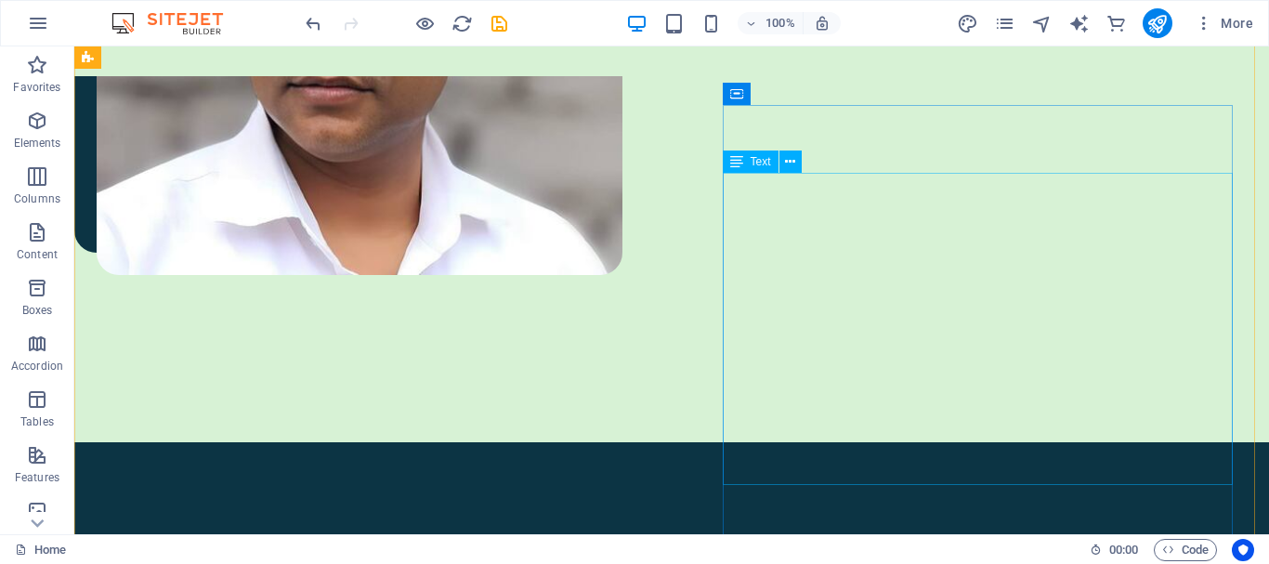
scroll to position [876, 0]
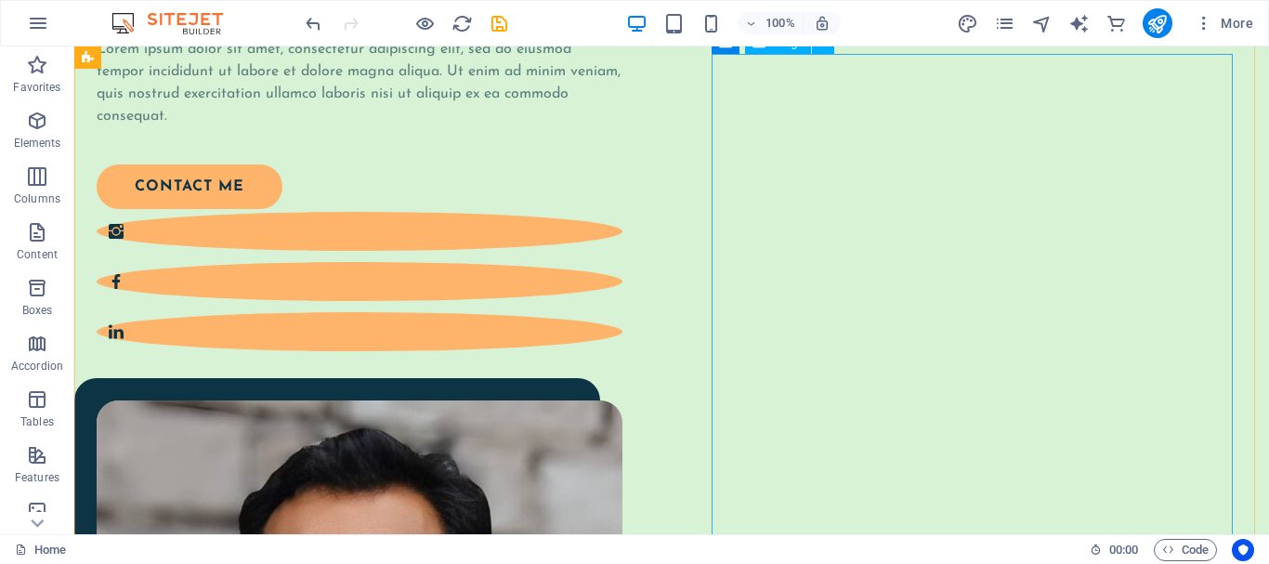
scroll to position [226, 0]
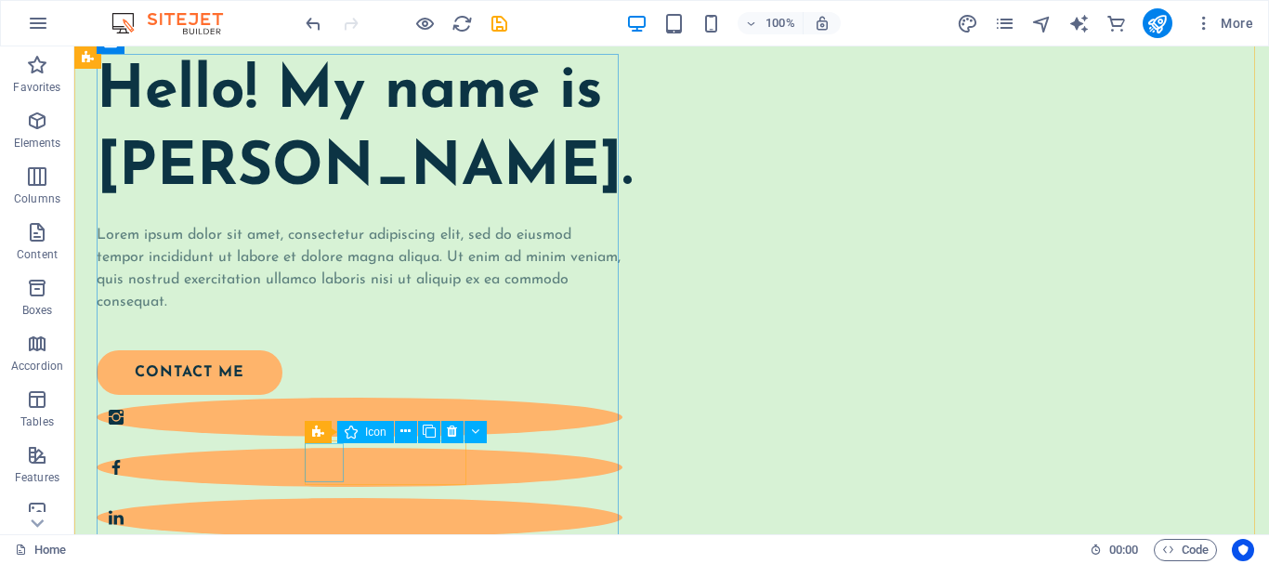
click at [313, 436] on figure at bounding box center [360, 416] width 526 height 39
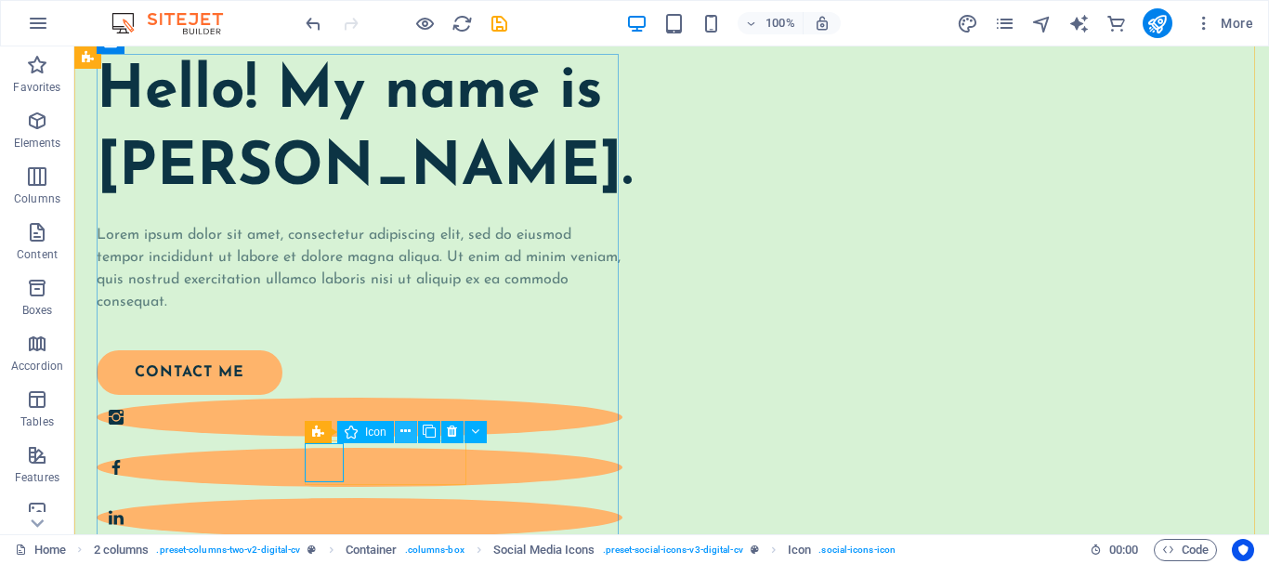
click at [410, 428] on icon at bounding box center [405, 432] width 10 height 20
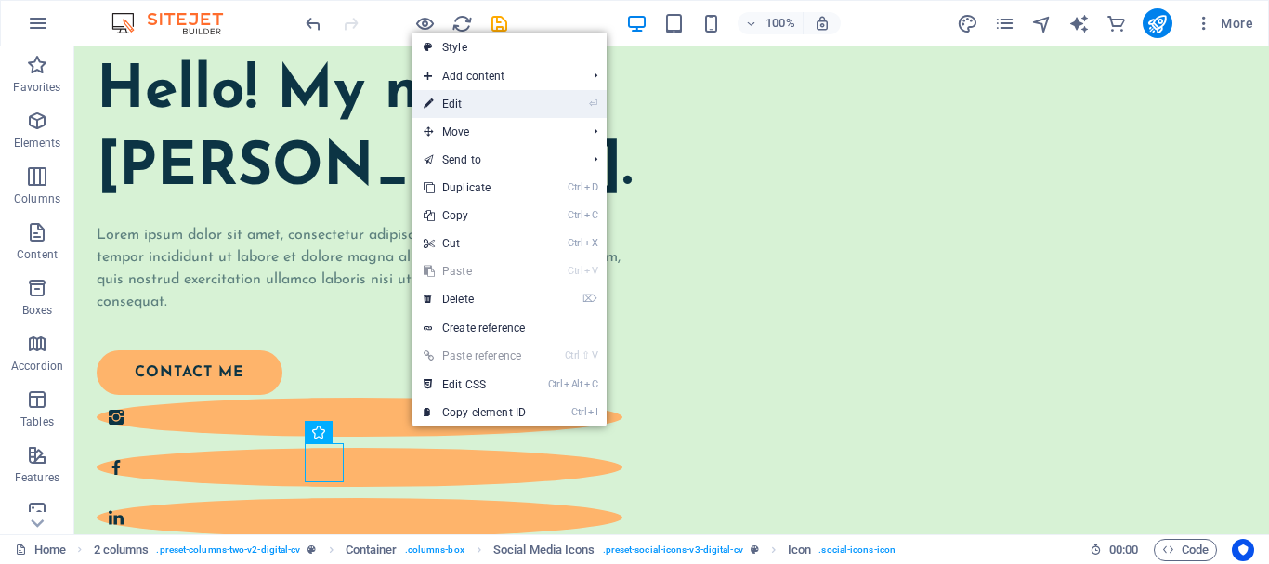
click at [557, 99] on li "⏎ Edit" at bounding box center [509, 104] width 194 height 28
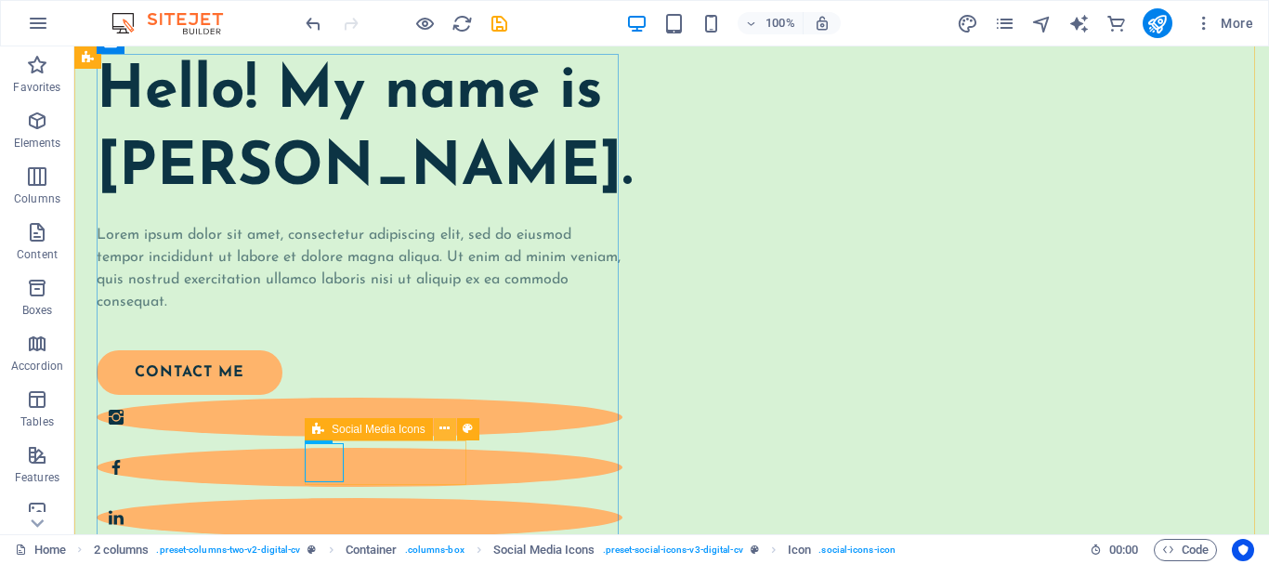
click at [447, 427] on icon at bounding box center [444, 429] width 10 height 20
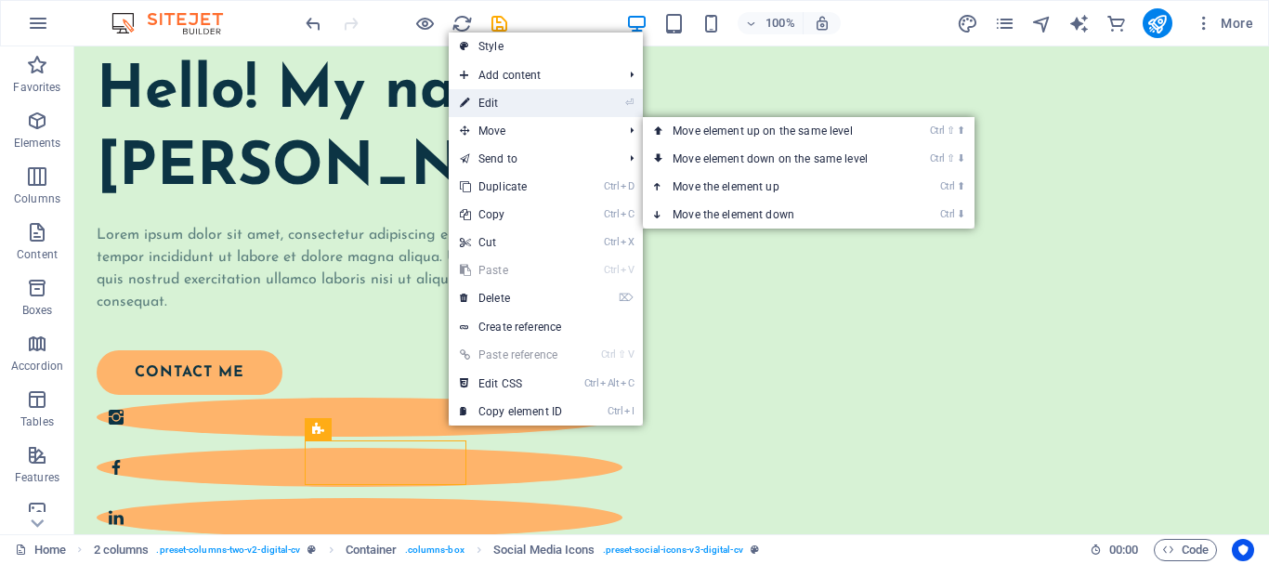
click at [499, 97] on link "⏎ Edit" at bounding box center [511, 103] width 124 height 28
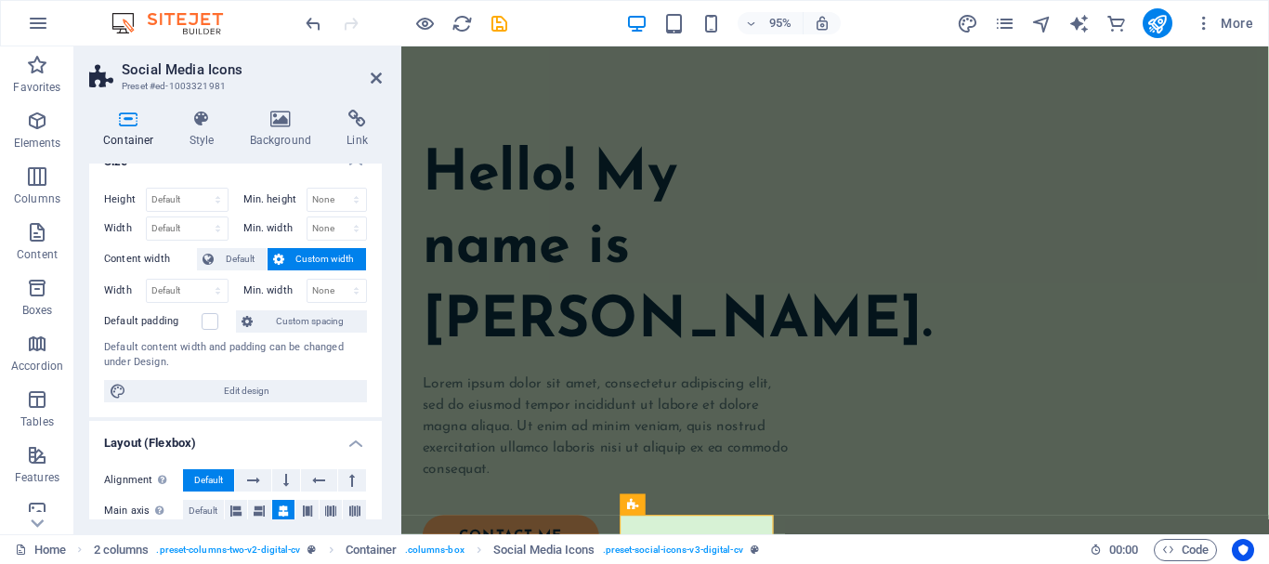
scroll to position [0, 0]
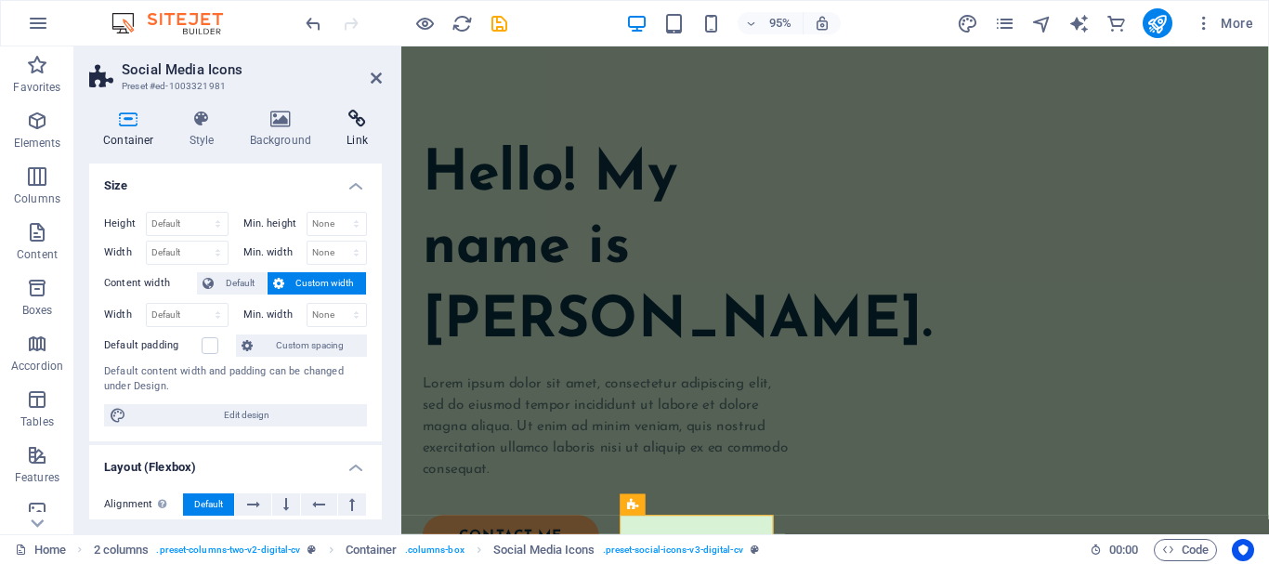
click at [366, 133] on h4 "Link" at bounding box center [356, 129] width 49 height 39
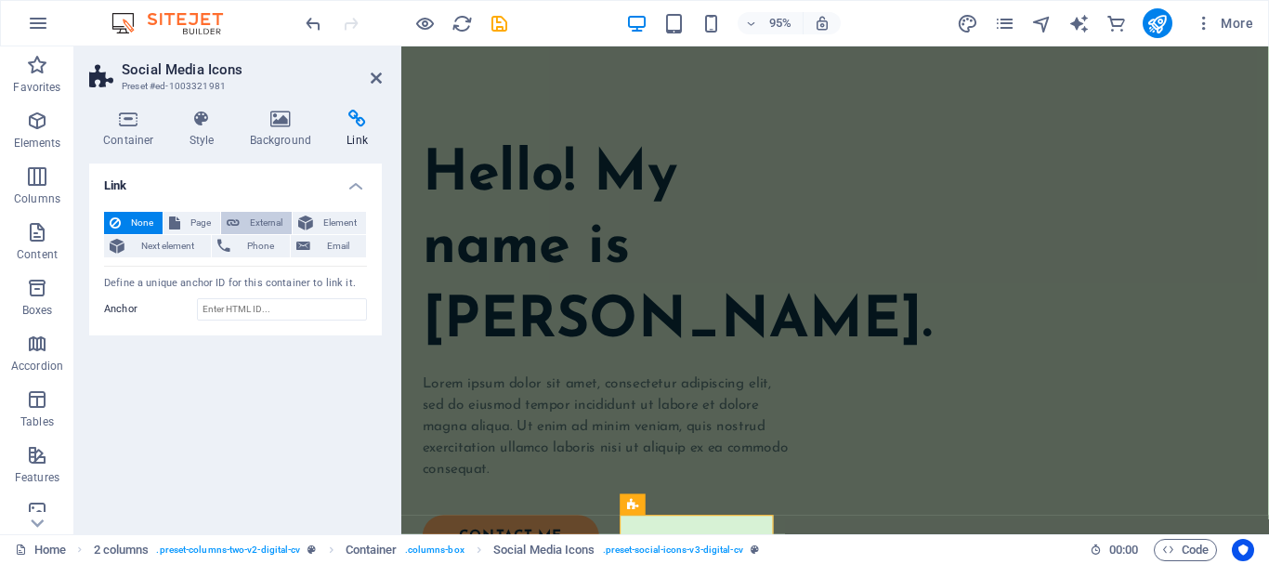
click at [265, 218] on span "External" at bounding box center [265, 223] width 41 height 22
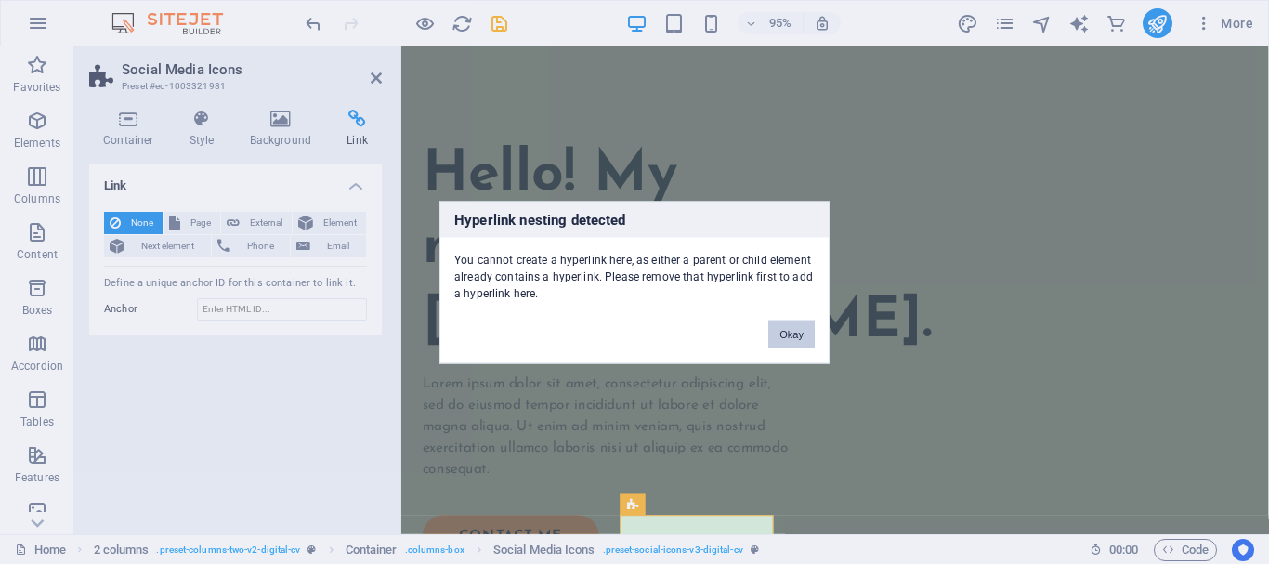
click at [794, 332] on button "Okay" at bounding box center [791, 333] width 46 height 28
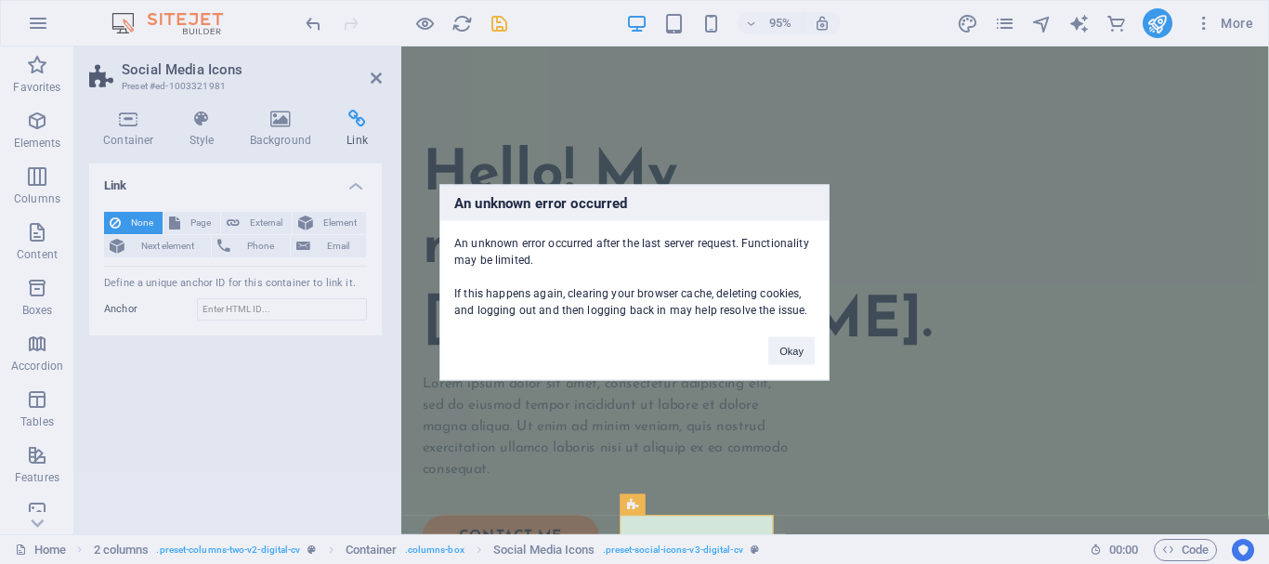
click at [371, 82] on div "An unknown error occurred An unknown error occurred after the last server reque…" at bounding box center [634, 282] width 1269 height 564
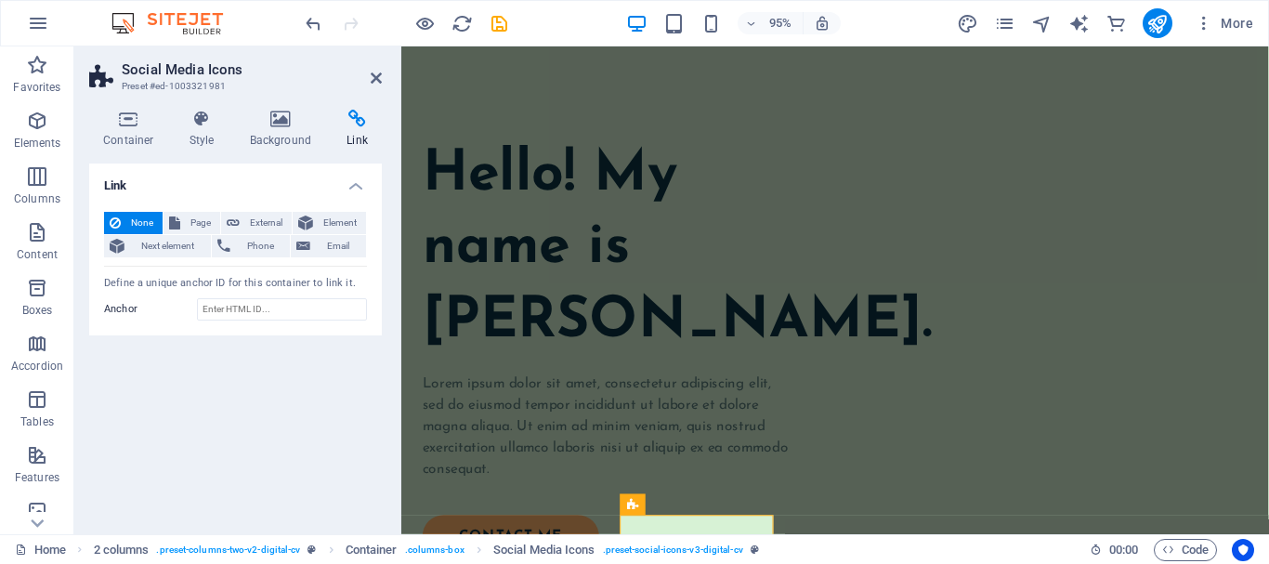
click at [371, 82] on icon at bounding box center [376, 78] width 11 height 15
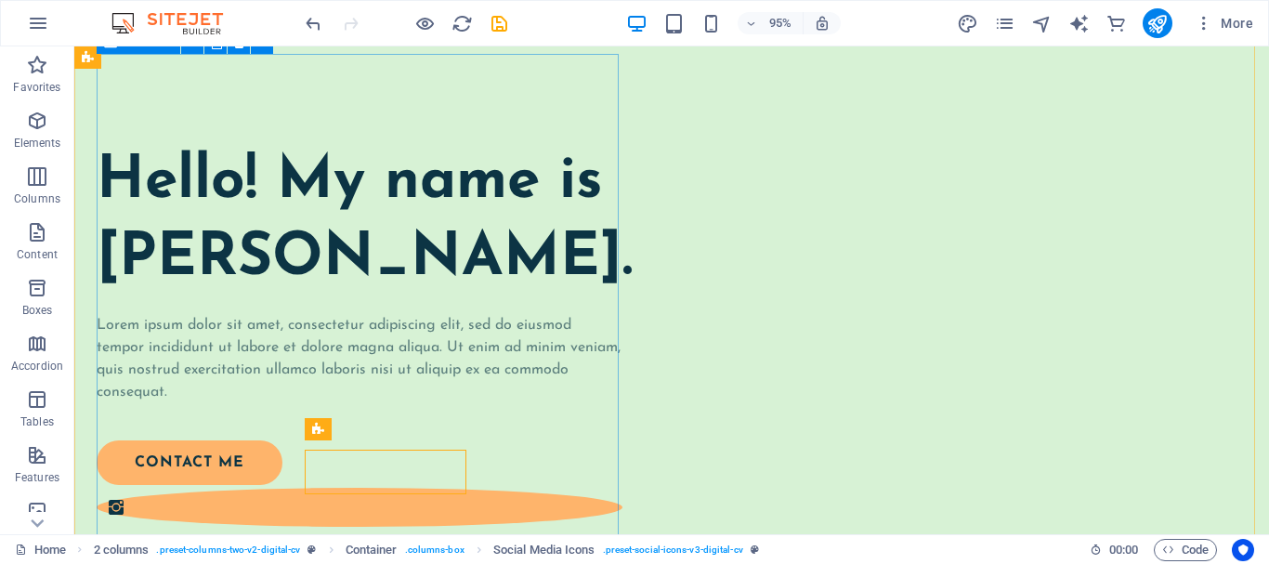
scroll to position [226, 0]
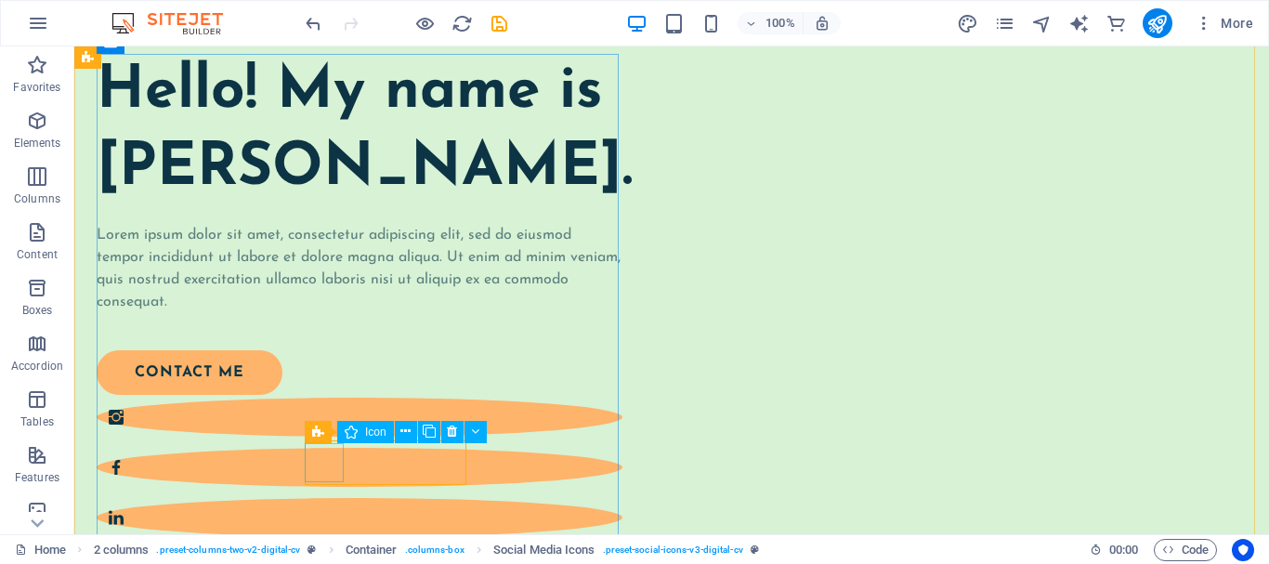
click at [336, 436] on figure at bounding box center [360, 416] width 526 height 39
select select "xMidYMid"
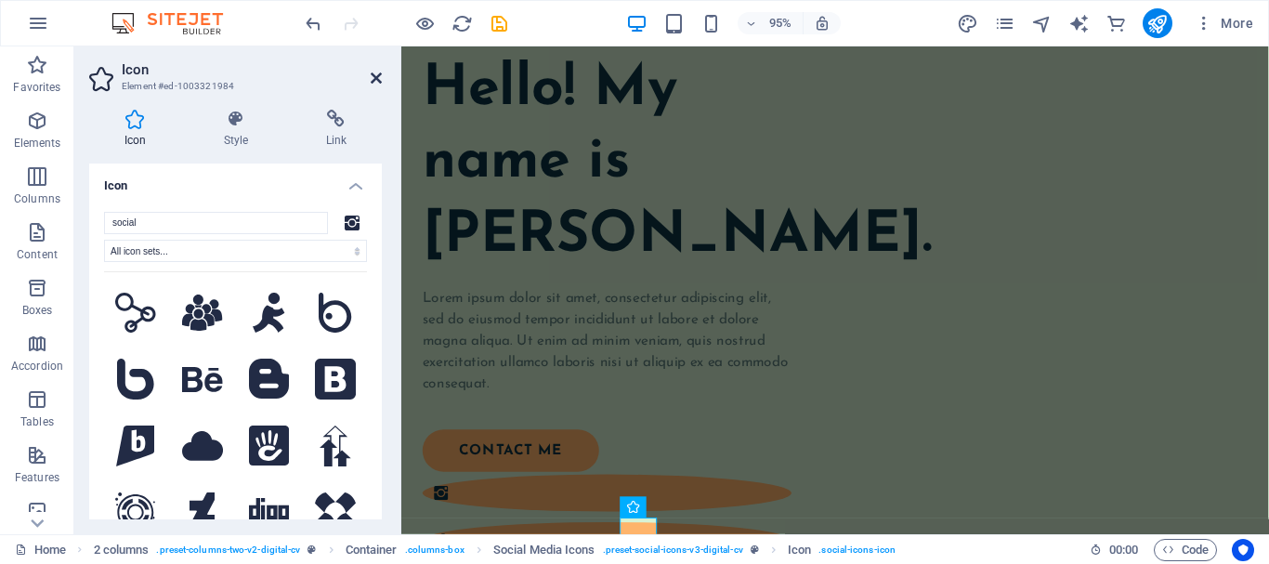
scroll to position [136, 0]
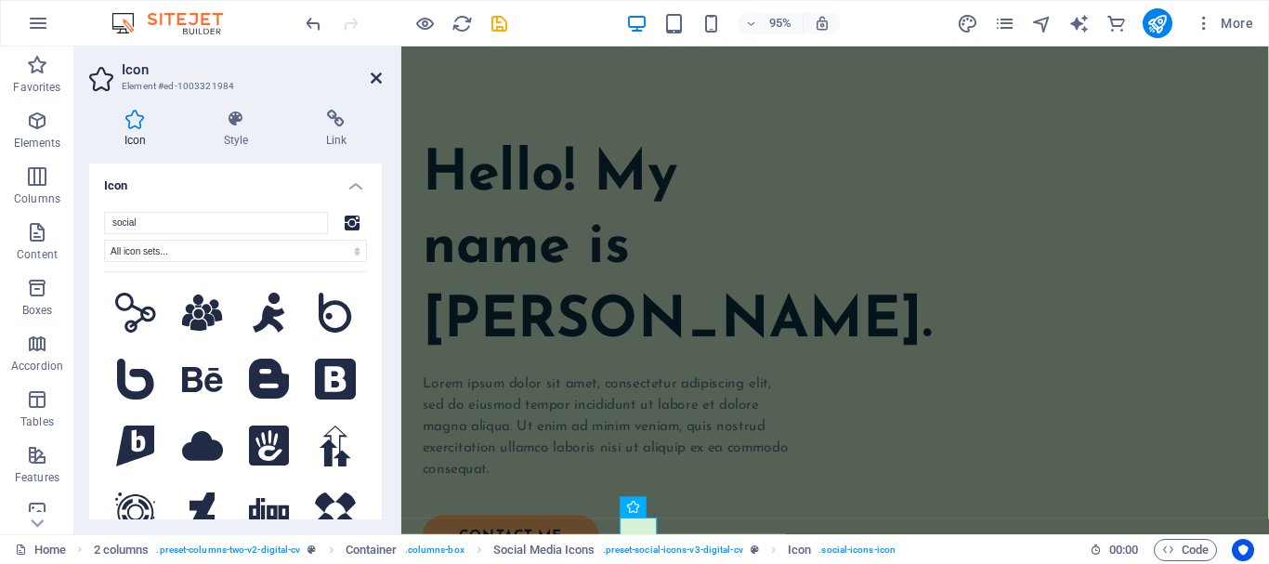
drag, startPoint x: 376, startPoint y: 76, endPoint x: 301, endPoint y: 31, distance: 87.9
click at [376, 76] on icon at bounding box center [376, 78] width 11 height 15
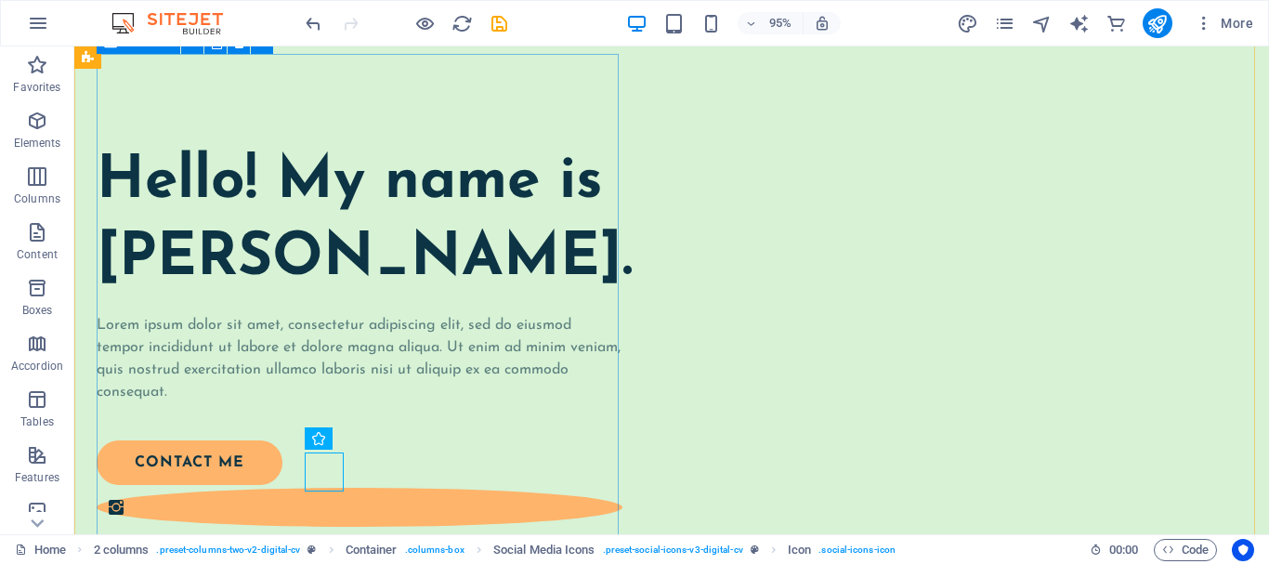
scroll to position [226, 0]
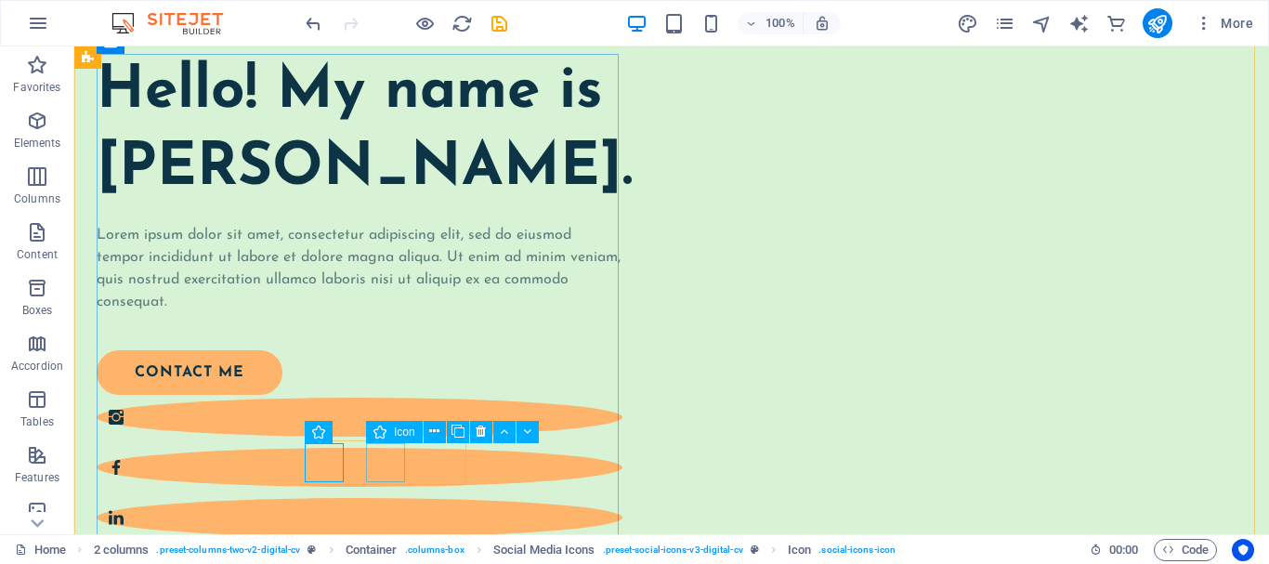
click at [390, 458] on figure at bounding box center [360, 467] width 526 height 39
click at [322, 436] on figure at bounding box center [360, 416] width 526 height 39
click at [401, 426] on icon at bounding box center [405, 432] width 10 height 20
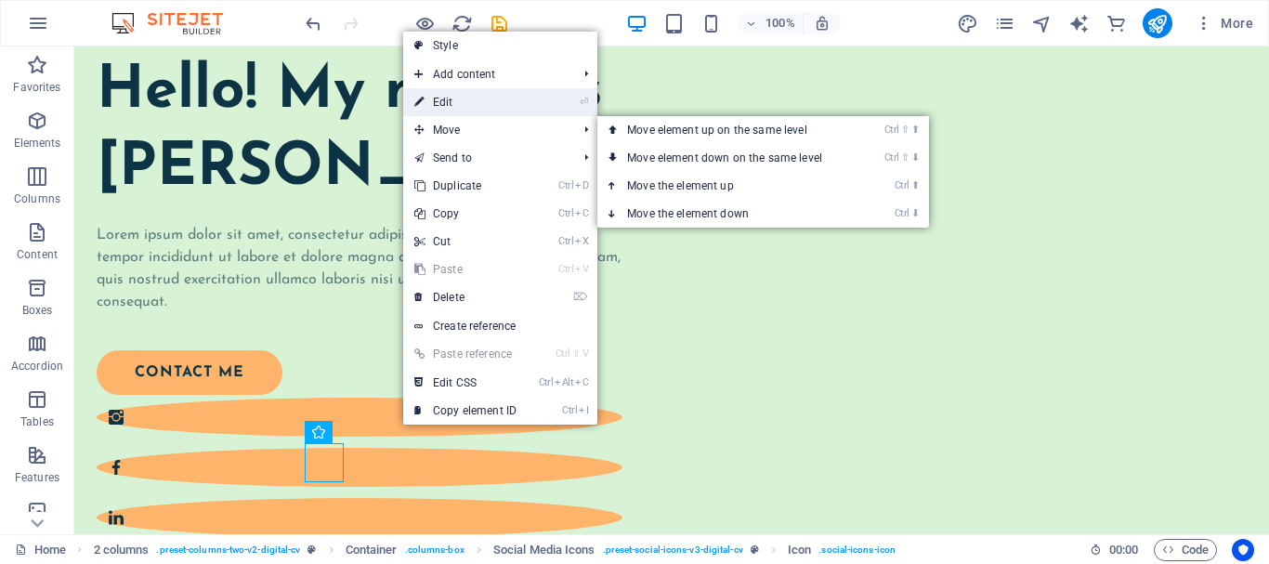
click at [460, 109] on link "⏎ Edit" at bounding box center [465, 102] width 124 height 28
select select "xMidYMid"
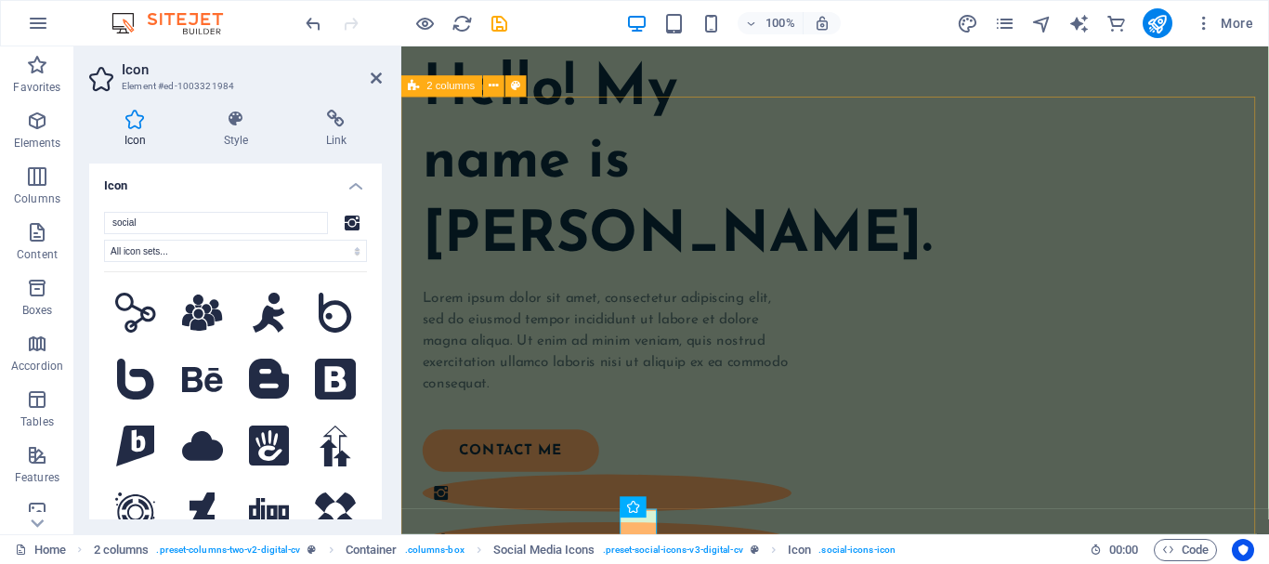
scroll to position [136, 0]
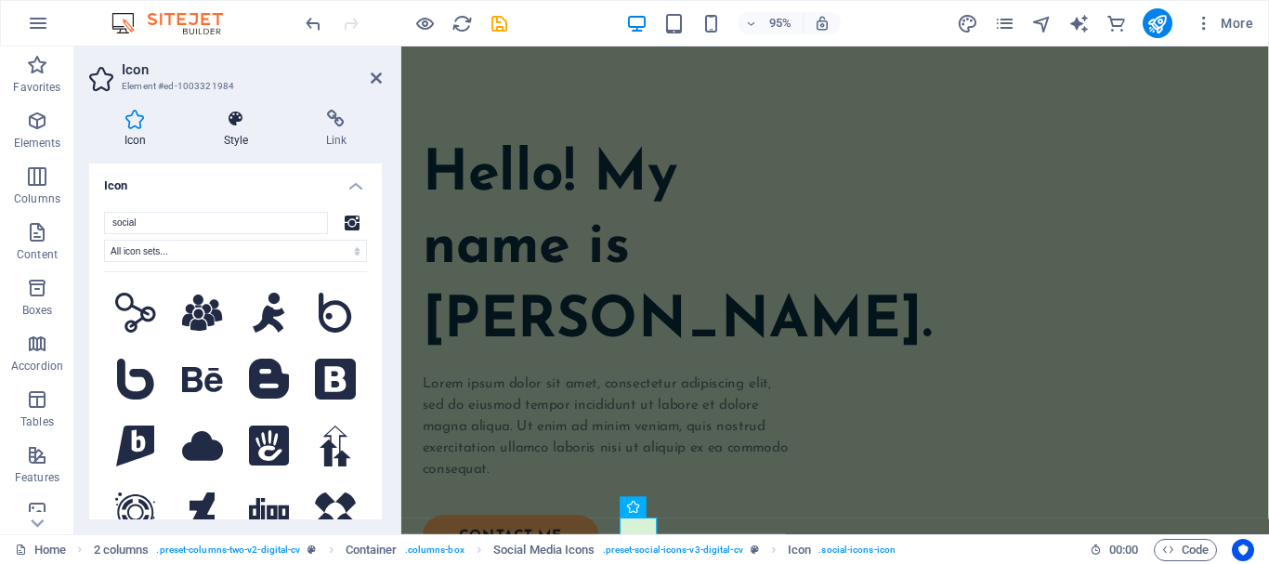
click at [219, 128] on h4 "Style" at bounding box center [240, 129] width 102 height 39
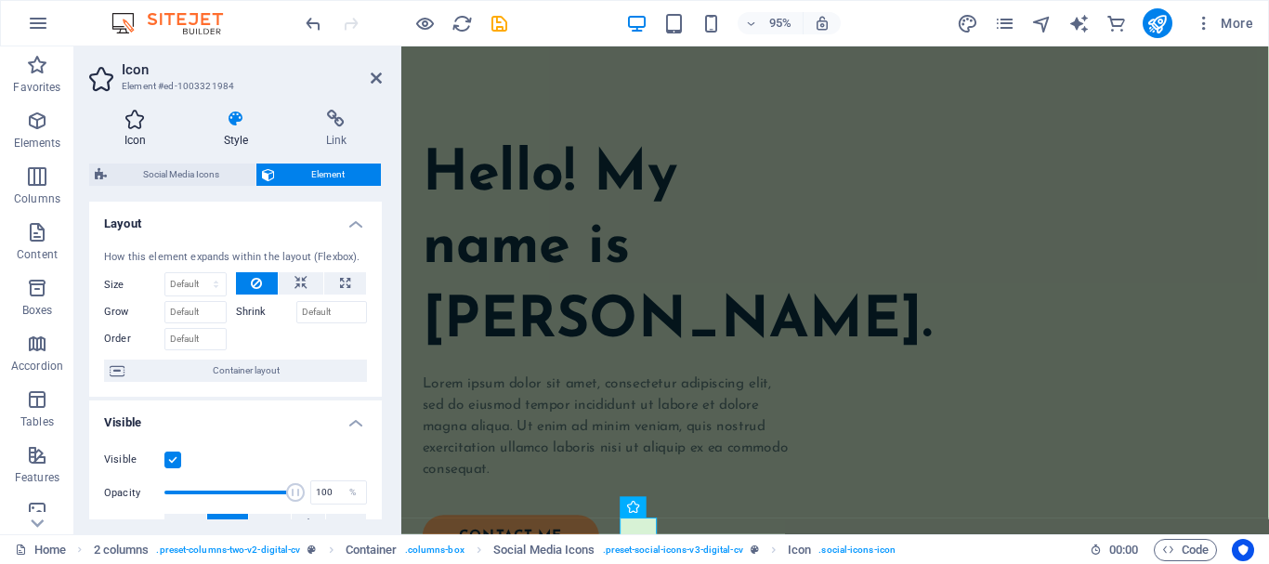
click at [146, 117] on icon at bounding box center [135, 119] width 92 height 19
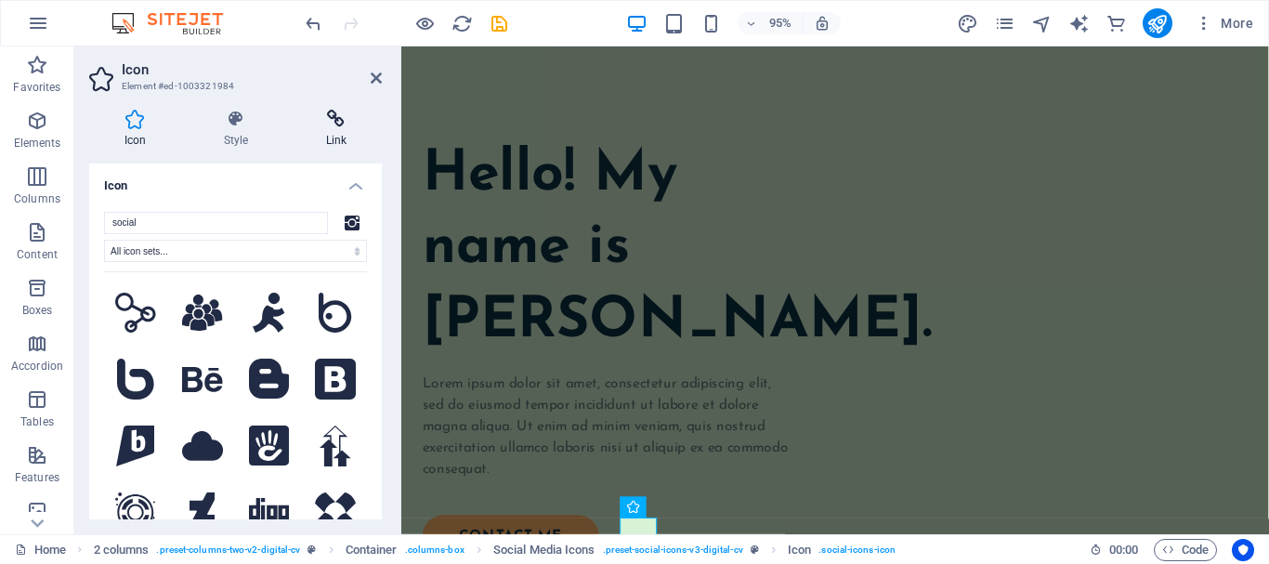
click at [345, 115] on icon at bounding box center [336, 119] width 91 height 19
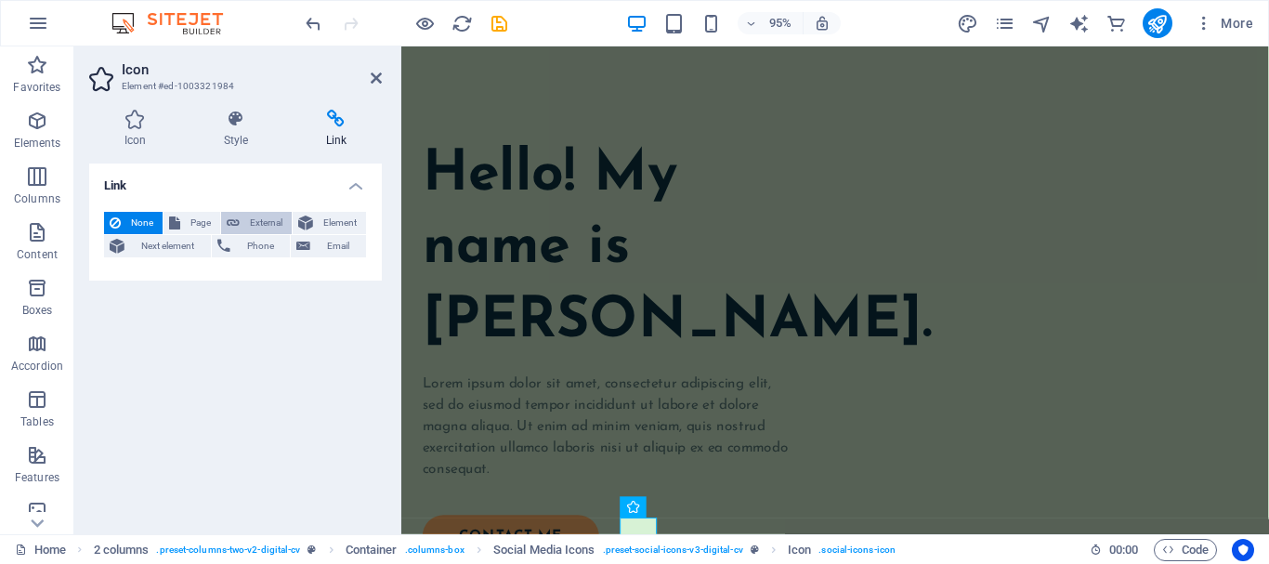
click at [261, 225] on span "External" at bounding box center [265, 223] width 41 height 22
select select "blank"
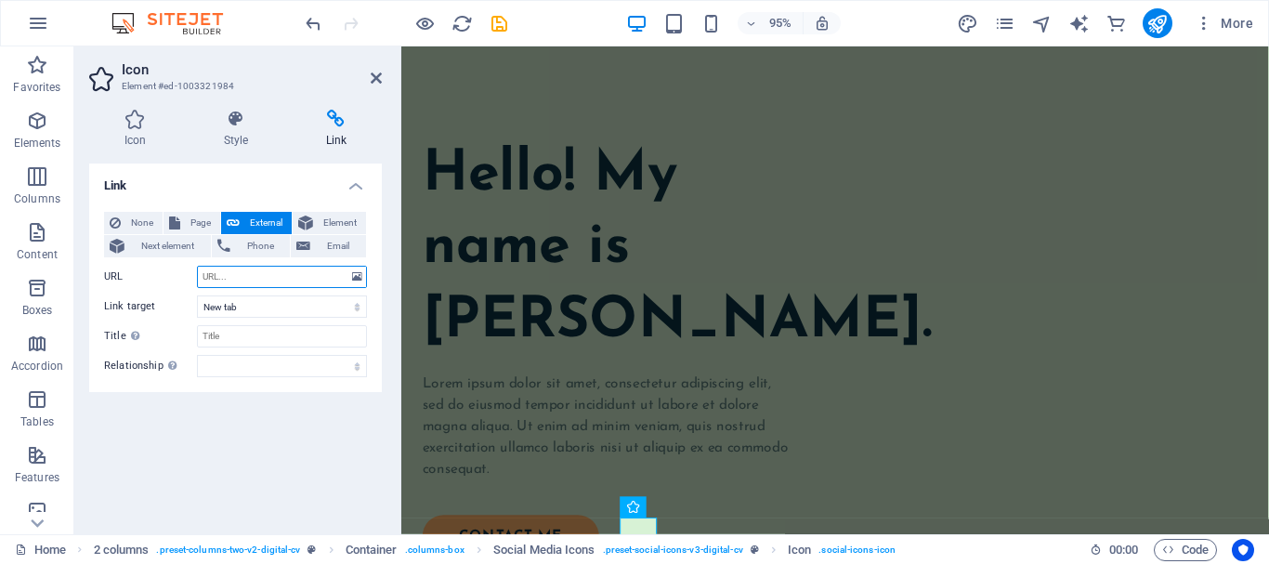
paste input "[URL][DOMAIN_NAME]"
type input "[URL][DOMAIN_NAME]"
click at [301, 342] on input "Title Additional link description, should not be the same as the link text. The…" at bounding box center [282, 336] width 170 height 22
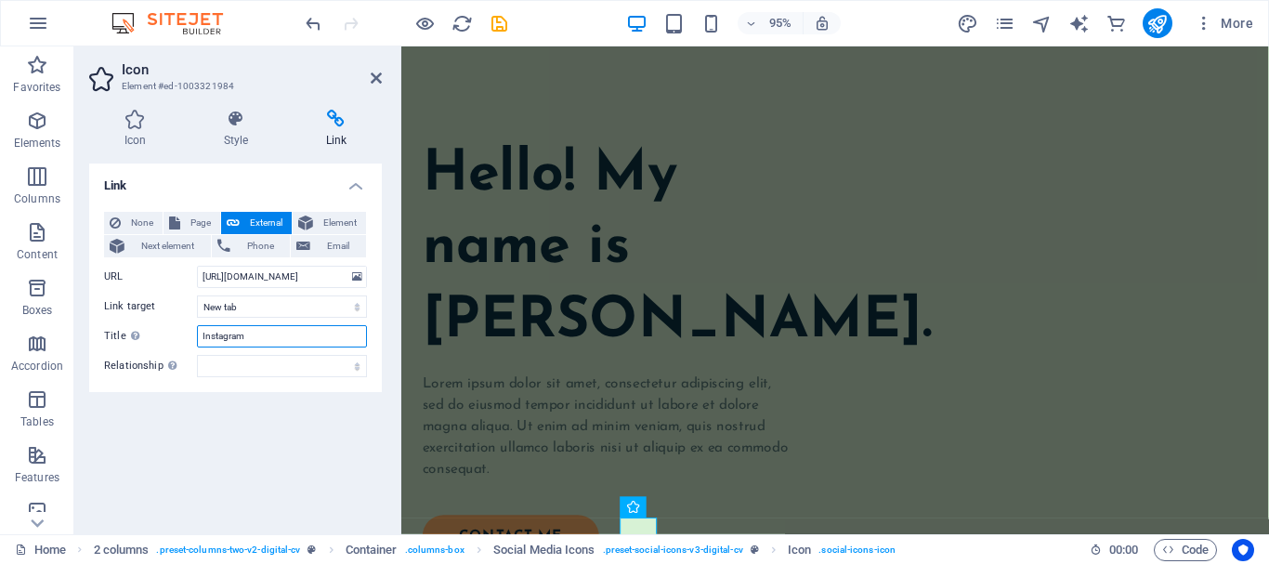
type input "Instagram"
click at [368, 81] on header "Icon Element #ed-1003321984" at bounding box center [235, 70] width 293 height 48
click at [369, 76] on h2 "Icon" at bounding box center [252, 69] width 260 height 17
drag, startPoint x: 375, startPoint y: 78, endPoint x: 325, endPoint y: 12, distance: 82.8
click at [375, 78] on icon at bounding box center [376, 78] width 11 height 15
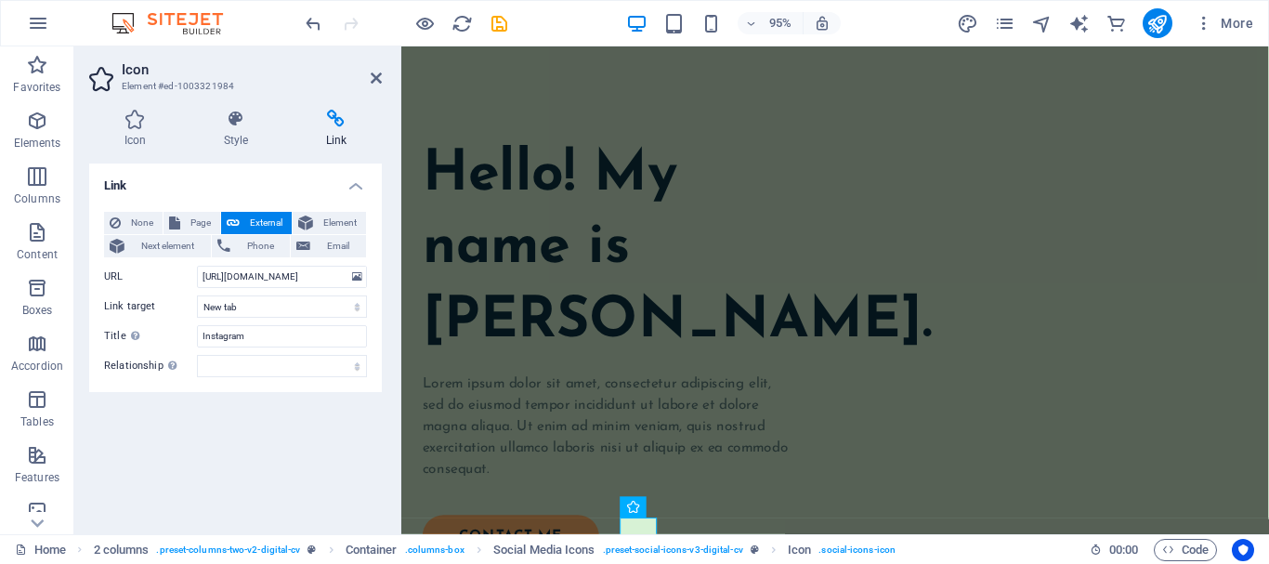
scroll to position [226, 0]
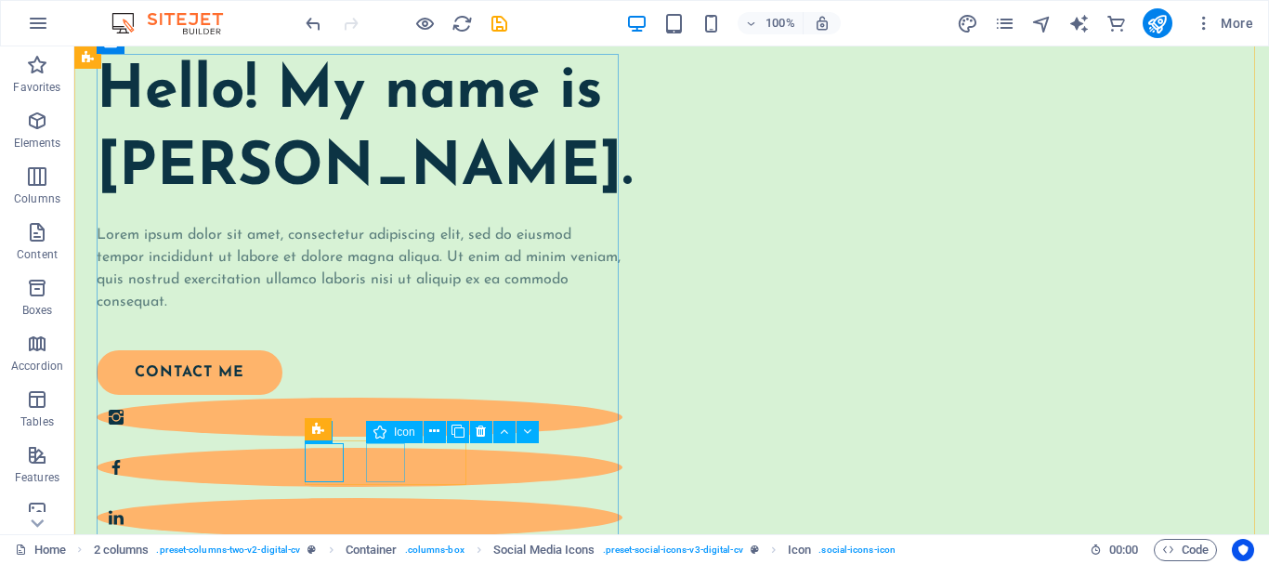
click at [383, 464] on figure at bounding box center [360, 467] width 526 height 39
click at [432, 428] on icon at bounding box center [434, 432] width 10 height 20
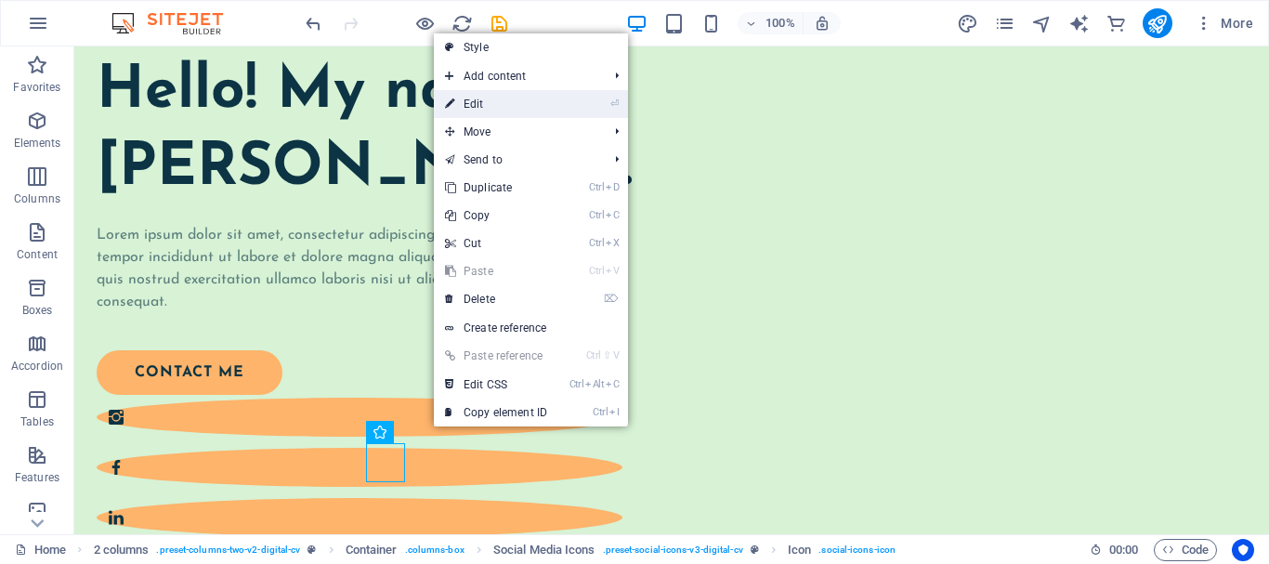
click at [499, 99] on link "⏎ Edit" at bounding box center [496, 104] width 124 height 28
select select "xMidYMid"
select select "px"
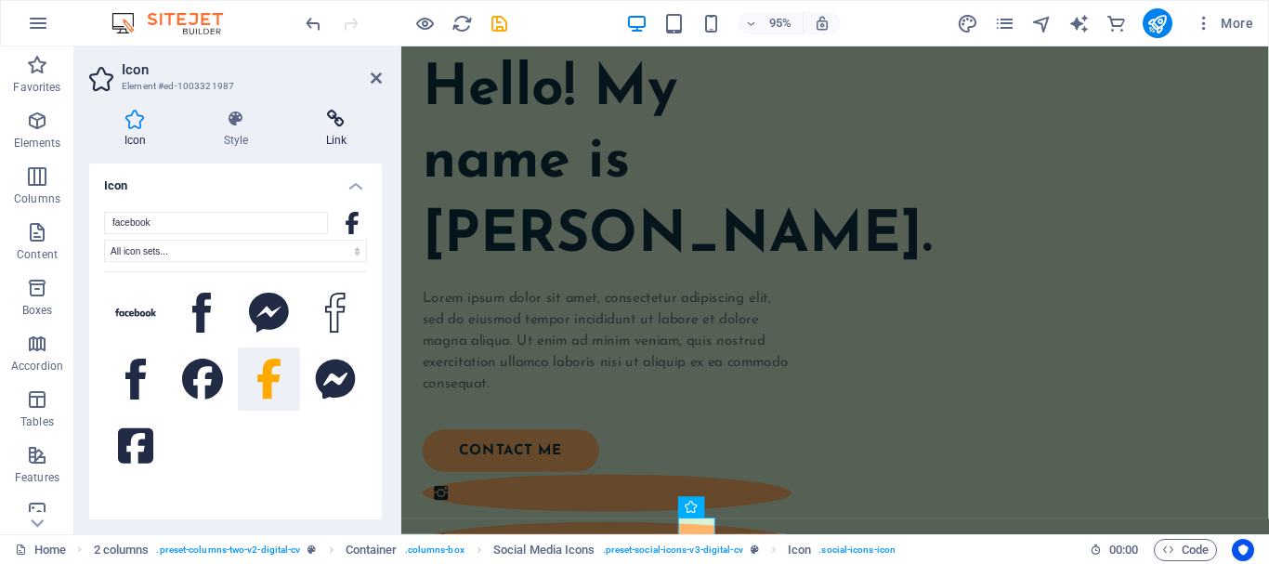
scroll to position [136, 0]
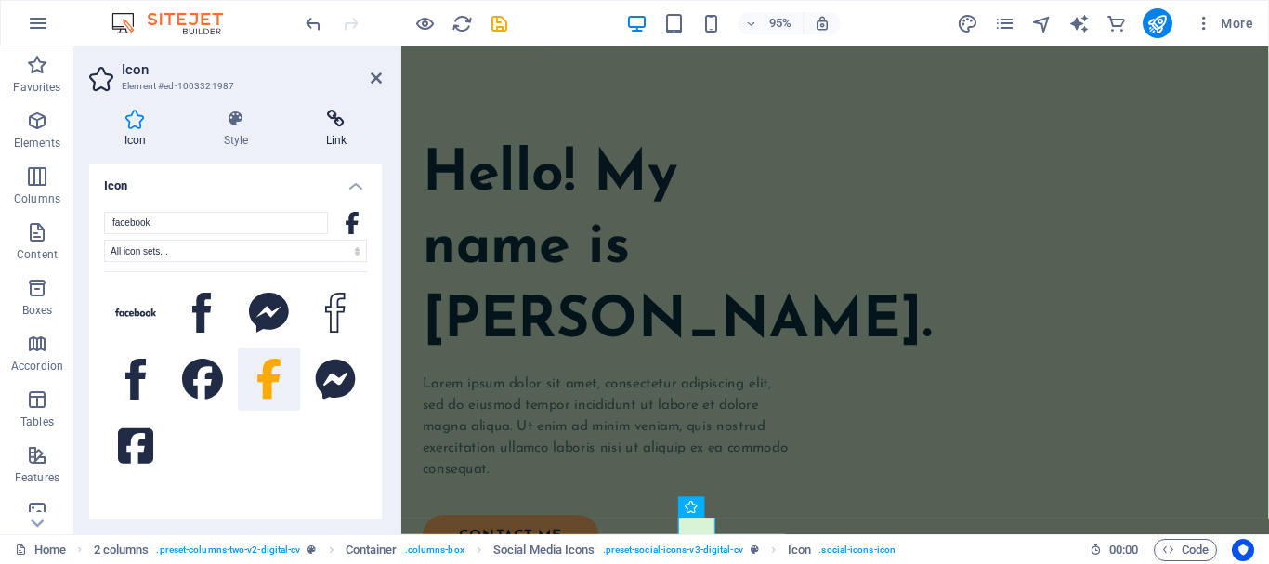
click at [347, 135] on h4 "Link" at bounding box center [336, 129] width 91 height 39
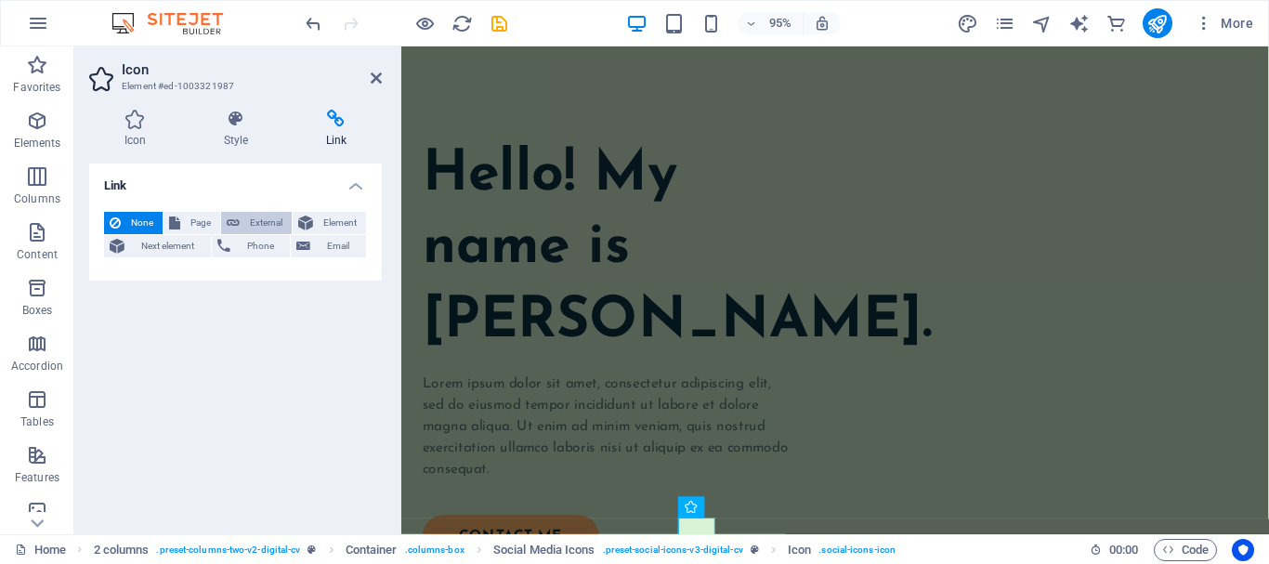
click at [266, 223] on span "External" at bounding box center [265, 223] width 41 height 22
select select "blank"
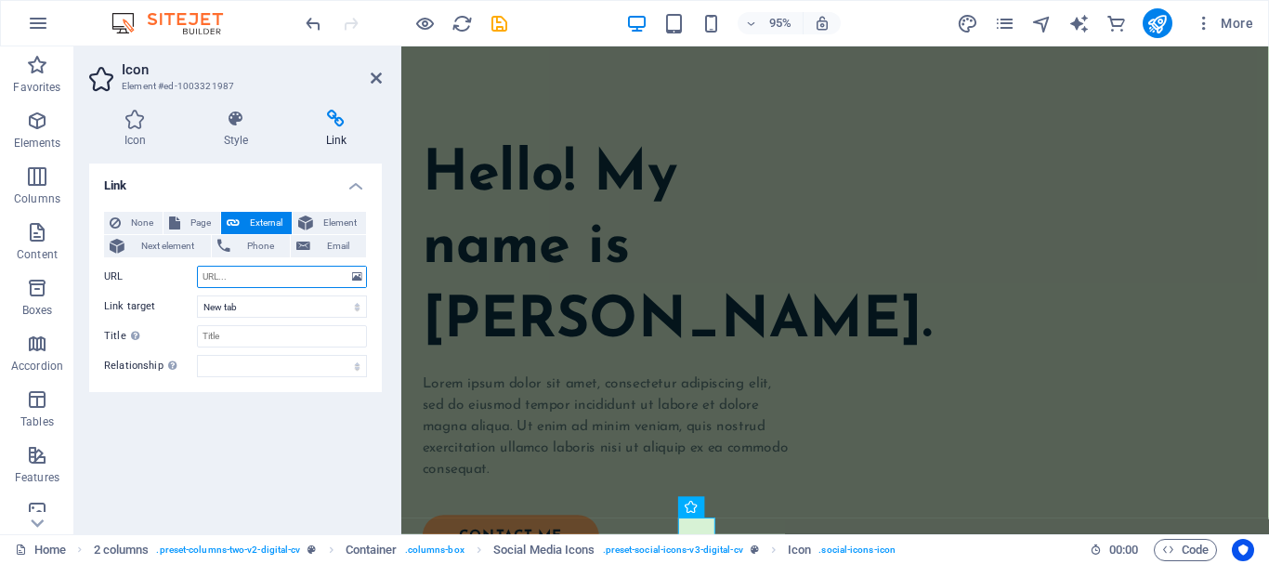
click at [264, 280] on input "URL" at bounding box center [282, 277] width 170 height 22
paste input "[URL][DOMAIN_NAME]"
type input "[URL][DOMAIN_NAME]"
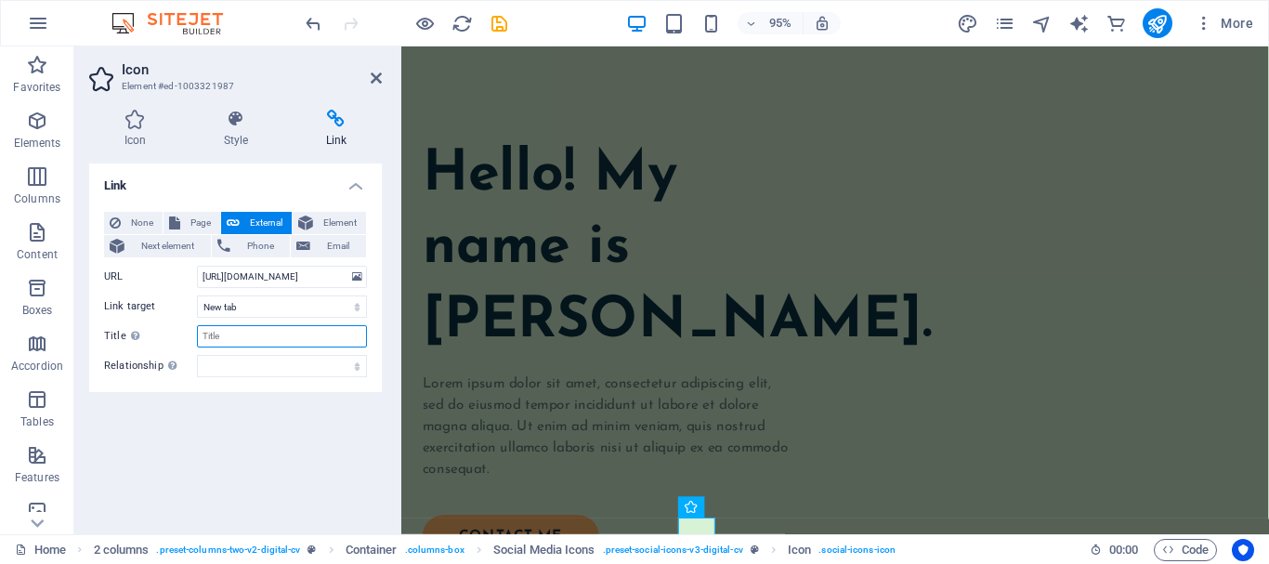
click at [246, 332] on input "Title Additional link description, should not be the same as the link text. The…" at bounding box center [282, 336] width 170 height 22
type input "Facebook"
click at [373, 69] on h2 "Icon" at bounding box center [252, 69] width 260 height 17
click at [377, 75] on icon at bounding box center [376, 78] width 11 height 15
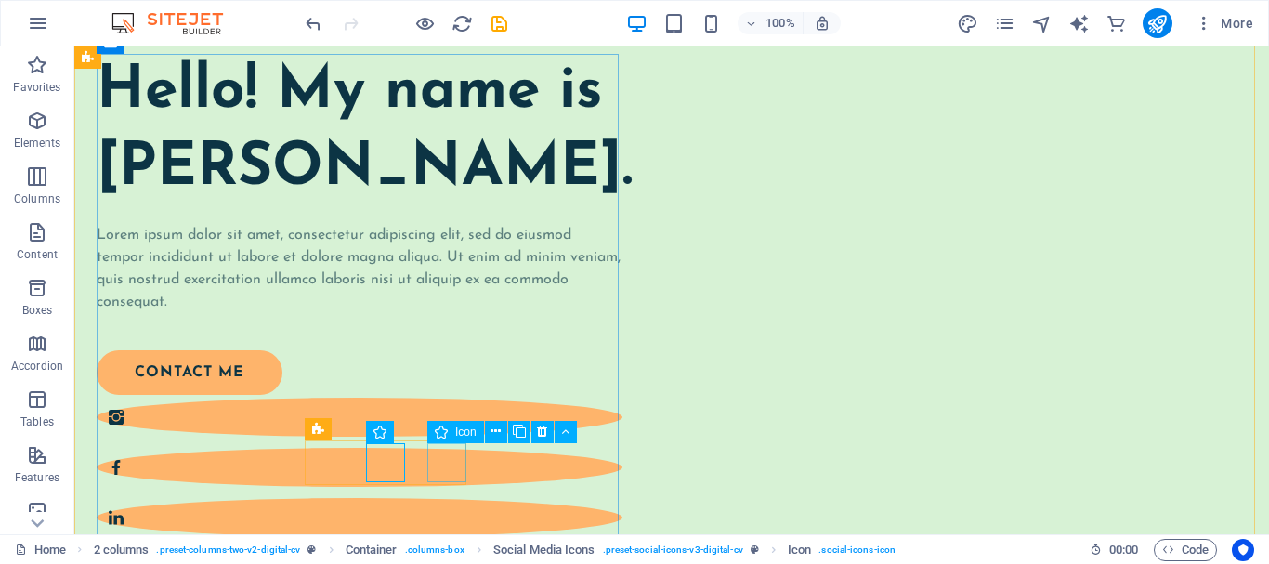
click at [462, 498] on figure at bounding box center [360, 517] width 526 height 39
click at [503, 431] on button at bounding box center [496, 432] width 22 height 22
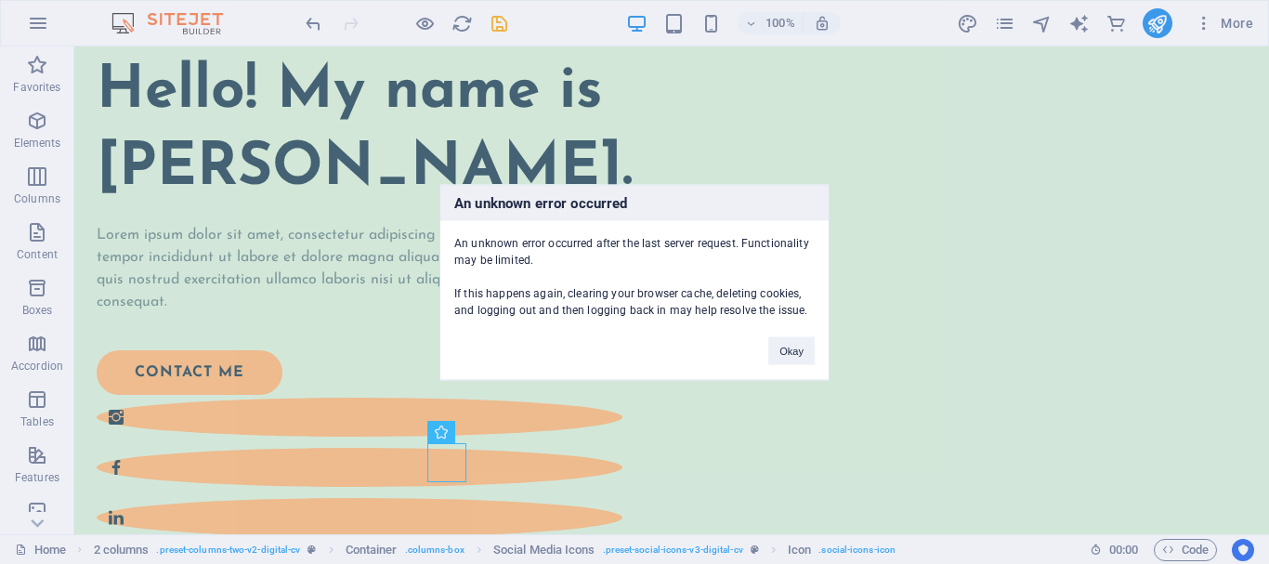
click at [577, 116] on div "An unknown error occurred An unknown error occurred after the last server reque…" at bounding box center [634, 282] width 1269 height 564
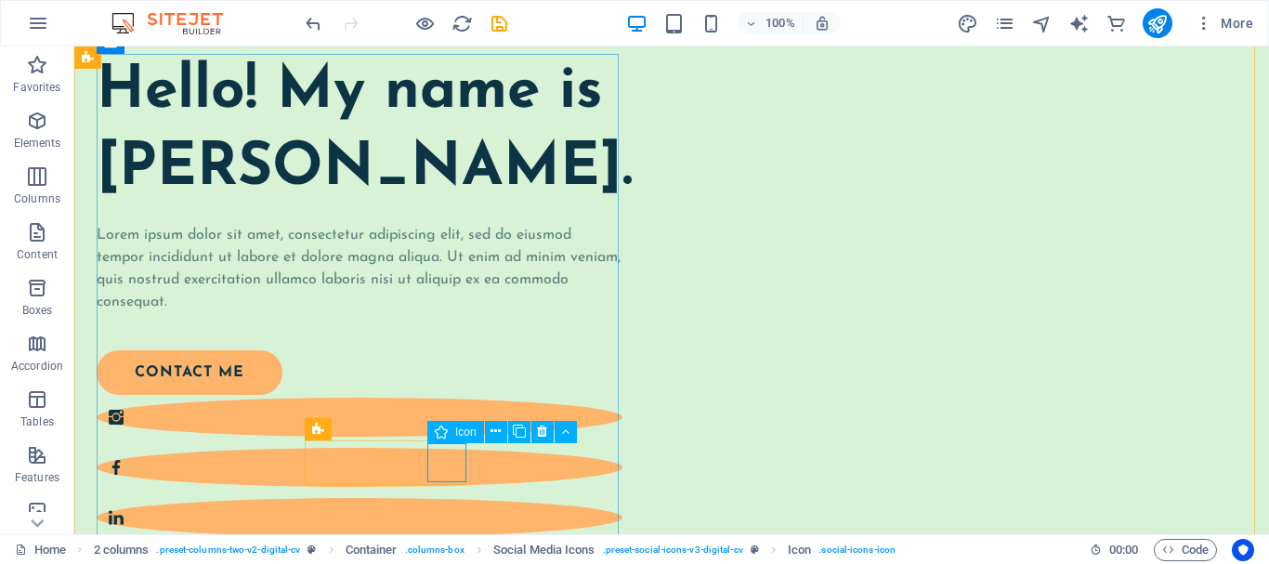
click at [453, 498] on figure at bounding box center [360, 517] width 526 height 39
click at [498, 432] on icon at bounding box center [495, 432] width 10 height 20
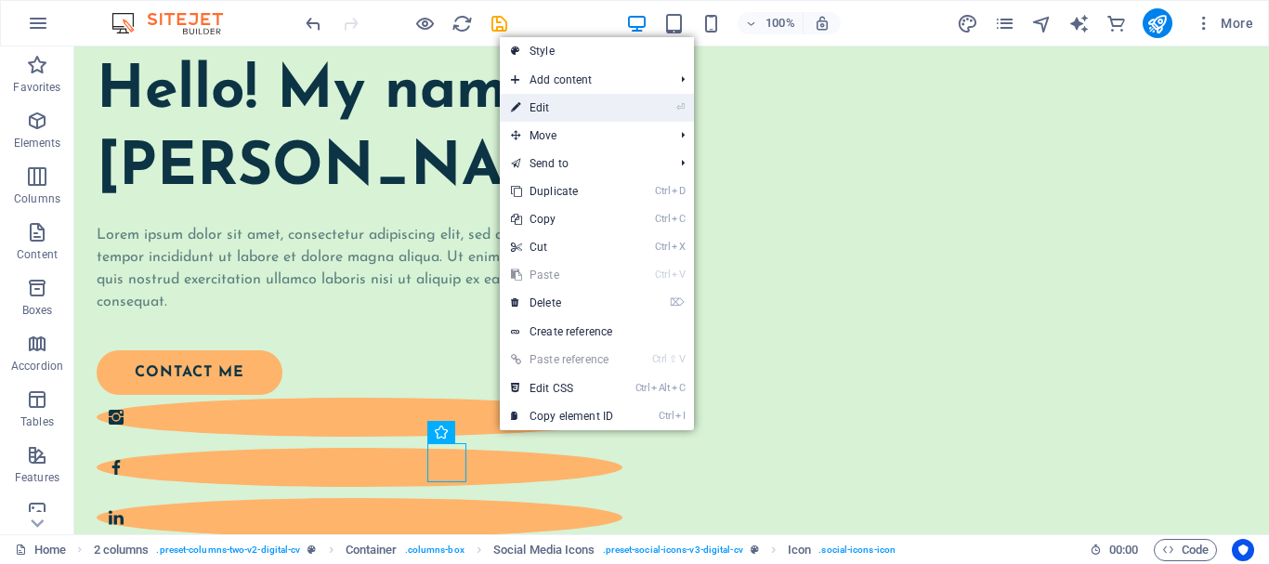
drag, startPoint x: 569, startPoint y: 110, endPoint x: 91, endPoint y: 232, distance: 493.7
click at [569, 110] on link "⏎ Edit" at bounding box center [562, 108] width 124 height 28
select select "xMidYMid"
select select "px"
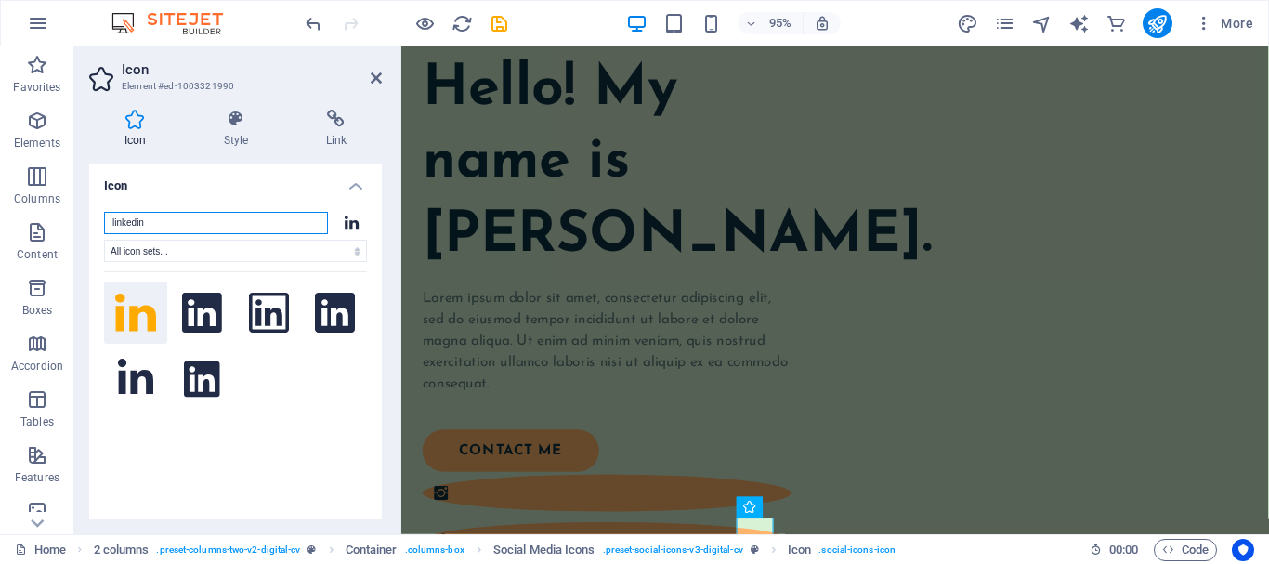
scroll to position [136, 0]
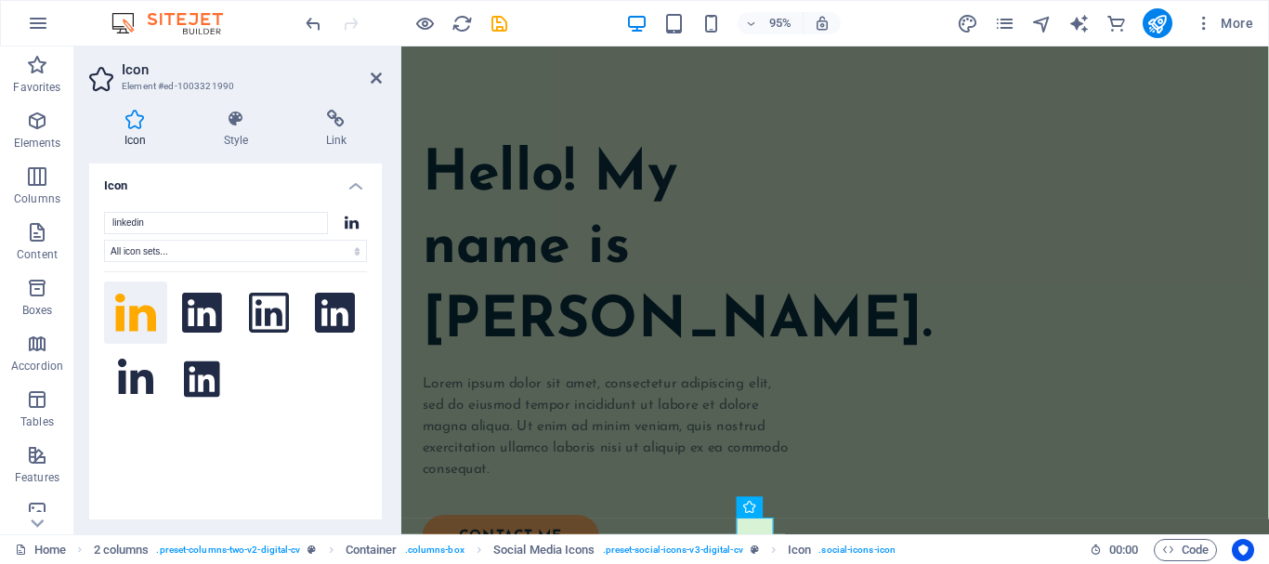
click at [333, 104] on div "Icon Style Link Icon linkedin All icon sets... IcoFont Ionicons FontAwesome Bra…" at bounding box center [235, 314] width 322 height 439
click at [338, 120] on icon at bounding box center [336, 119] width 91 height 19
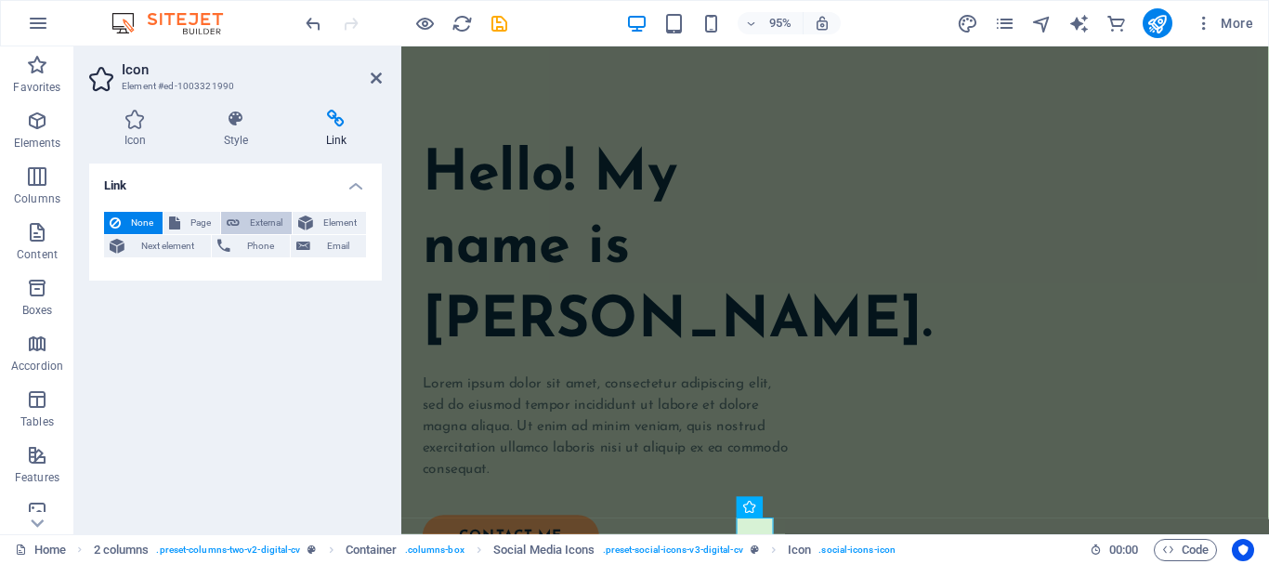
click at [267, 228] on span "External" at bounding box center [265, 223] width 41 height 22
select select "blank"
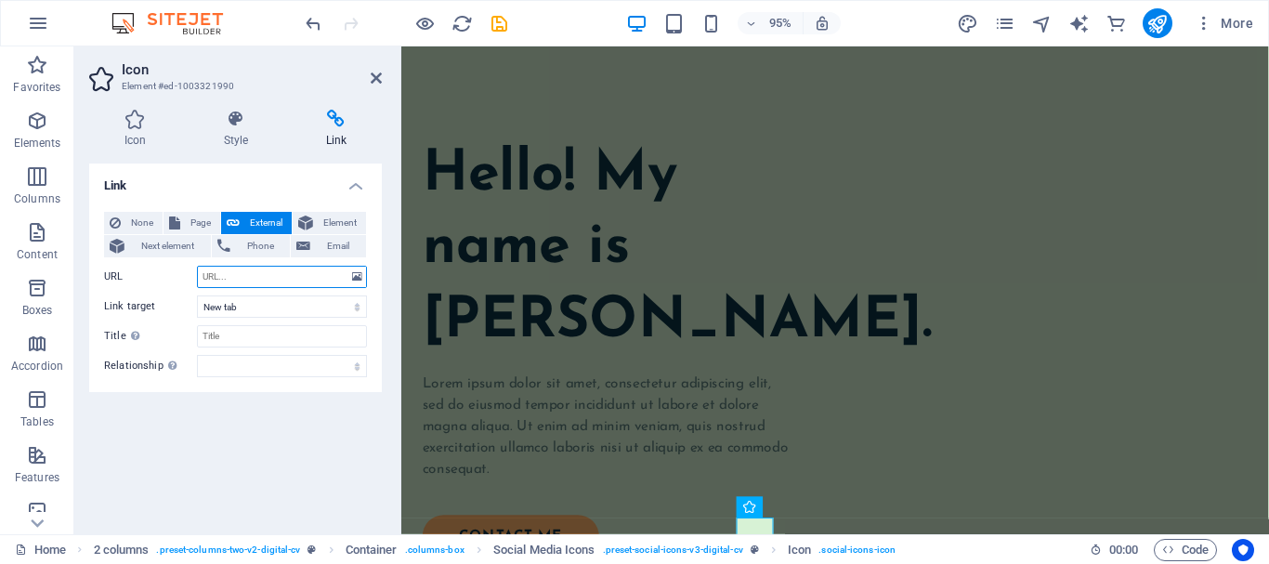
click at [269, 276] on input "URL" at bounding box center [282, 277] width 170 height 22
click at [333, 273] on input "URL" at bounding box center [282, 277] width 170 height 22
paste input "[URL][DOMAIN_NAME]"
type input "[URL][DOMAIN_NAME]"
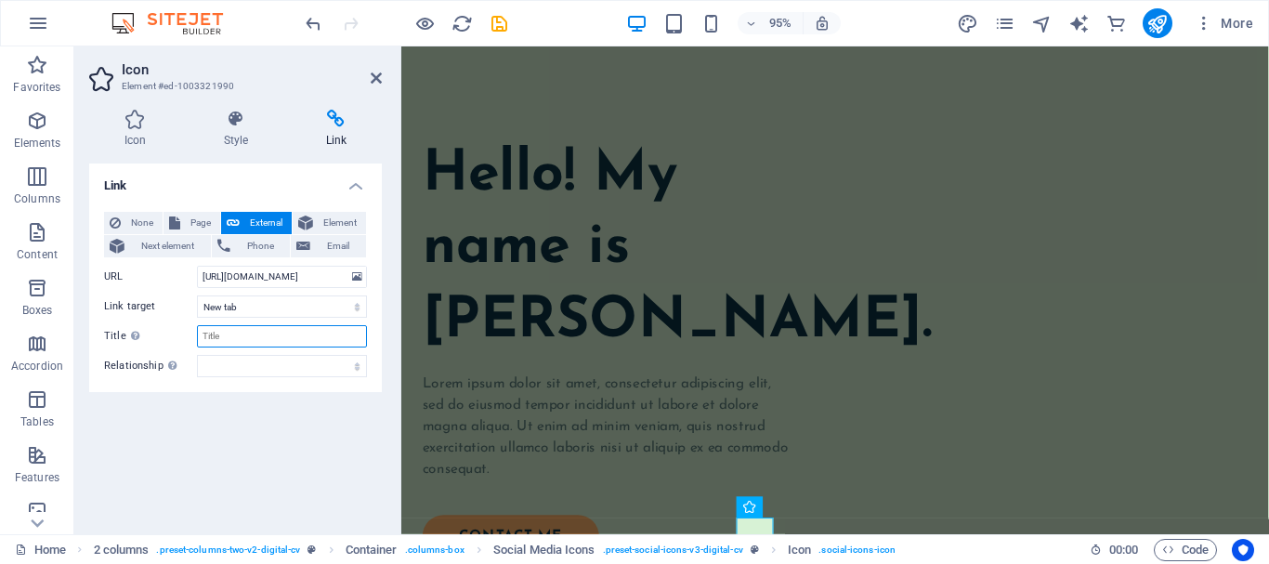
click at [332, 327] on input "Title Additional link description, should not be the same as the link text. The…" at bounding box center [282, 336] width 170 height 22
type input "Linkedin"
click at [376, 70] on h2 "Icon" at bounding box center [252, 69] width 260 height 17
click at [376, 74] on icon at bounding box center [376, 78] width 11 height 15
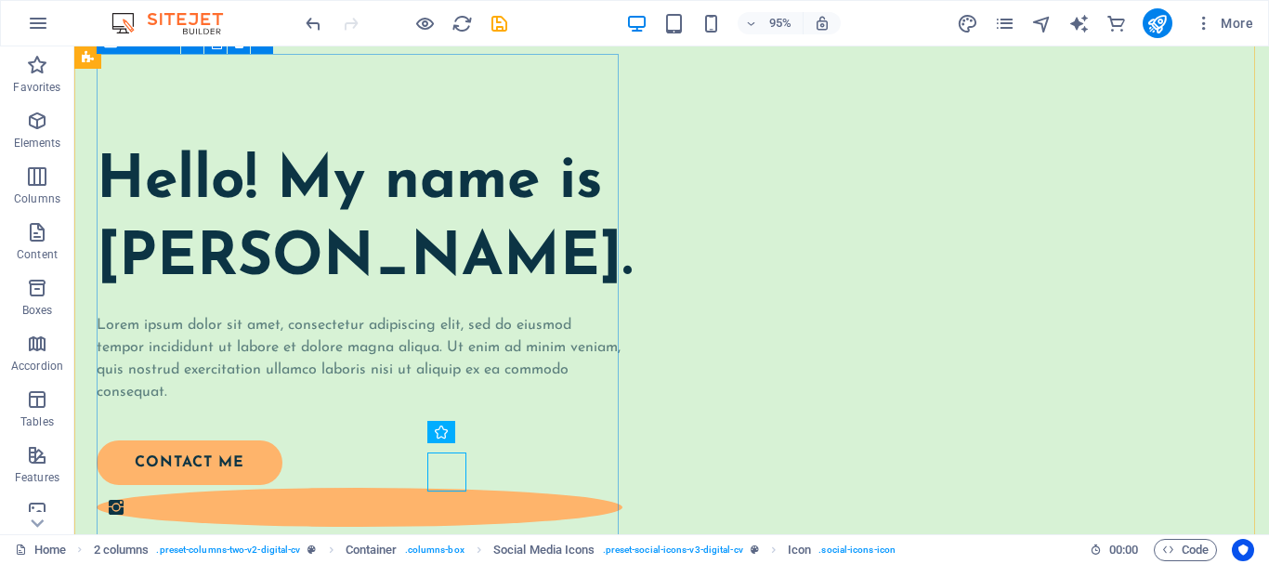
scroll to position [226, 0]
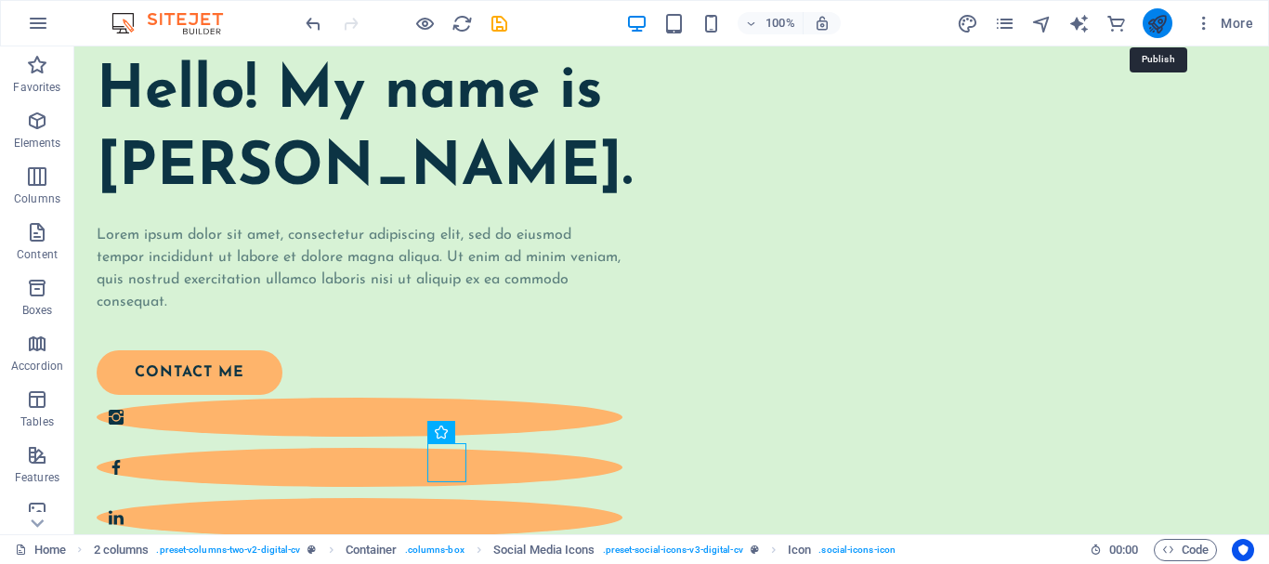
click at [1166, 21] on icon "publish" at bounding box center [1156, 23] width 21 height 21
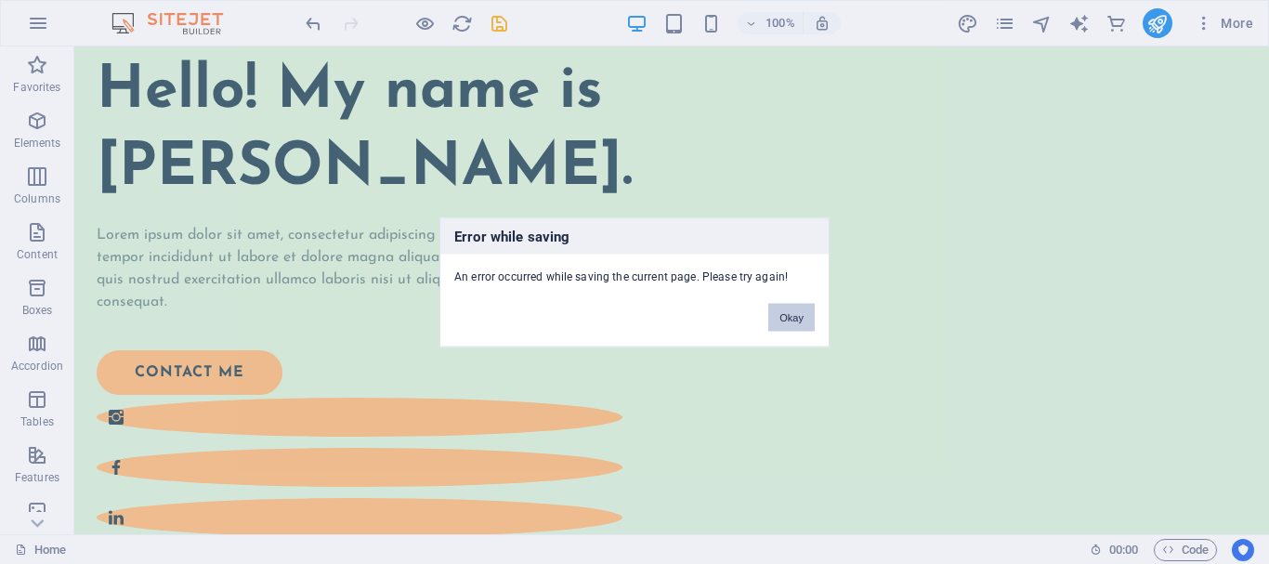
click at [775, 316] on button "Okay" at bounding box center [791, 317] width 46 height 28
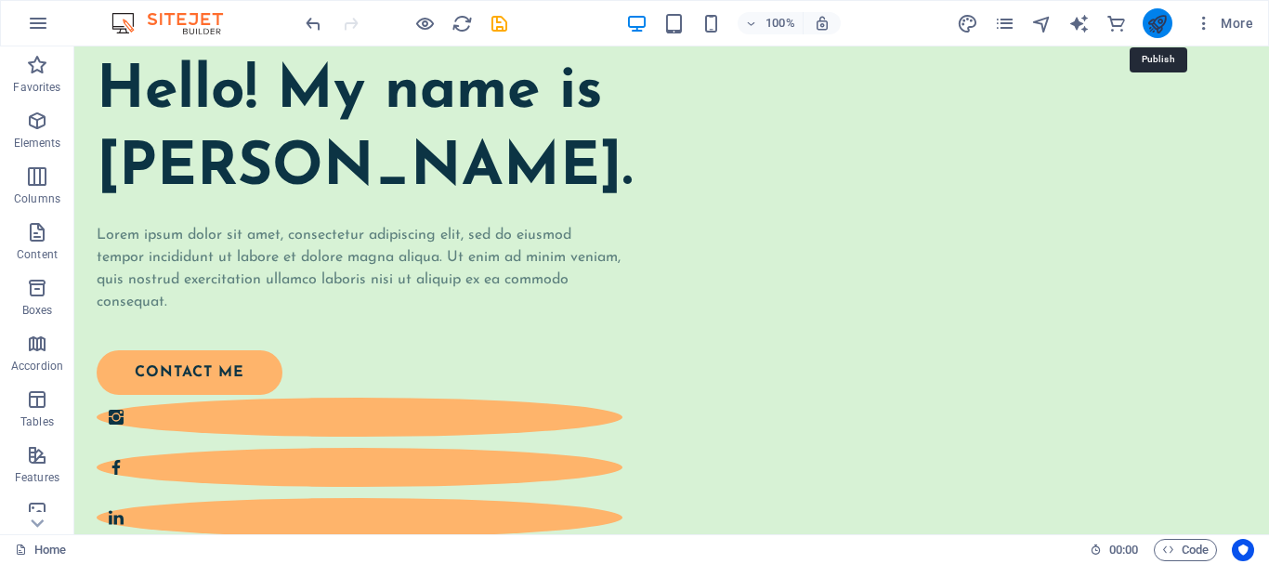
click at [1166, 27] on icon "publish" at bounding box center [1156, 23] width 21 height 21
checkbox input "false"
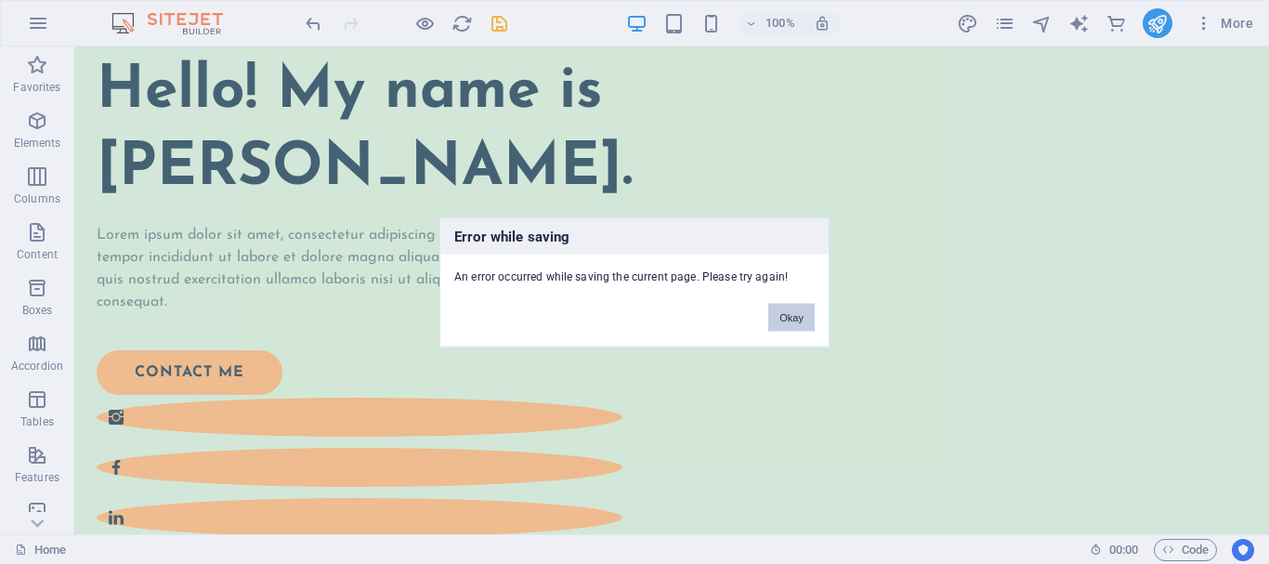
click at [783, 305] on button "Okay" at bounding box center [791, 317] width 46 height 28
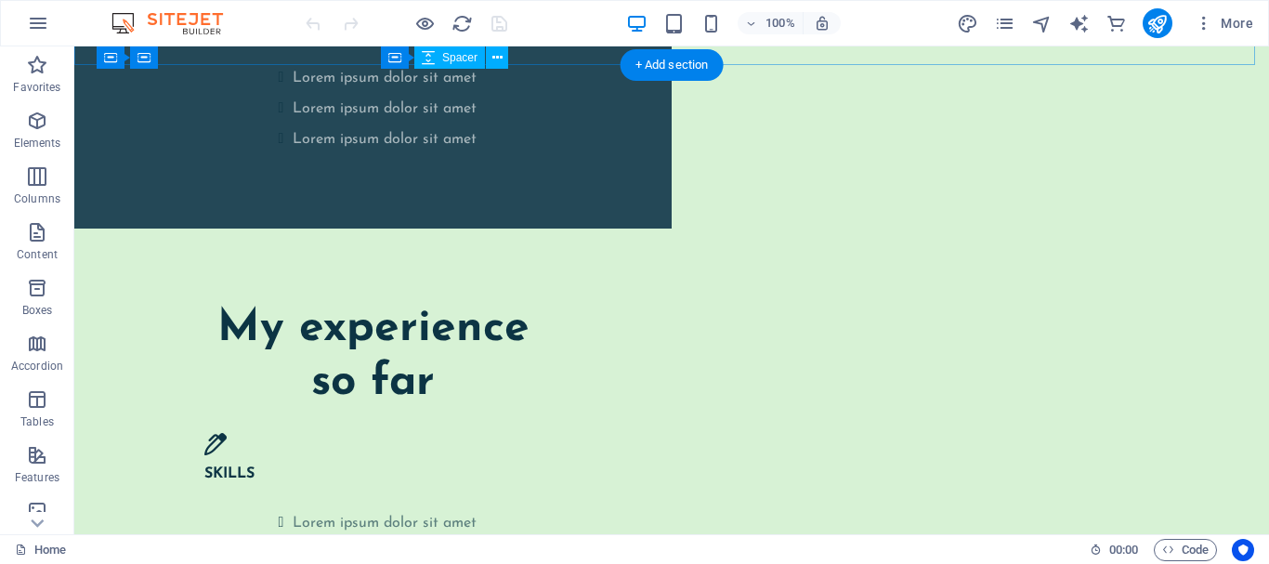
scroll to position [3529, 0]
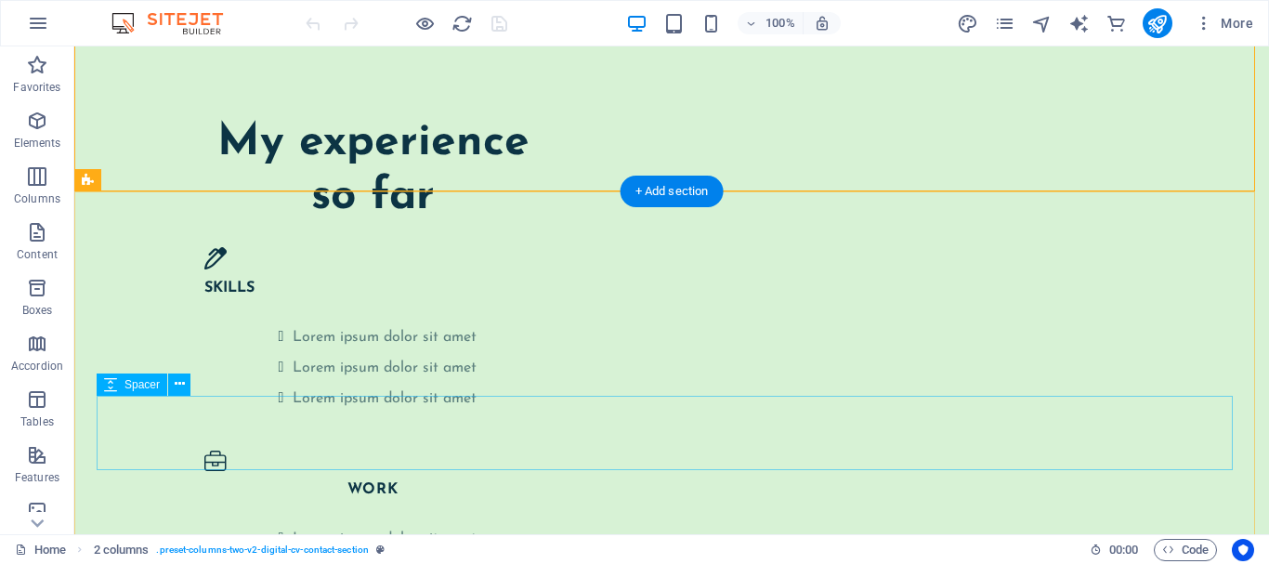
scroll to position [3993, 0]
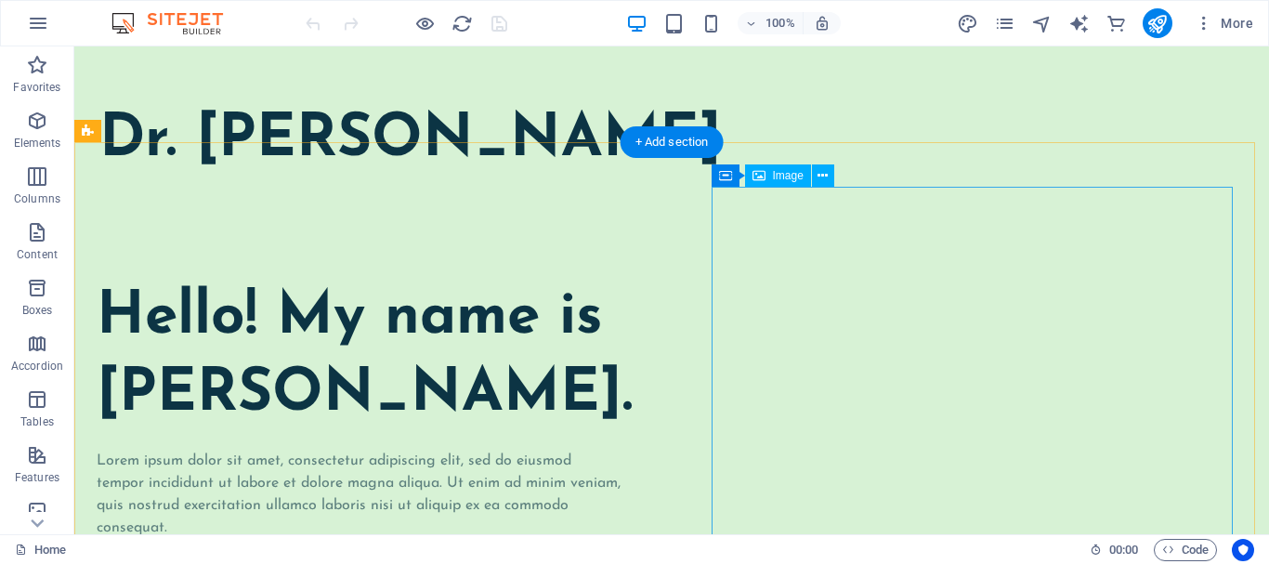
scroll to position [279, 0]
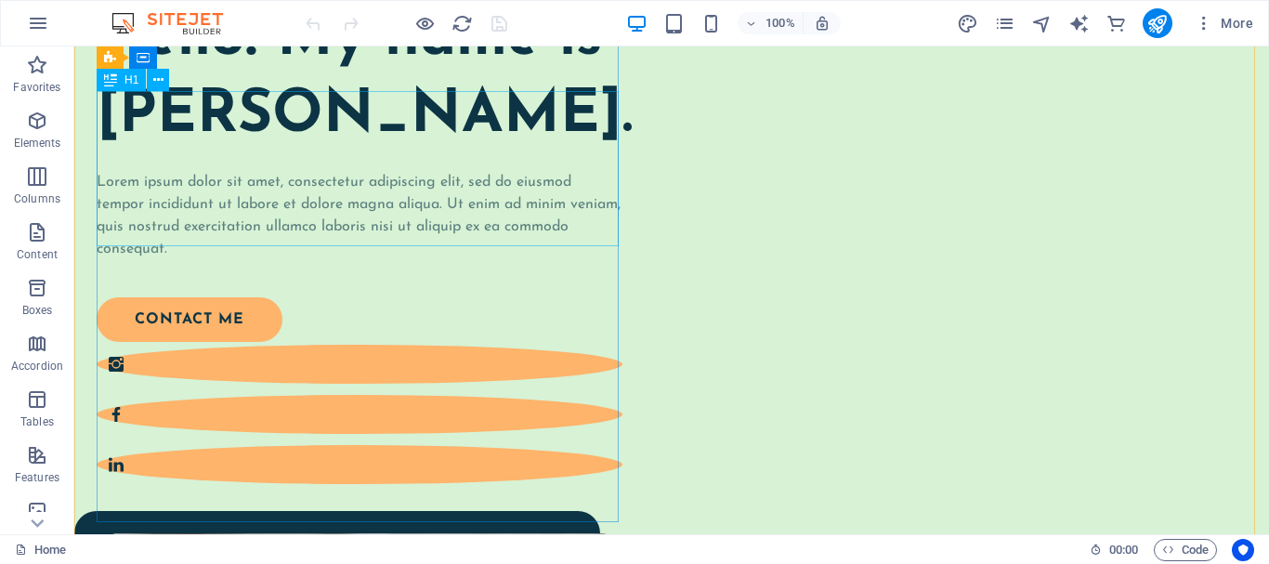
click at [254, 155] on div "Hello! My name is [PERSON_NAME]." at bounding box center [360, 78] width 526 height 154
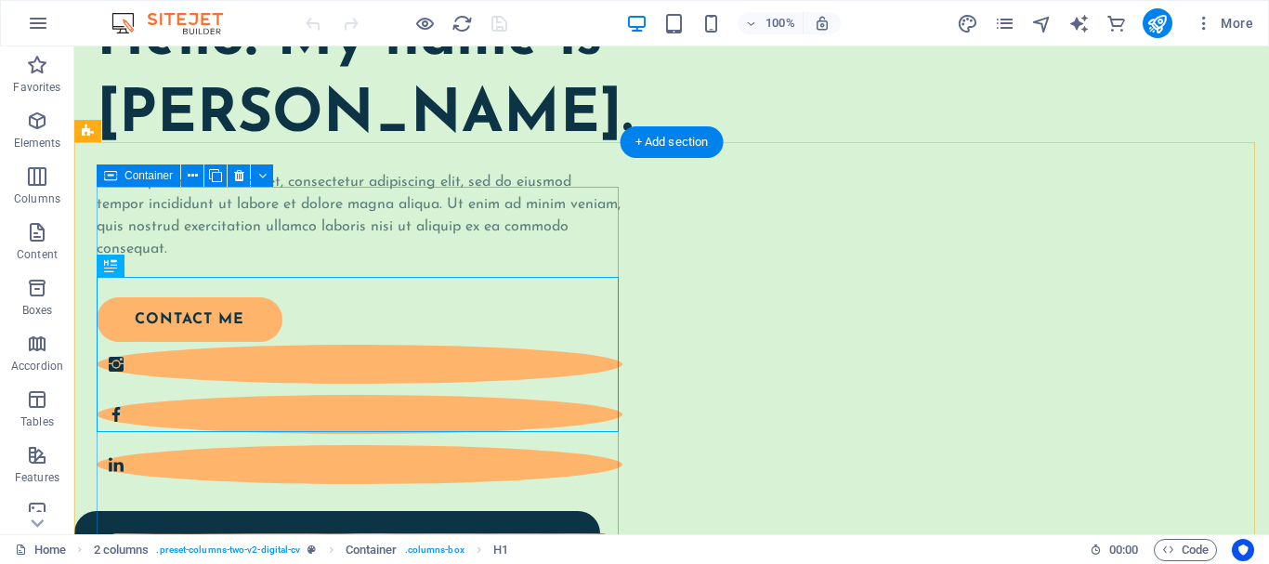
scroll to position [93, 0]
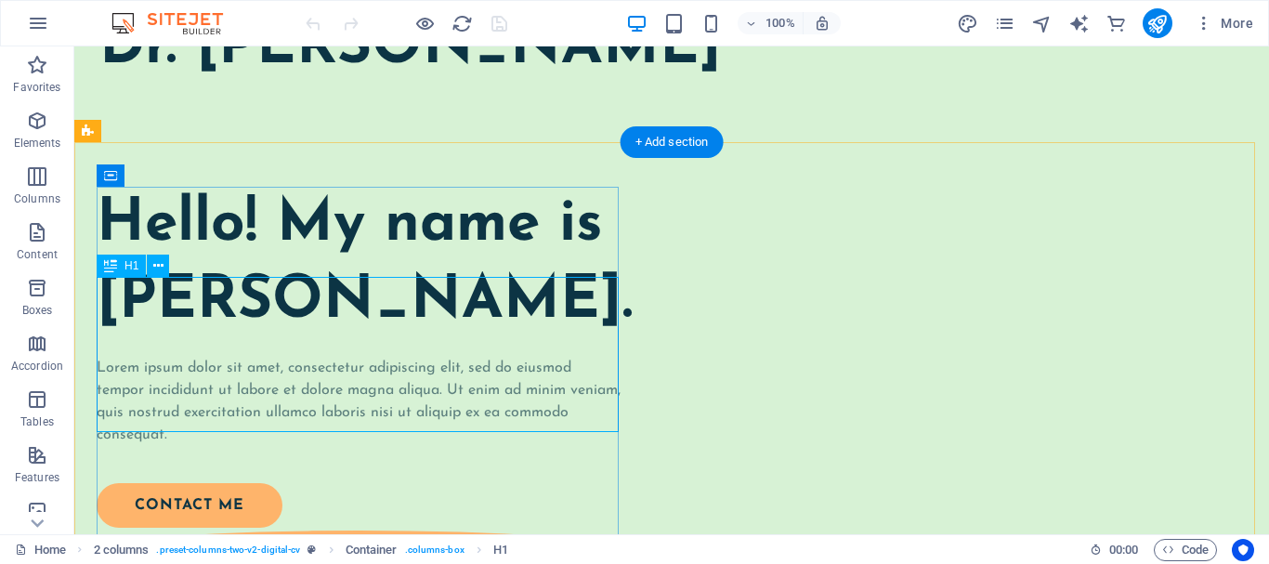
click at [570, 312] on div "Hello! My name is [PERSON_NAME]." at bounding box center [360, 264] width 526 height 154
click at [568, 312] on div "Hello! My name is [PERSON_NAME]." at bounding box center [360, 264] width 526 height 154
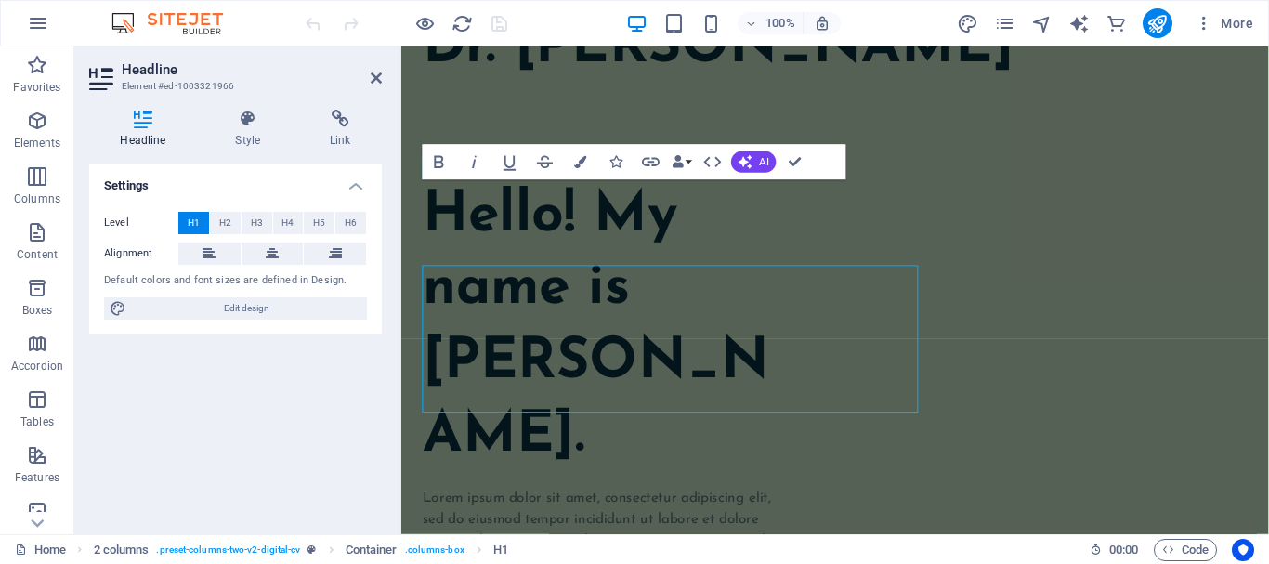
click at [501, 360] on h1 "Hello! My name is [PERSON_NAME]." at bounding box center [617, 341] width 388 height 309
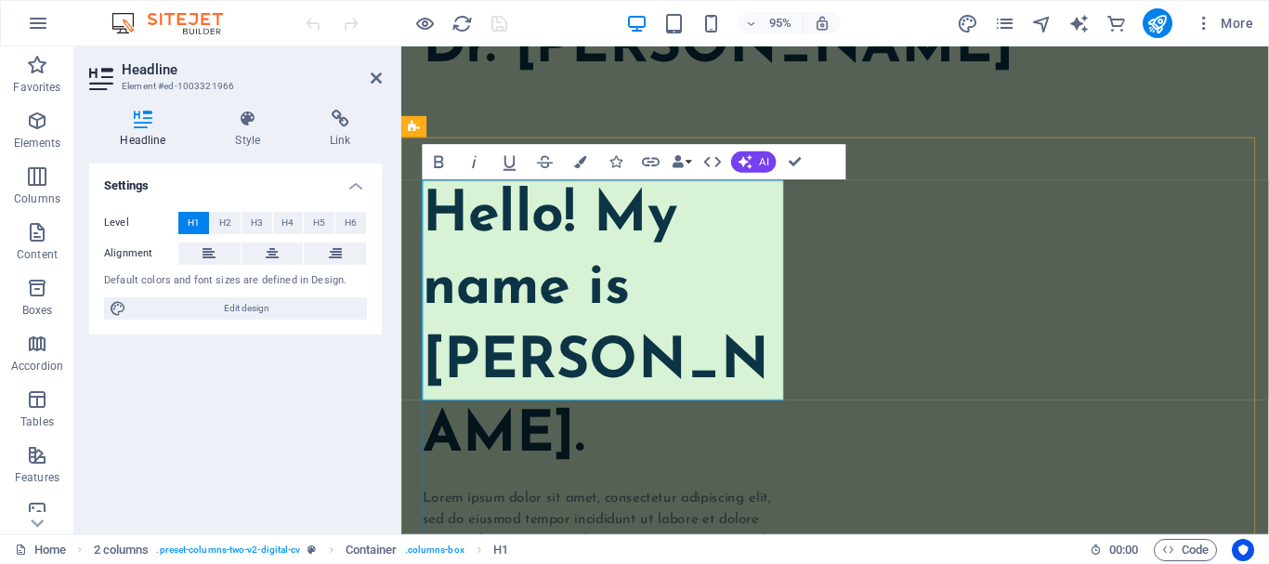
click at [658, 301] on h1 "Hello! My name is [PERSON_NAME]." at bounding box center [617, 341] width 388 height 309
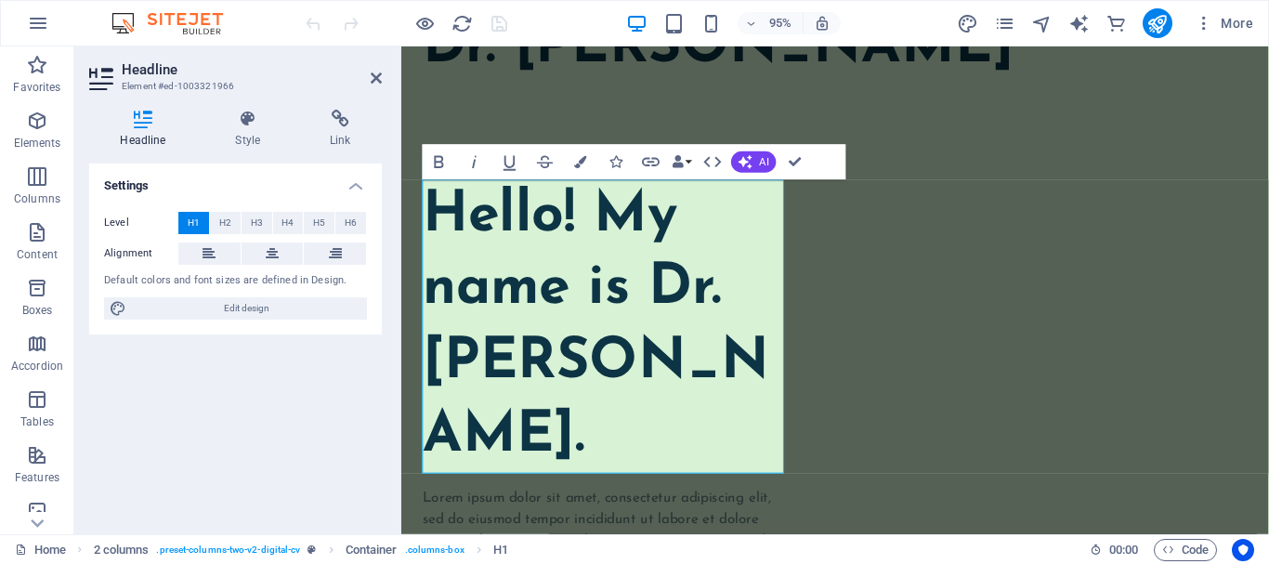
click at [369, 75] on h2 "Headline" at bounding box center [252, 69] width 260 height 17
drag, startPoint x: 374, startPoint y: 74, endPoint x: 745, endPoint y: 90, distance: 370.9
click at [374, 74] on icon at bounding box center [376, 78] width 11 height 15
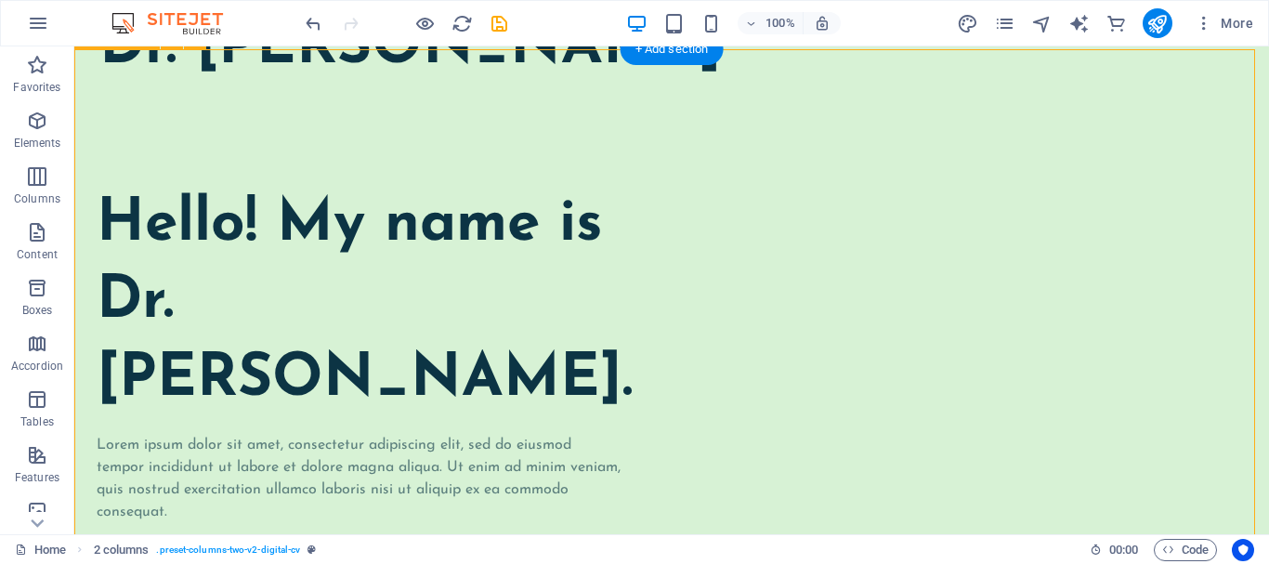
scroll to position [186, 0]
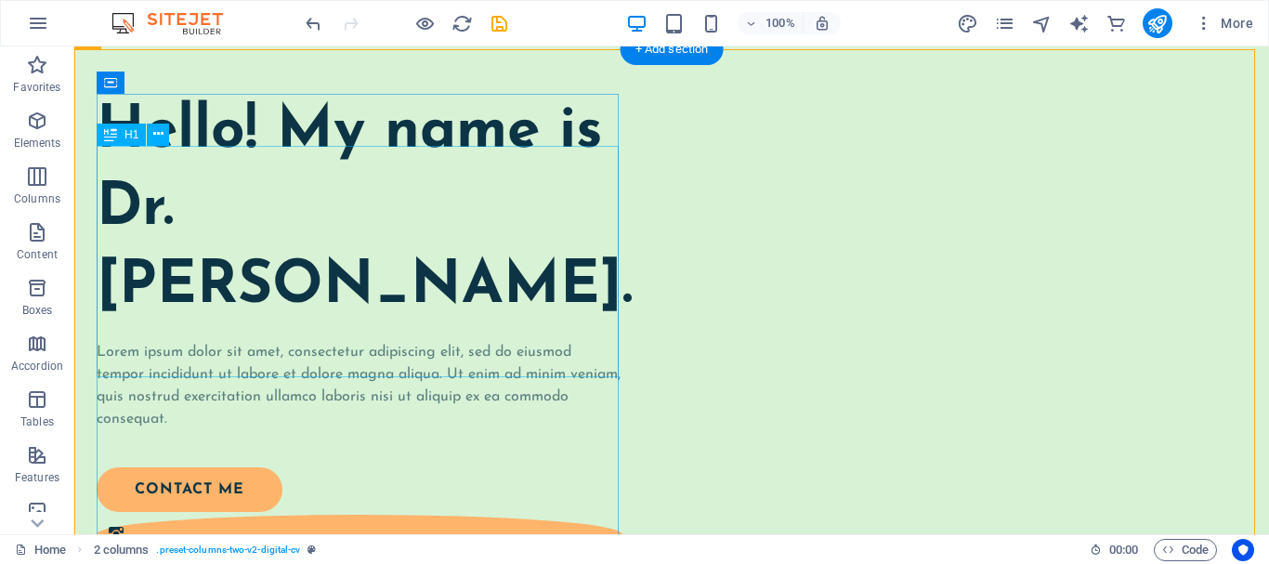
click at [289, 220] on div "Hello! My name is Dr. Mohd Arif Ansari." at bounding box center [360, 210] width 526 height 232
click at [126, 136] on span "H1" at bounding box center [131, 134] width 14 height 11
drag, startPoint x: 163, startPoint y: 131, endPoint x: 112, endPoint y: 85, distance: 69.0
click at [163, 131] on button at bounding box center [158, 135] width 22 height 22
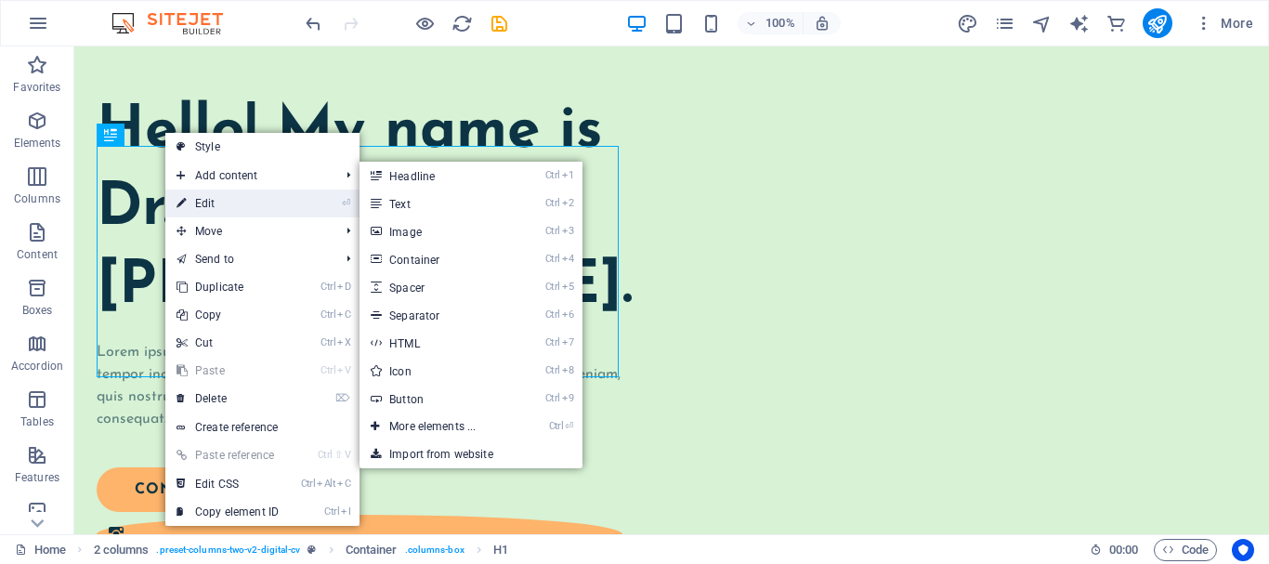
click at [248, 200] on link "⏎ Edit" at bounding box center [227, 203] width 124 height 28
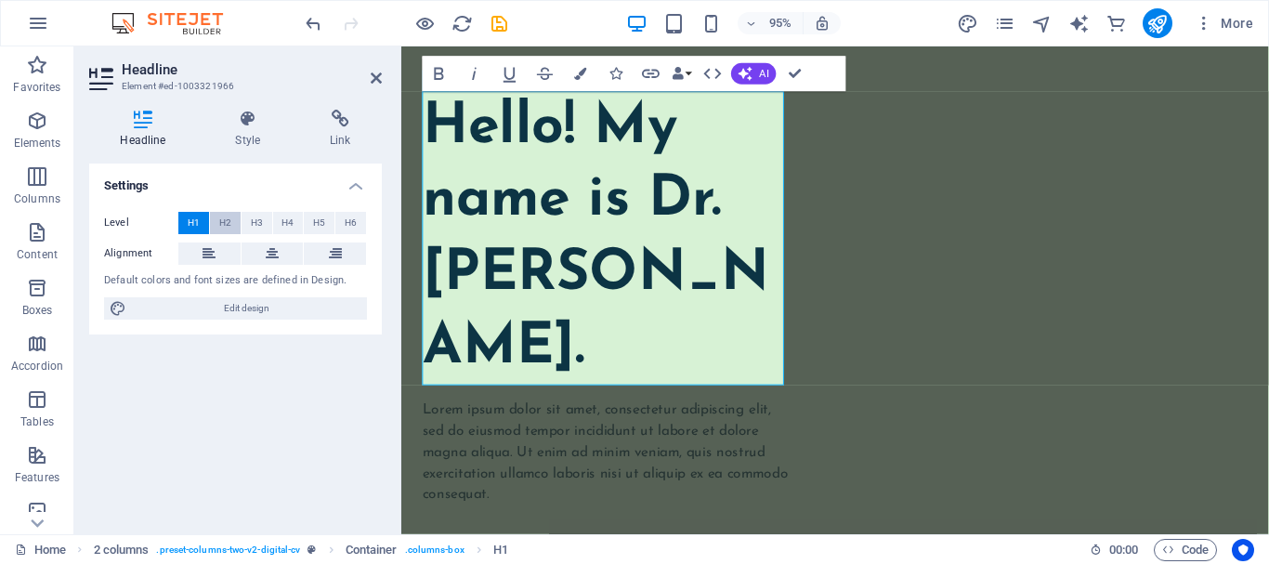
click at [222, 227] on span "H2" at bounding box center [225, 223] width 12 height 22
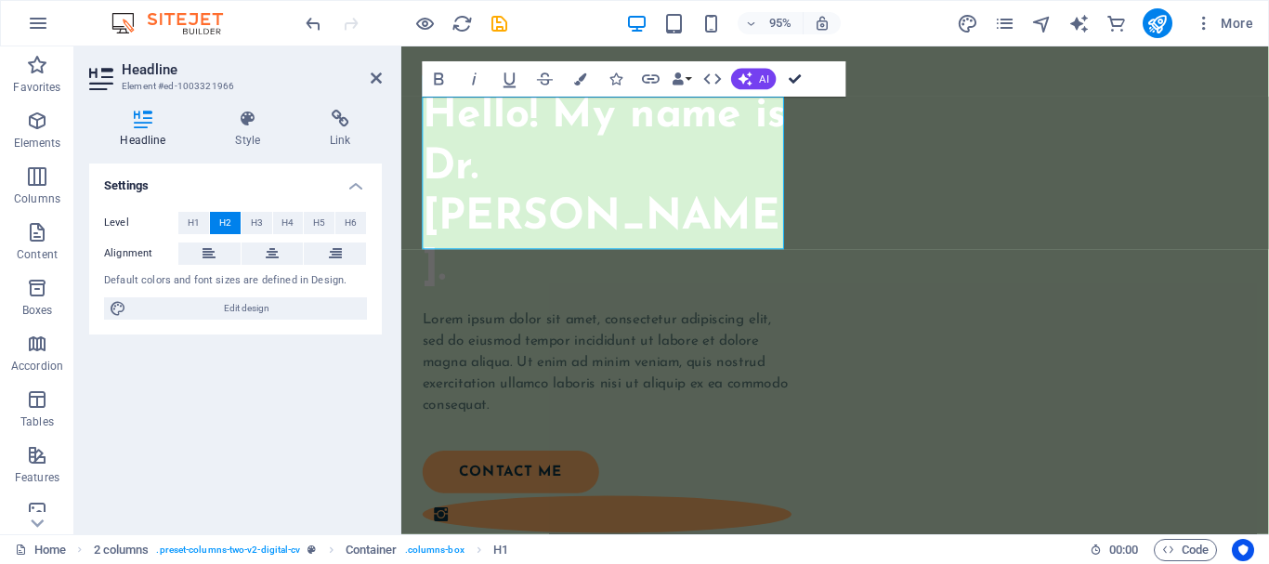
drag, startPoint x: 797, startPoint y: 78, endPoint x: 798, endPoint y: 37, distance: 40.9
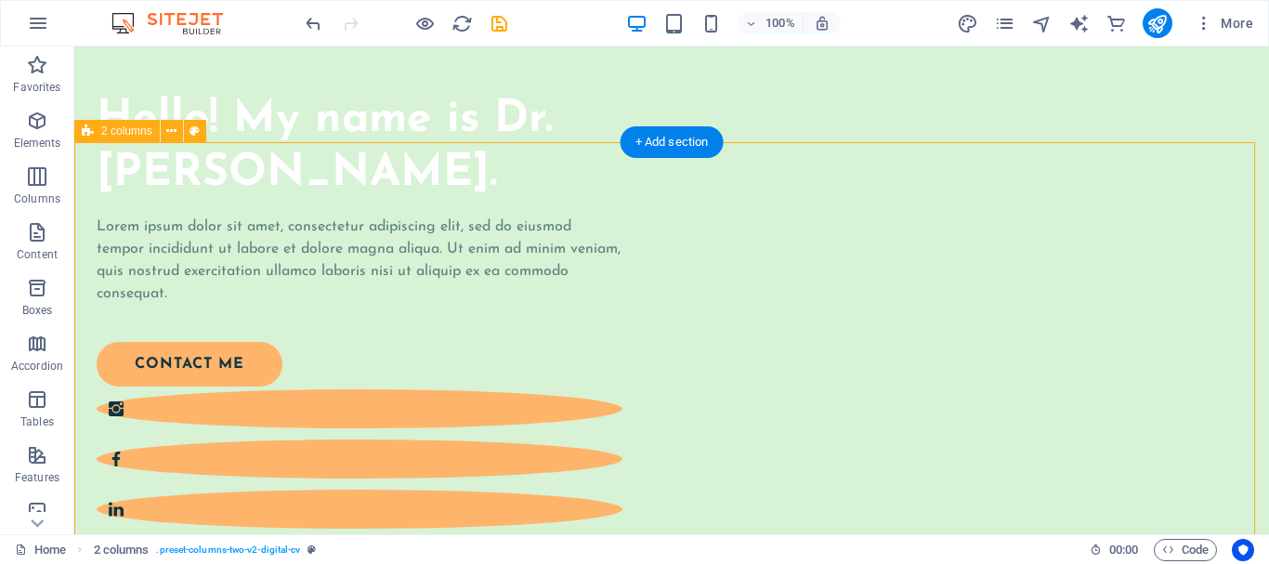
scroll to position [93, 0]
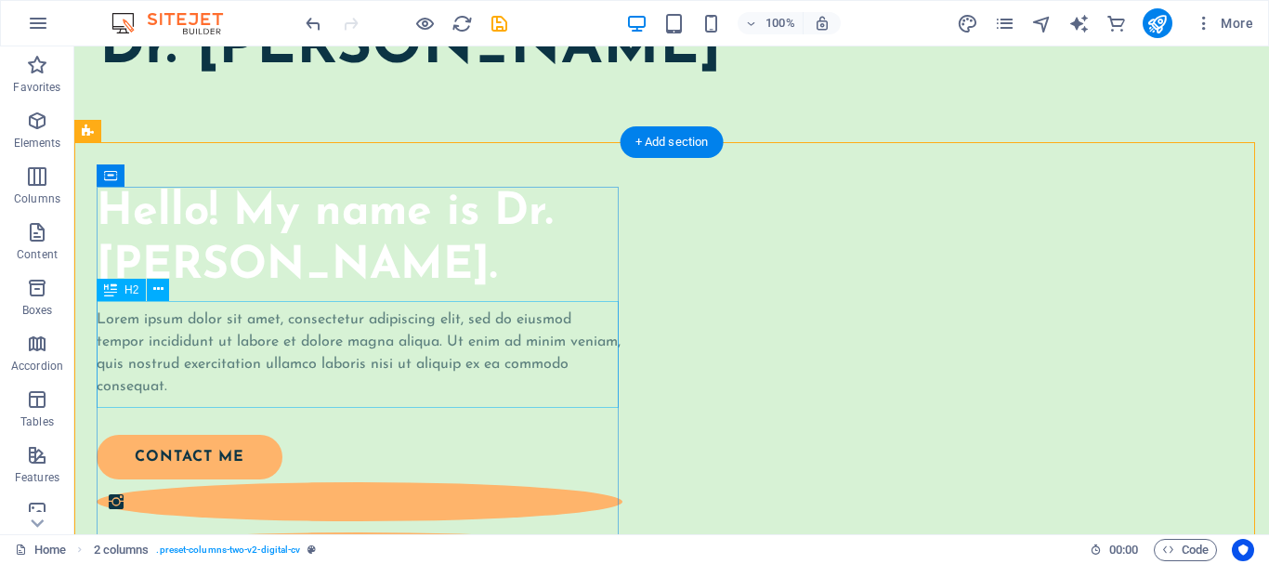
click at [477, 293] on div "Hello! My name is Dr. Mohd Arif Ansari." at bounding box center [360, 240] width 526 height 107
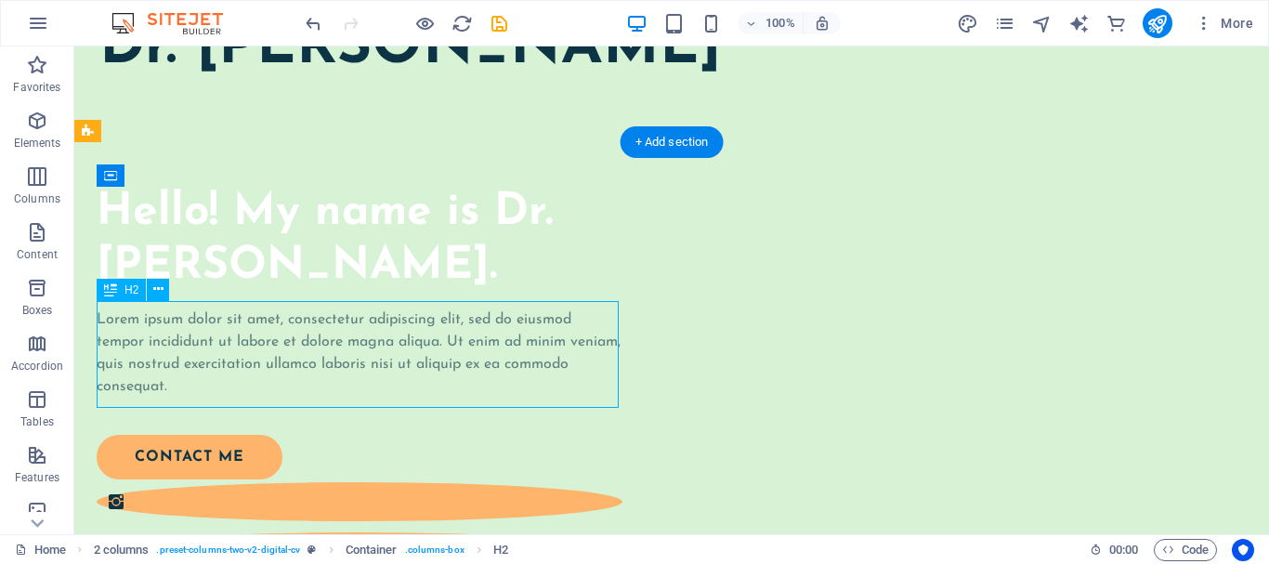
click at [477, 293] on div "Hello! My name is Dr. Mohd Arif Ansari." at bounding box center [360, 240] width 526 height 107
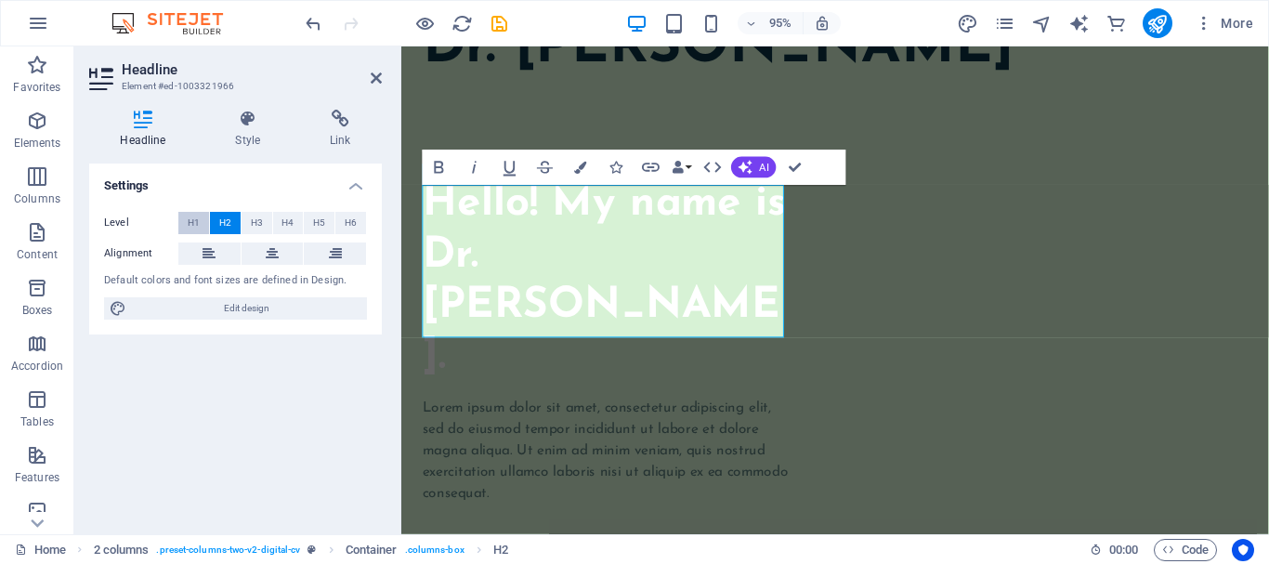
click at [193, 222] on span "H1" at bounding box center [194, 223] width 12 height 22
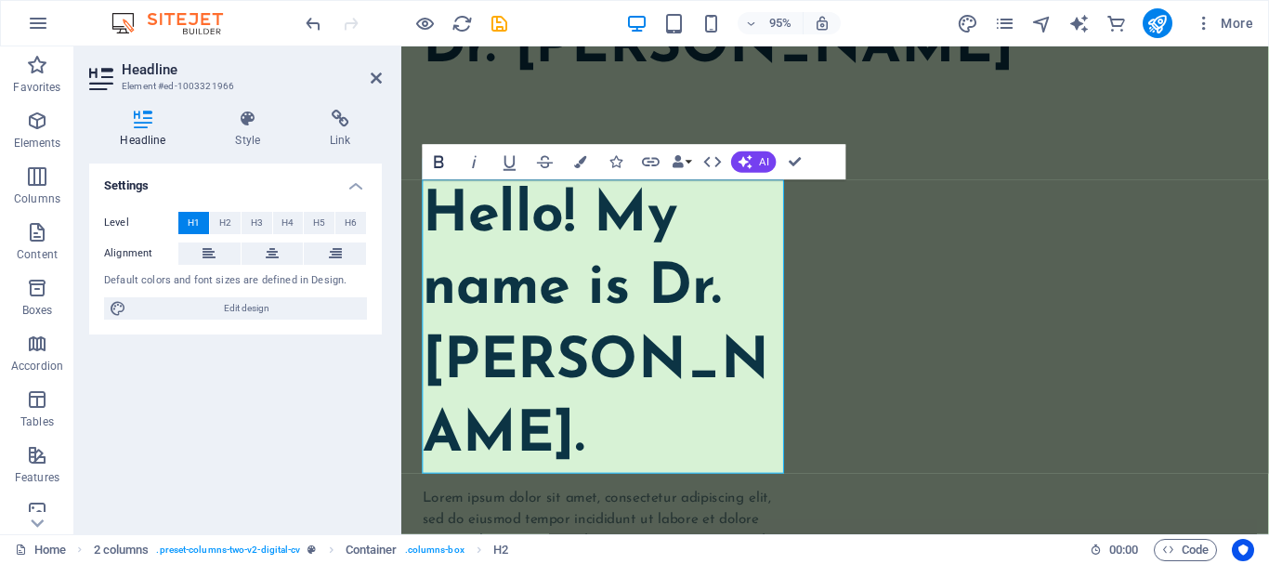
click at [448, 170] on icon "button" at bounding box center [438, 161] width 21 height 21
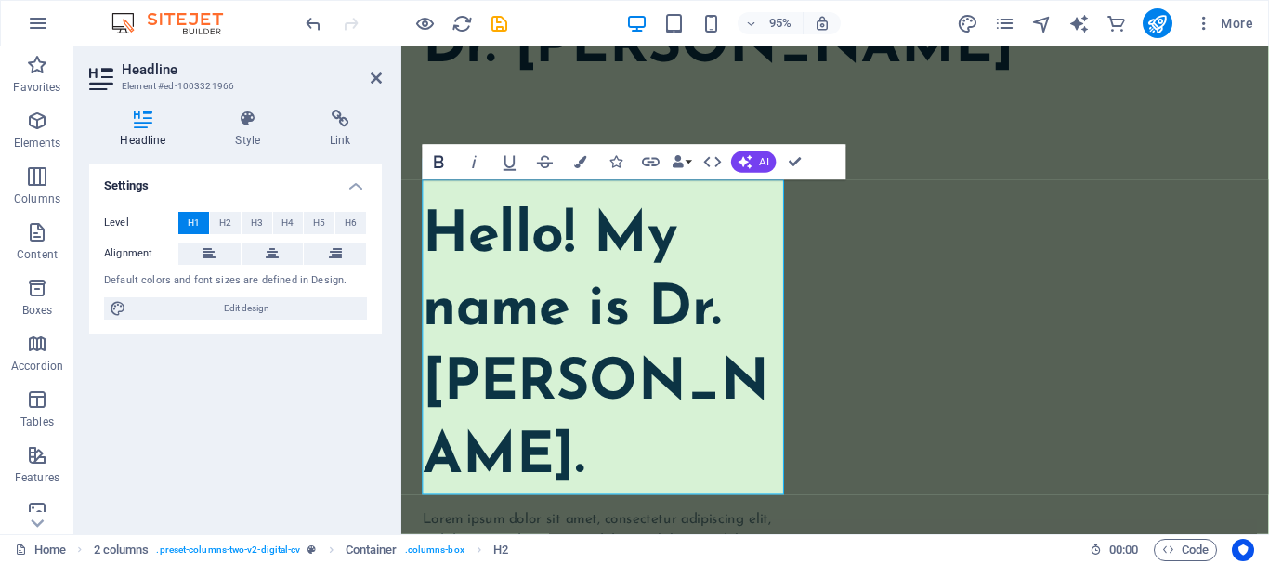
click at [448, 170] on icon "button" at bounding box center [438, 161] width 21 height 21
click at [440, 160] on icon "button" at bounding box center [438, 161] width 21 height 21
click at [446, 164] on icon "button" at bounding box center [438, 161] width 21 height 21
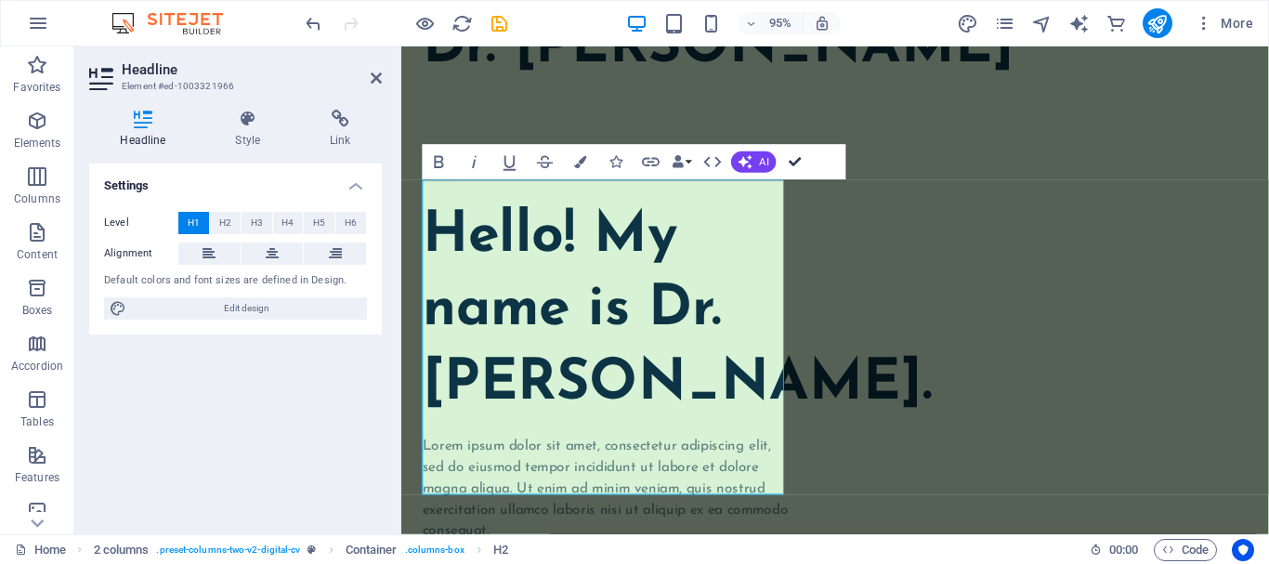
scroll to position [134, 0]
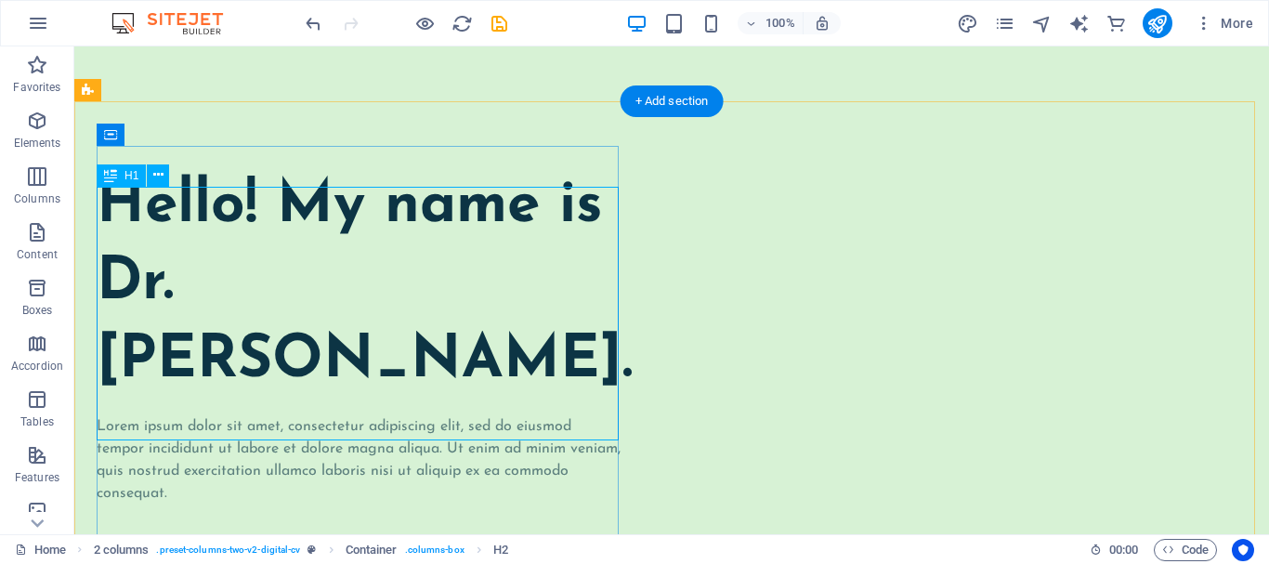
click at [472, 312] on div "​​​​​ Hello! My name is Dr. Mohd Arif Ansari." at bounding box center [360, 273] width 526 height 254
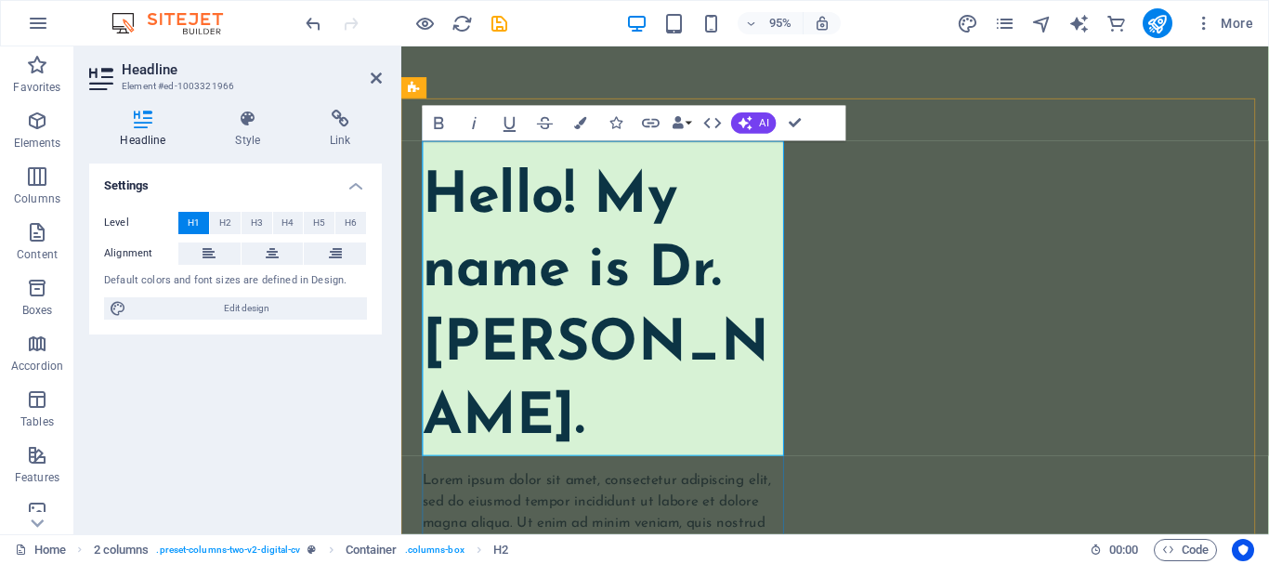
click at [537, 321] on h1 "Hello! My name is Dr. Mohd Arif Ansari." at bounding box center [617, 322] width 388 height 309
click at [662, 281] on h1 "Hello! My name is Dr. Mohd Arif Ansari." at bounding box center [617, 322] width 388 height 309
drag, startPoint x: 437, startPoint y: 202, endPoint x: 634, endPoint y: 432, distance: 303.0
click at [634, 432] on h1 "Hello! My name is Dr. Mohd Arif Ansari." at bounding box center [617, 322] width 388 height 309
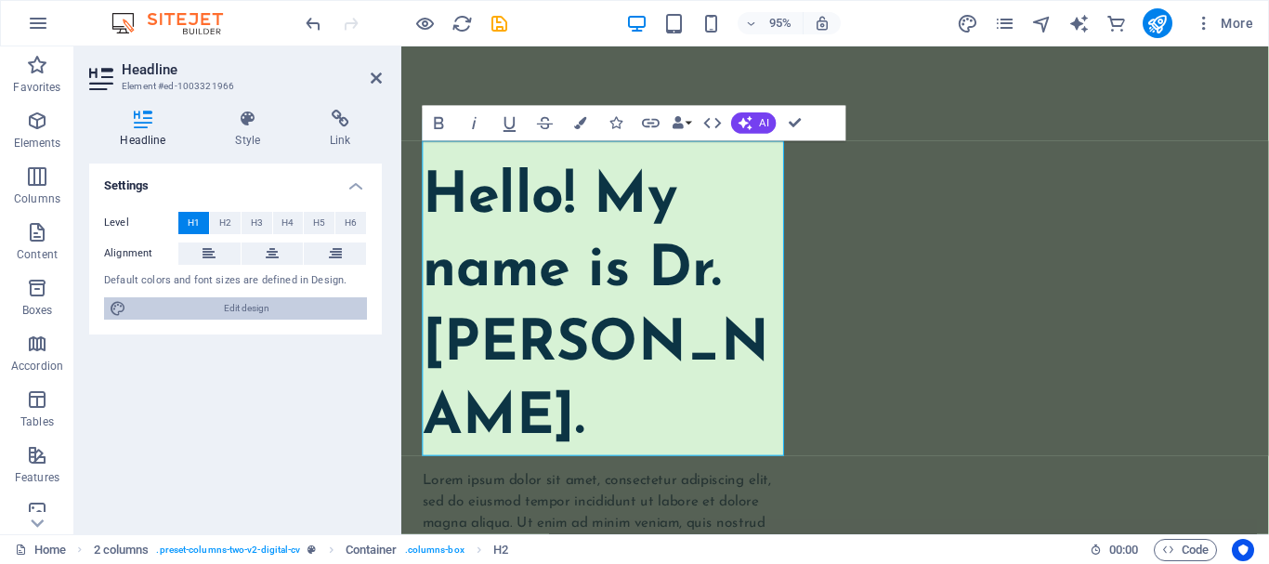
click at [222, 315] on span "Edit design" at bounding box center [246, 308] width 229 height 22
select select "px"
select select "400"
select select "px"
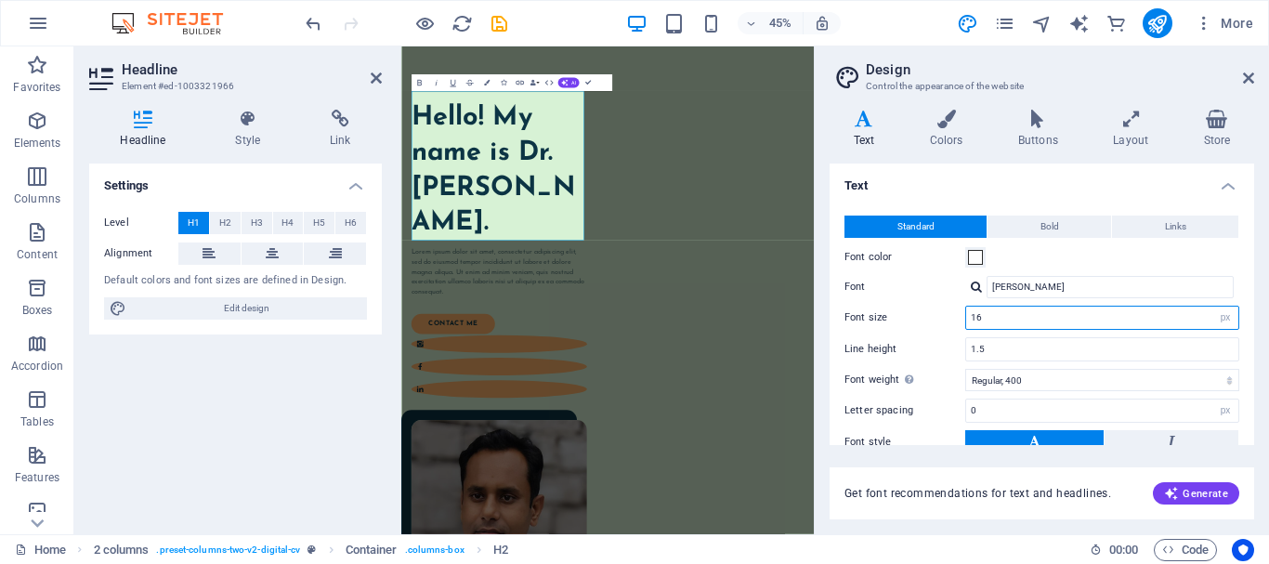
click at [1091, 311] on input "16" at bounding box center [1102, 317] width 272 height 22
type input "15"
drag, startPoint x: 1247, startPoint y: 79, endPoint x: 902, endPoint y: 163, distance: 355.4
click at [1247, 79] on icon at bounding box center [1248, 78] width 11 height 15
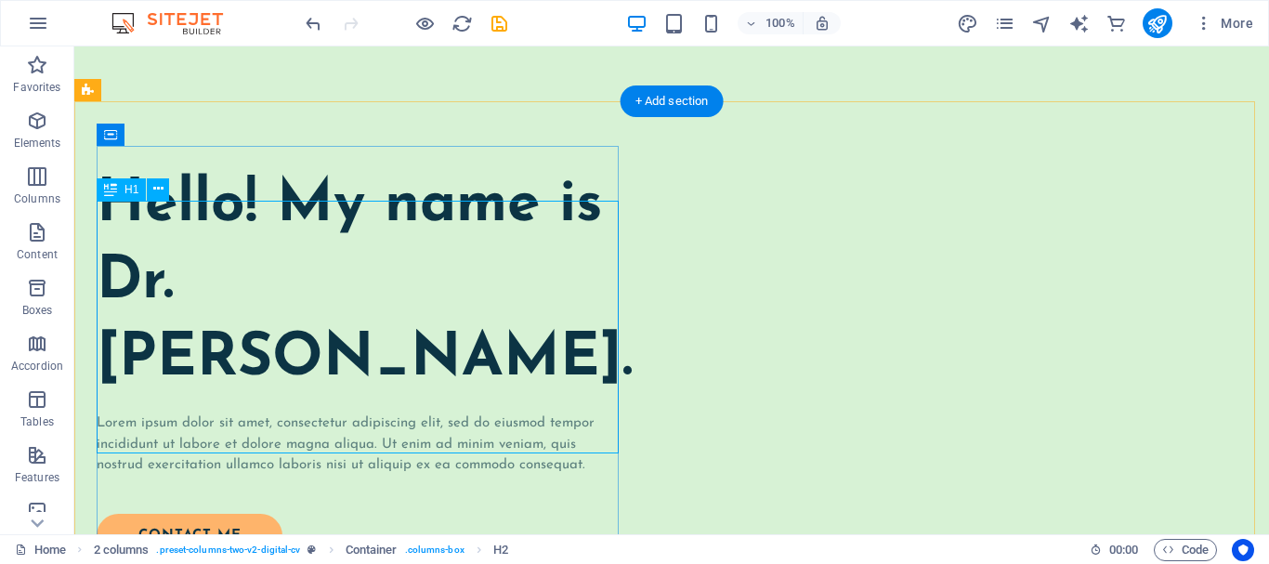
click at [266, 256] on div "​​​​​ Hello! My name is Dr. Mohd Arif Ansari." at bounding box center [360, 272] width 526 height 253
